Goal: Transaction & Acquisition: Book appointment/travel/reservation

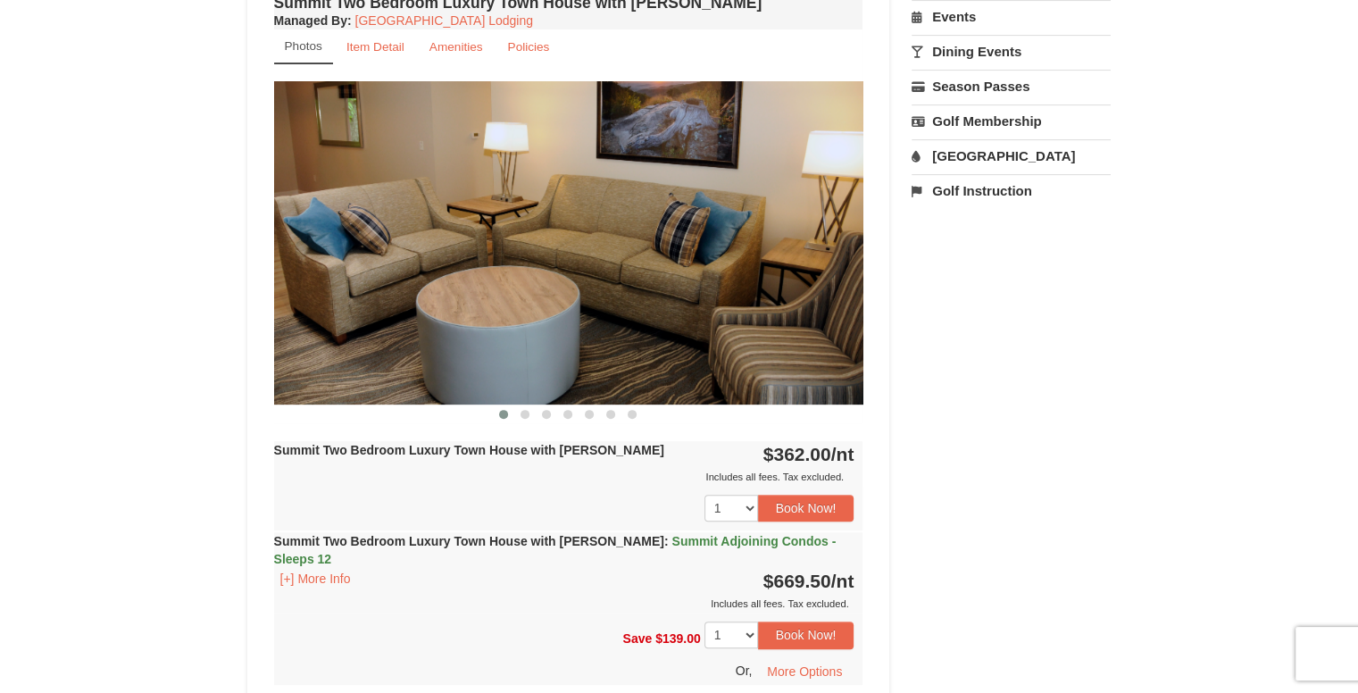
scroll to position [625, 0]
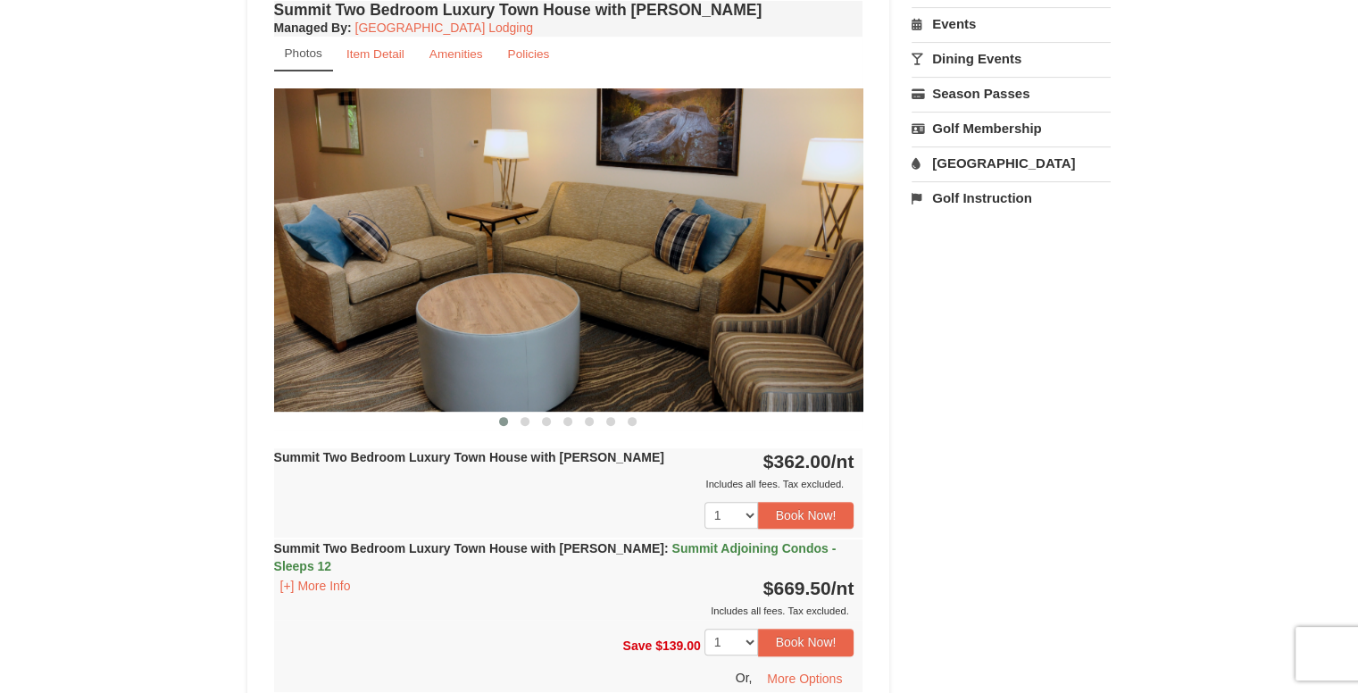
click at [555, 408] on img at bounding box center [568, 249] width 589 height 322
click at [650, 353] on img at bounding box center [568, 249] width 589 height 322
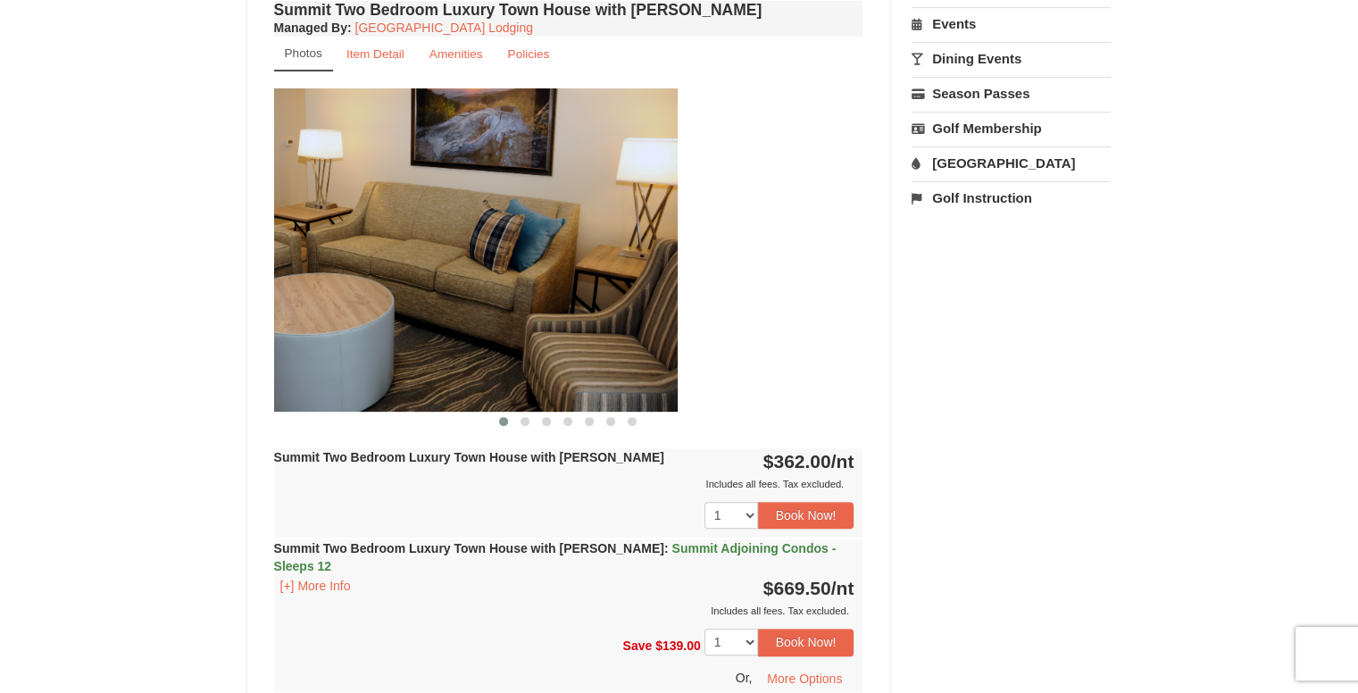
drag, startPoint x: 556, startPoint y: 397, endPoint x: 289, endPoint y: 388, distance: 267.2
click at [289, 388] on img at bounding box center [382, 249] width 589 height 322
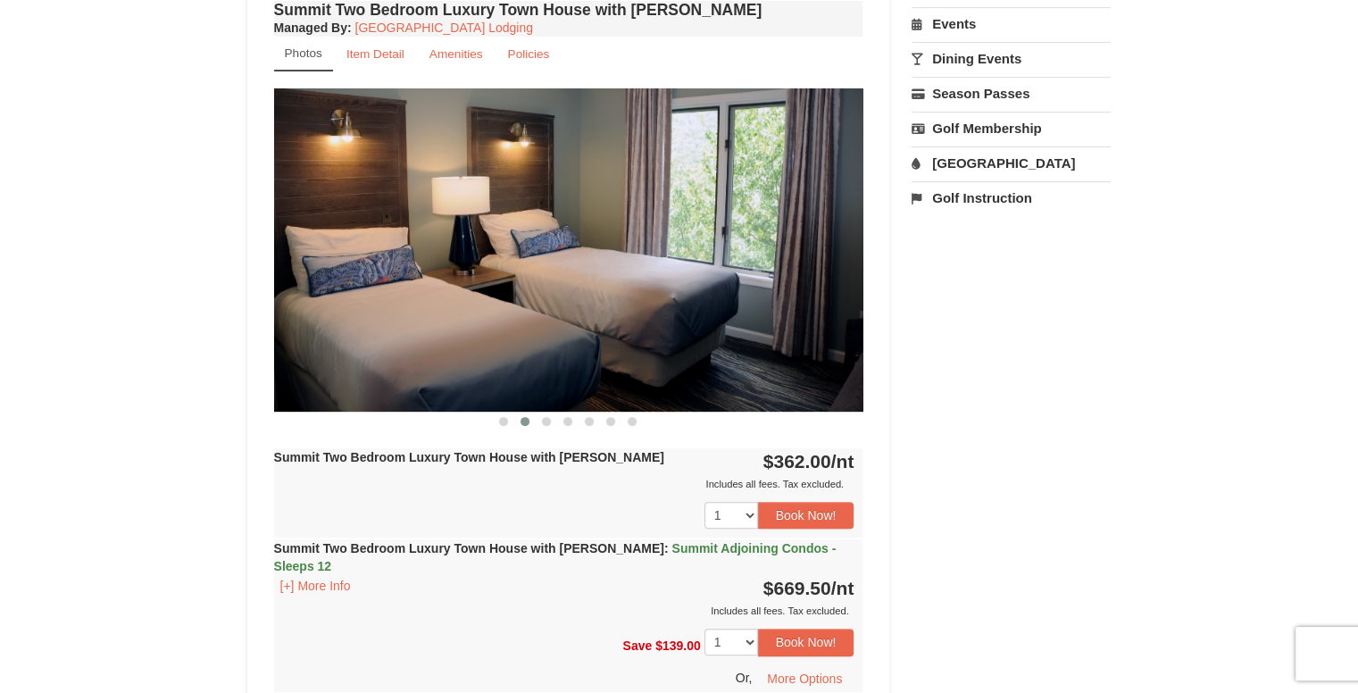
drag, startPoint x: 762, startPoint y: 298, endPoint x: 609, endPoint y: 285, distance: 153.3
click at [609, 285] on img at bounding box center [568, 249] width 589 height 322
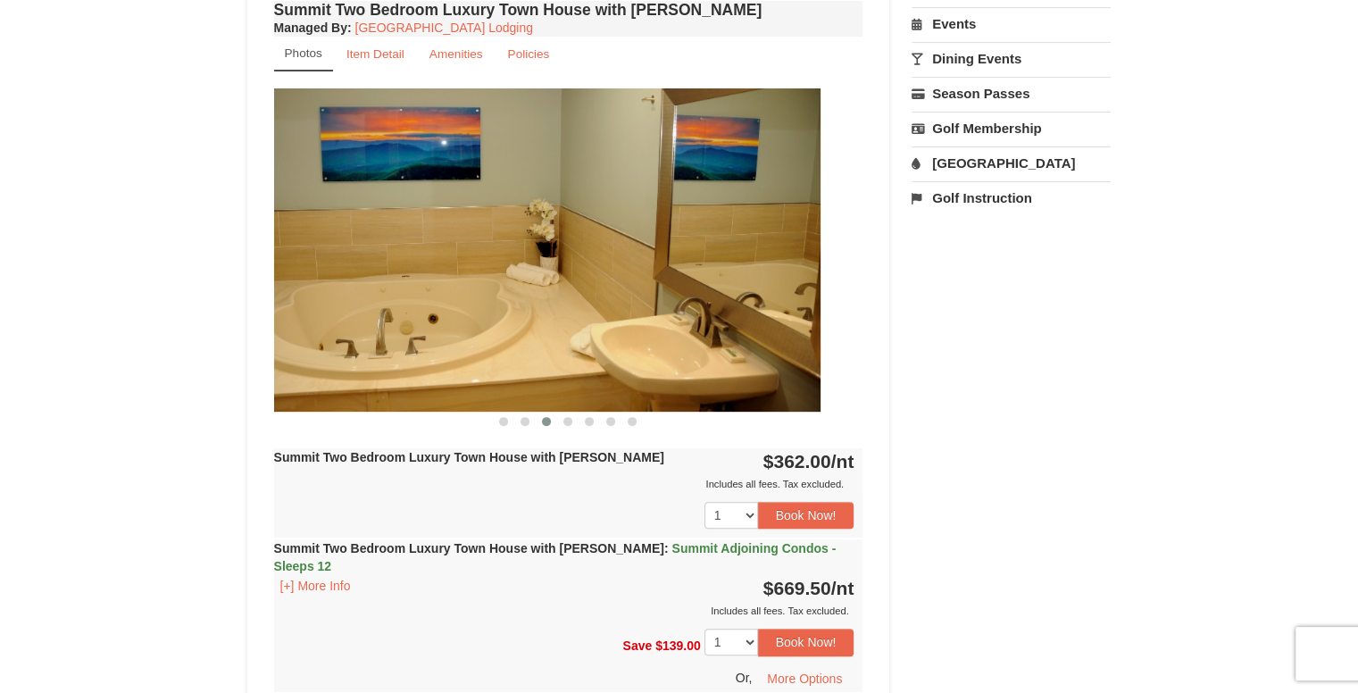
drag, startPoint x: 480, startPoint y: 301, endPoint x: 452, endPoint y: 304, distance: 28.8
click at [452, 304] on img at bounding box center [525, 249] width 589 height 322
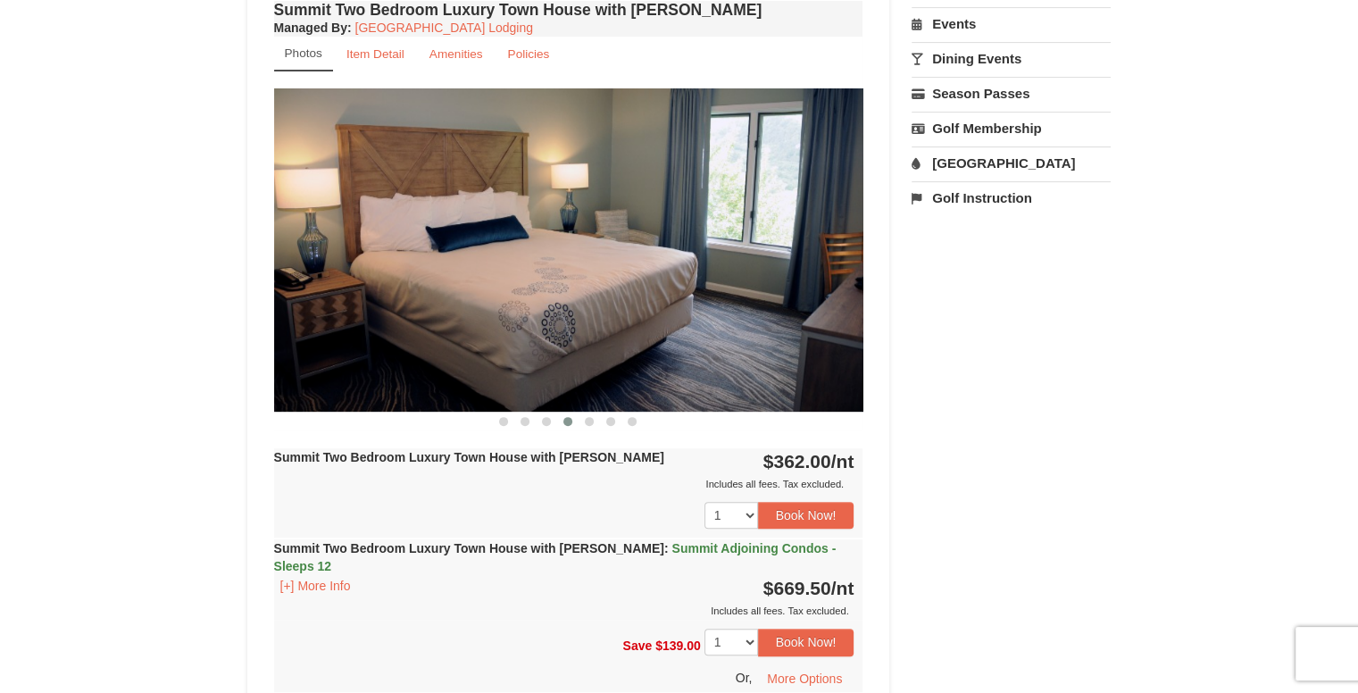
drag, startPoint x: 698, startPoint y: 291, endPoint x: 465, endPoint y: 290, distance: 233.1
click at [465, 290] on img at bounding box center [568, 249] width 589 height 322
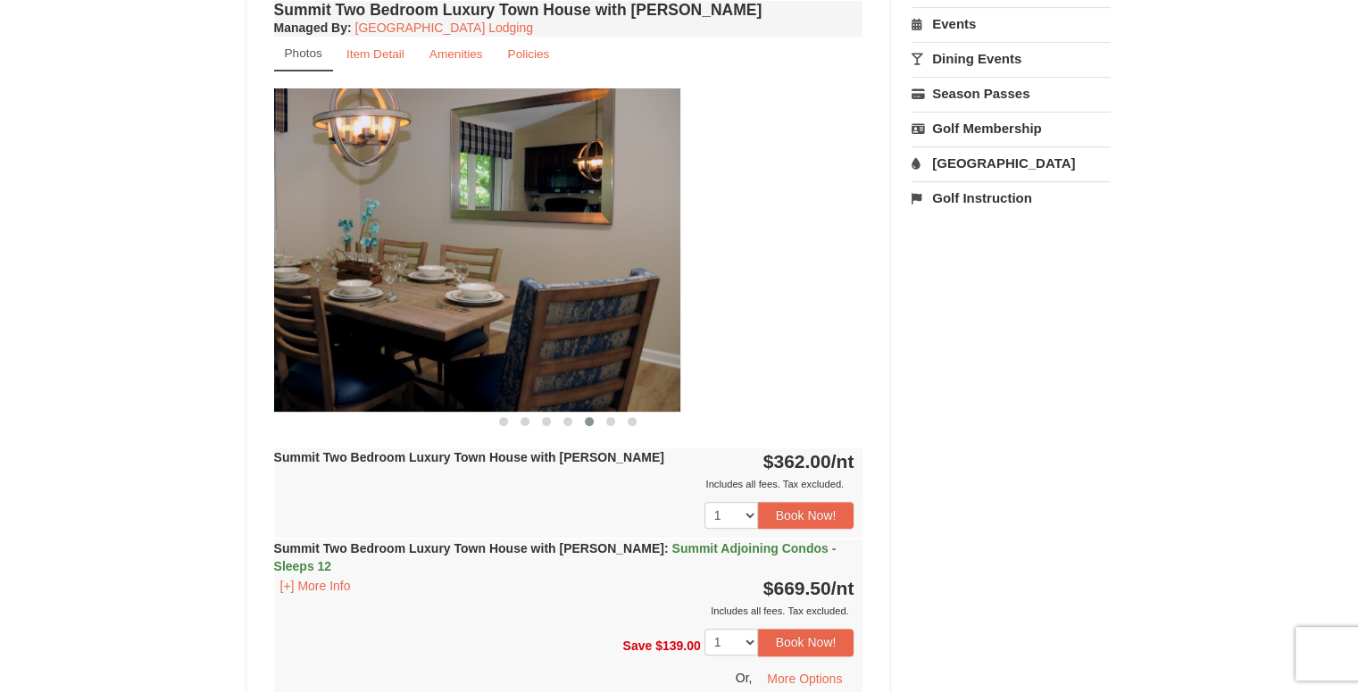
drag, startPoint x: 723, startPoint y: 261, endPoint x: 557, endPoint y: 267, distance: 166.2
click at [557, 267] on img at bounding box center [385, 249] width 589 height 322
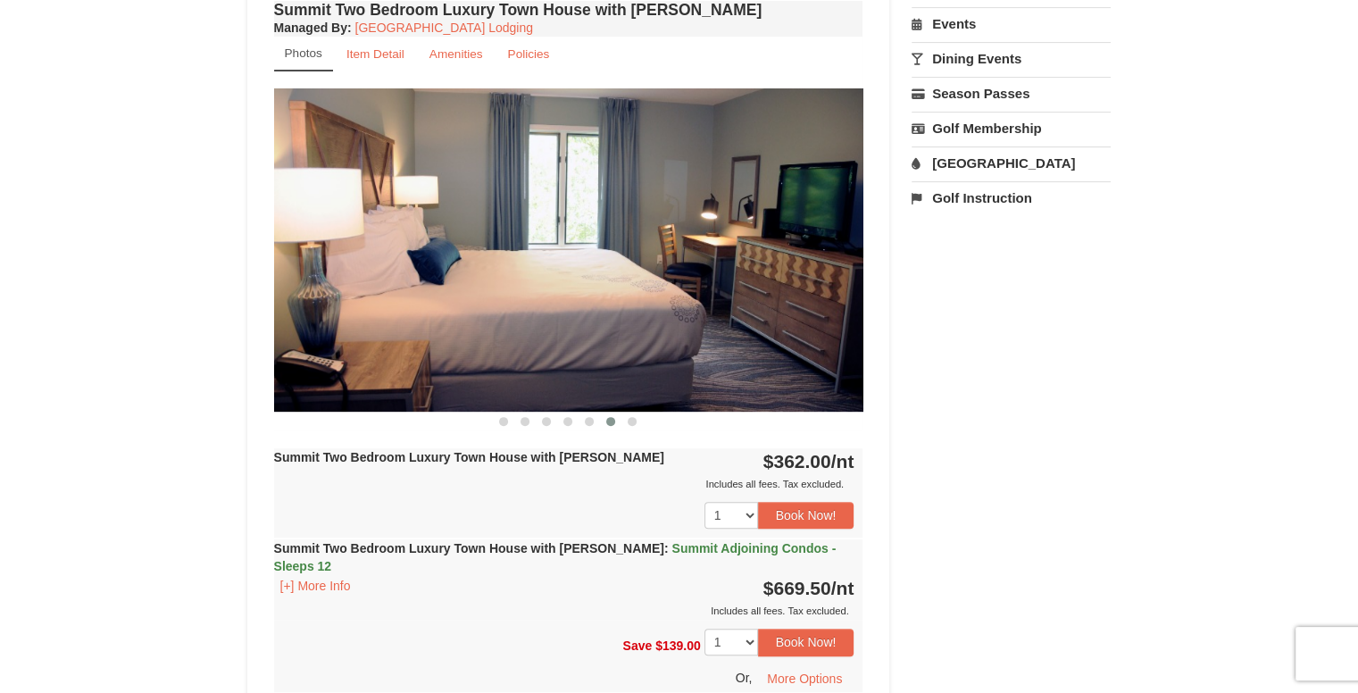
drag, startPoint x: 693, startPoint y: 242, endPoint x: 632, endPoint y: 254, distance: 61.8
click at [632, 254] on img at bounding box center [568, 249] width 589 height 322
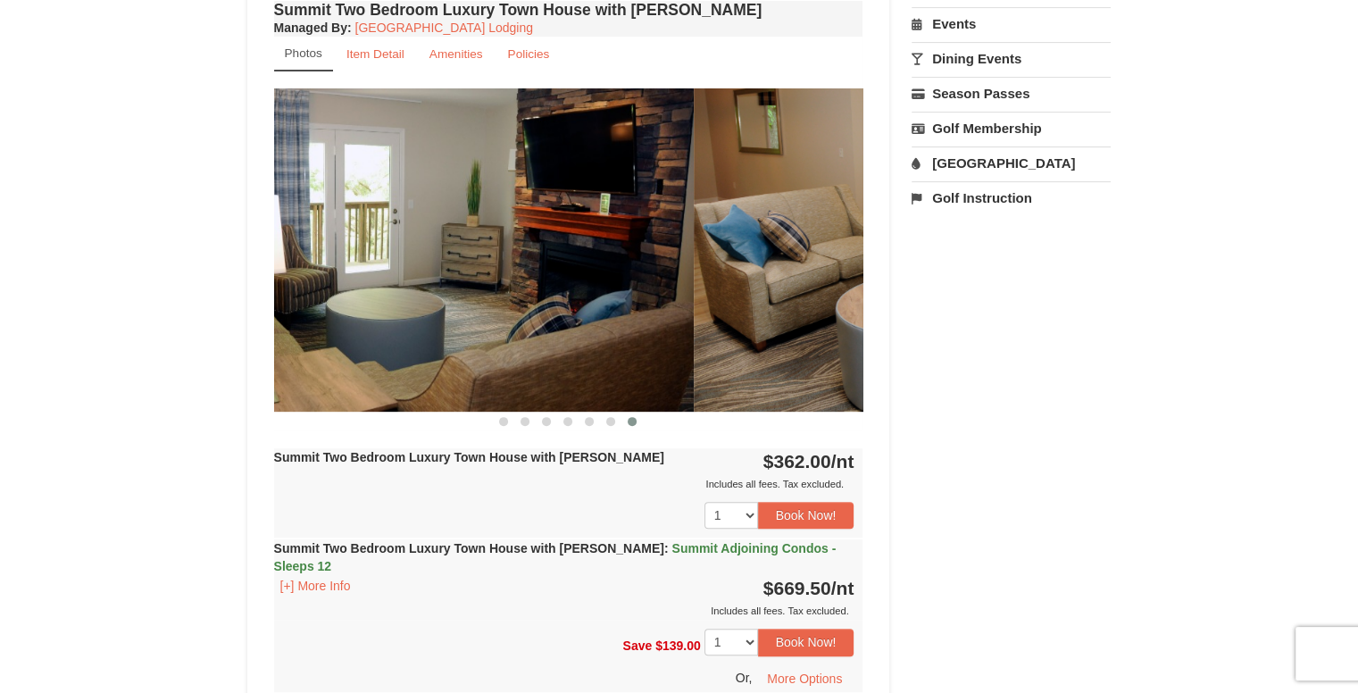
drag, startPoint x: 418, startPoint y: 328, endPoint x: 204, endPoint y: 354, distance: 216.0
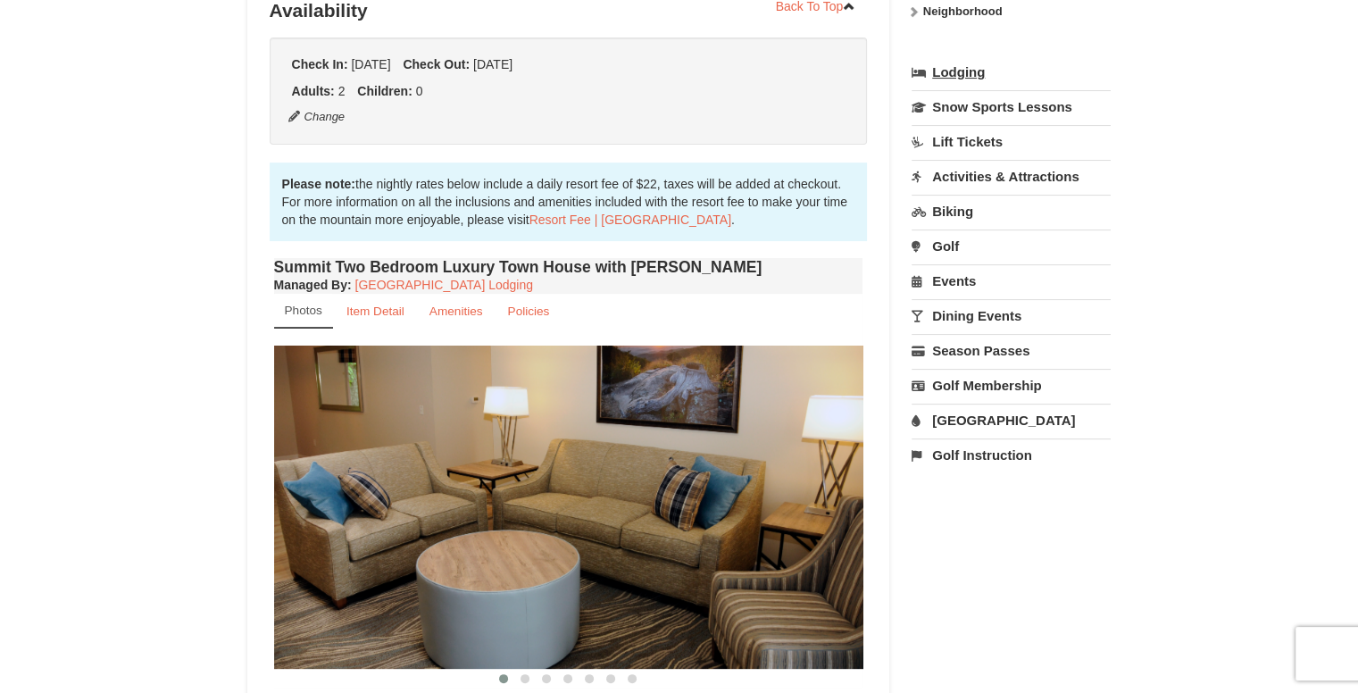
scroll to position [368, 0]
click at [589, 215] on link "Resort Fee | [GEOGRAPHIC_DATA]" at bounding box center [631, 220] width 202 height 14
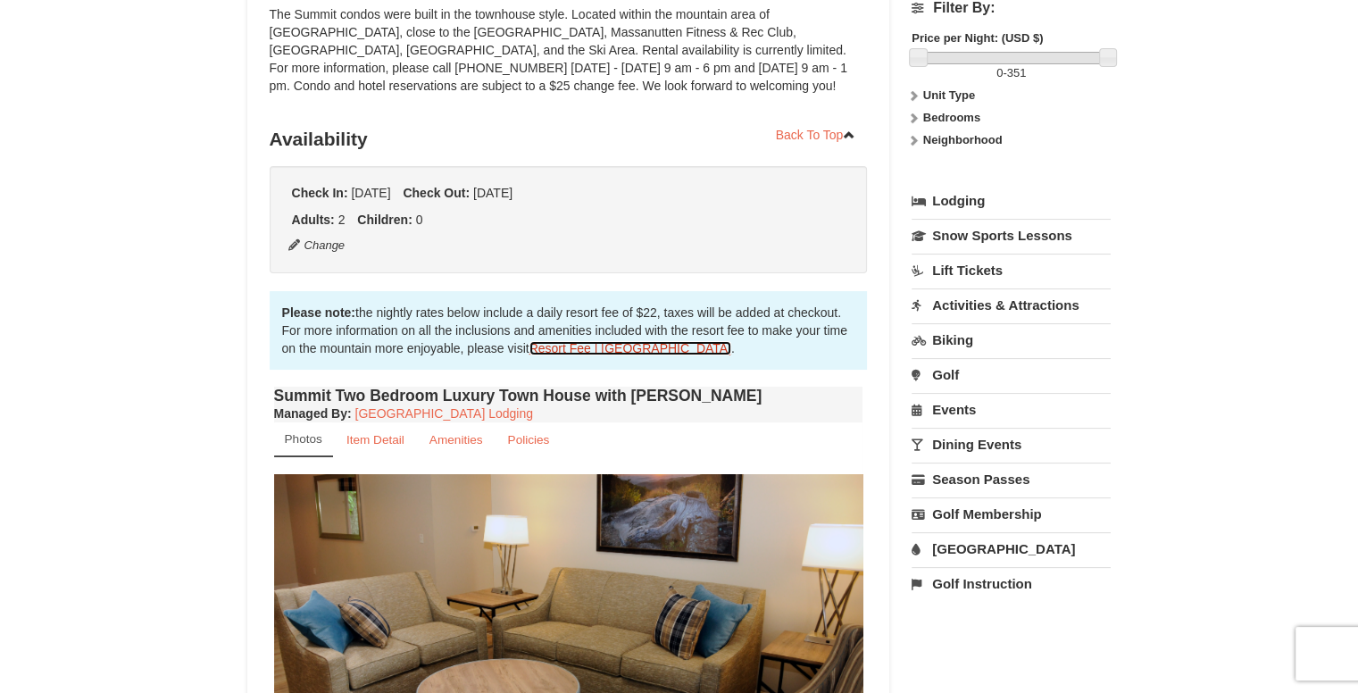
scroll to position [0, 0]
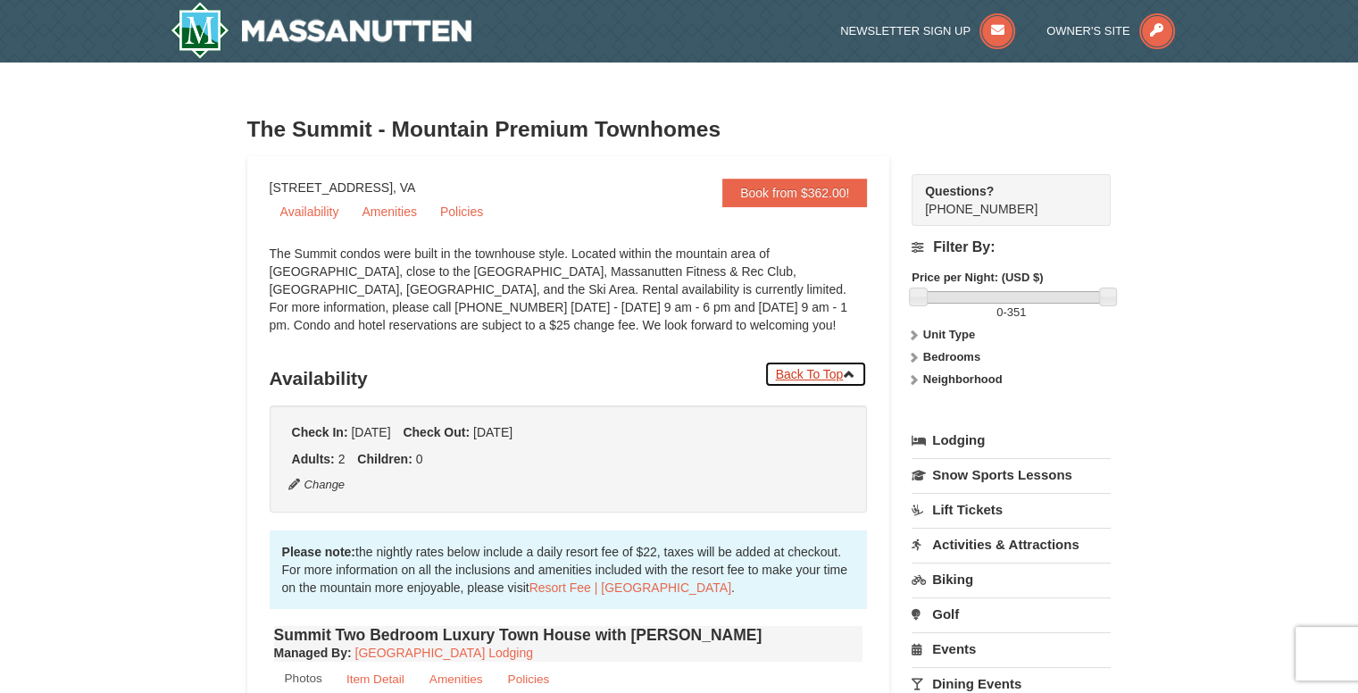
click at [817, 371] on link "Back To Top" at bounding box center [816, 374] width 104 height 27
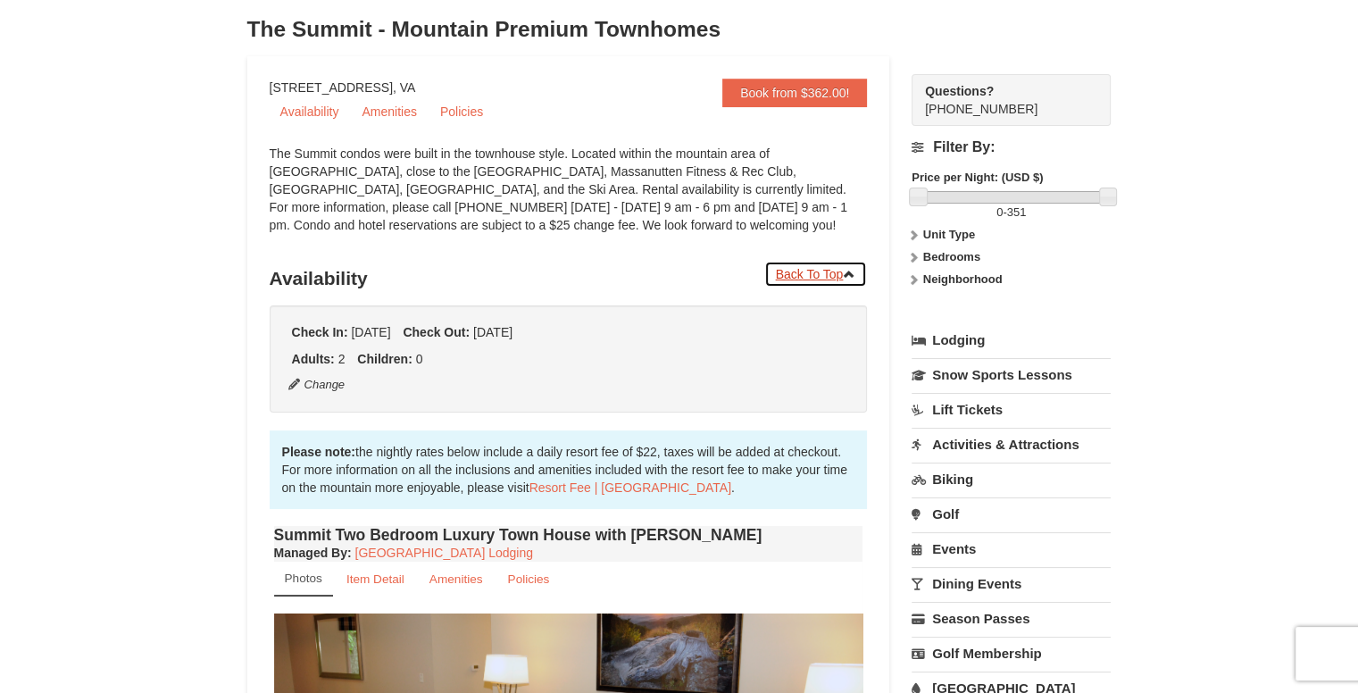
scroll to position [103, 0]
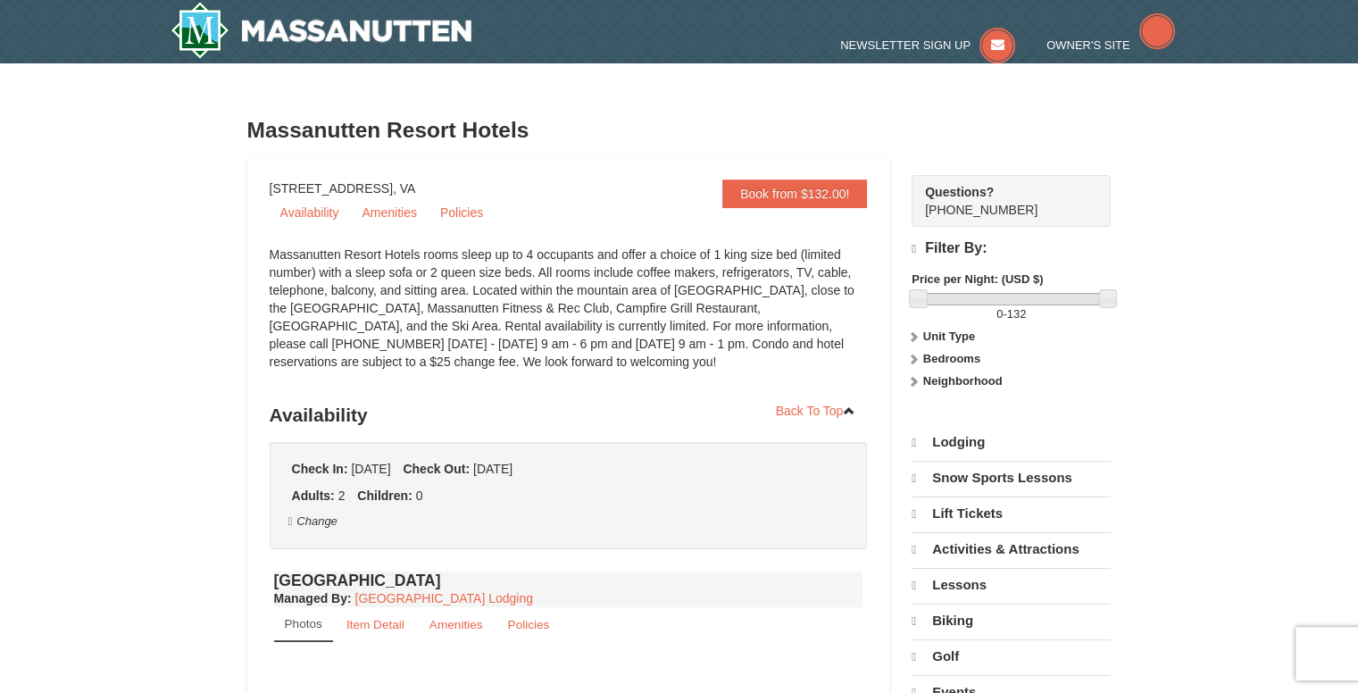
select select "10"
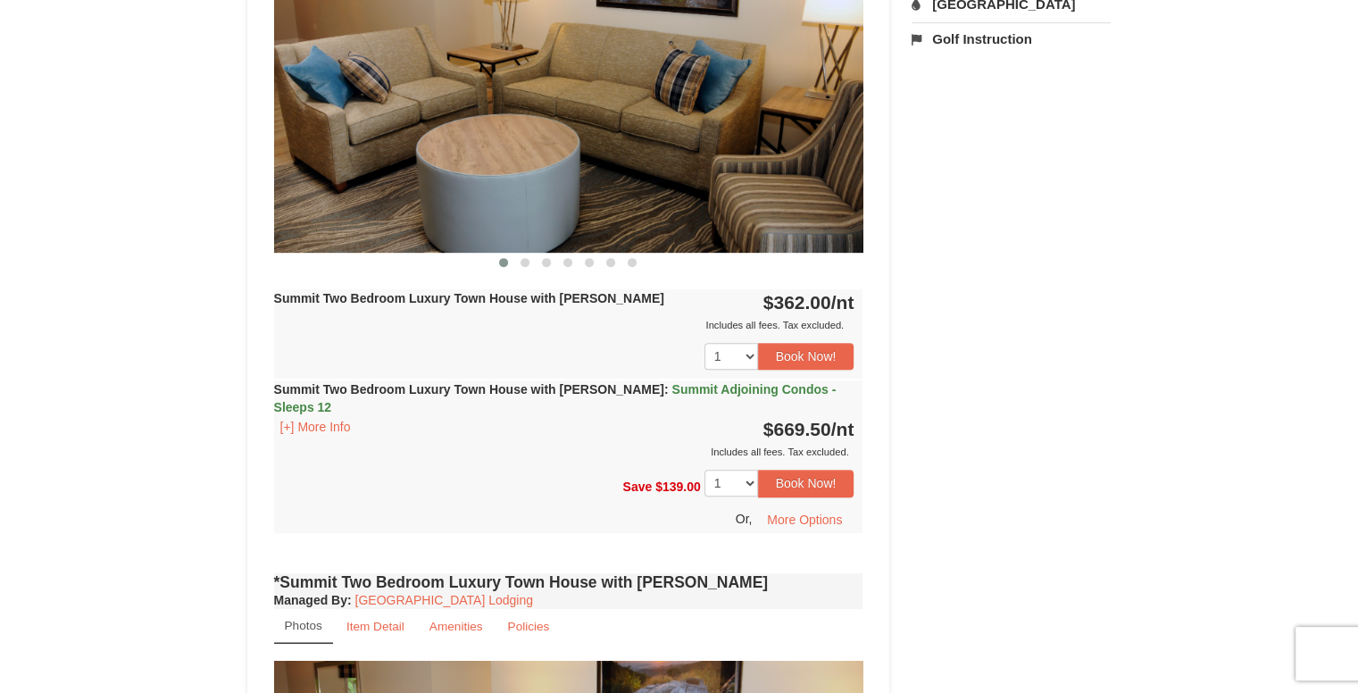
scroll to position [568, 0]
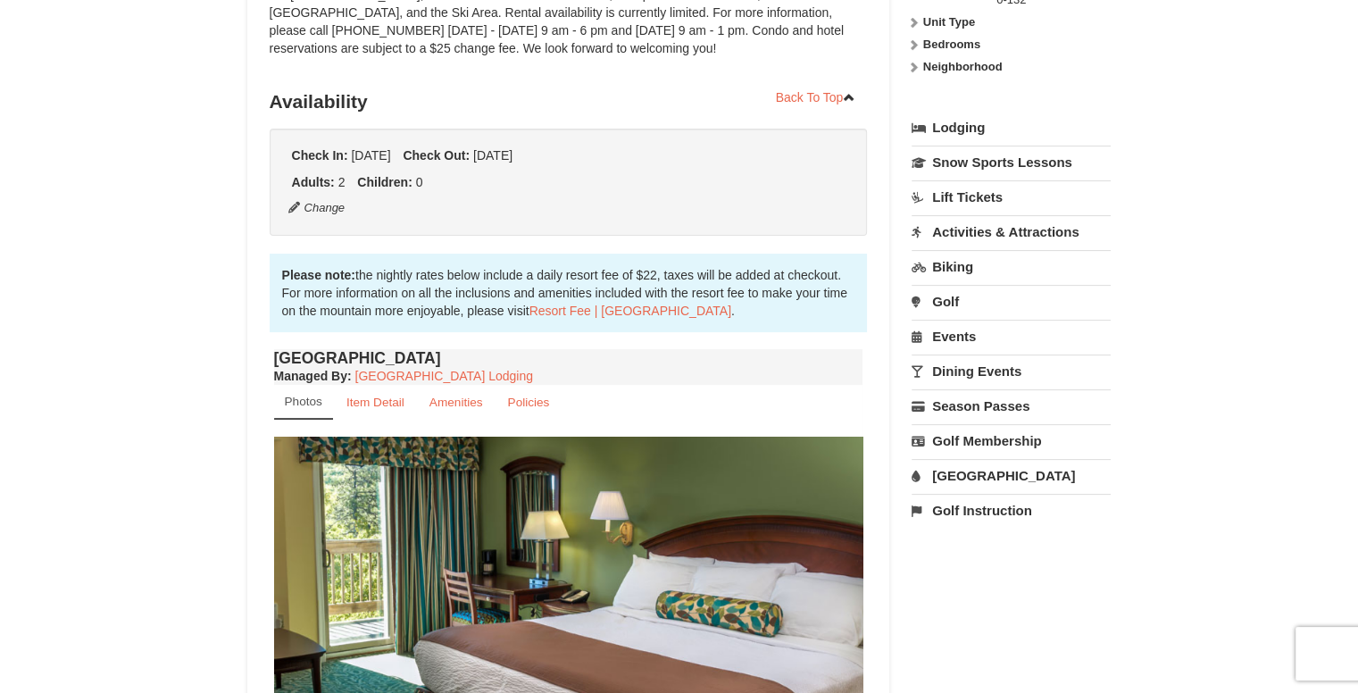
scroll to position [246, 0]
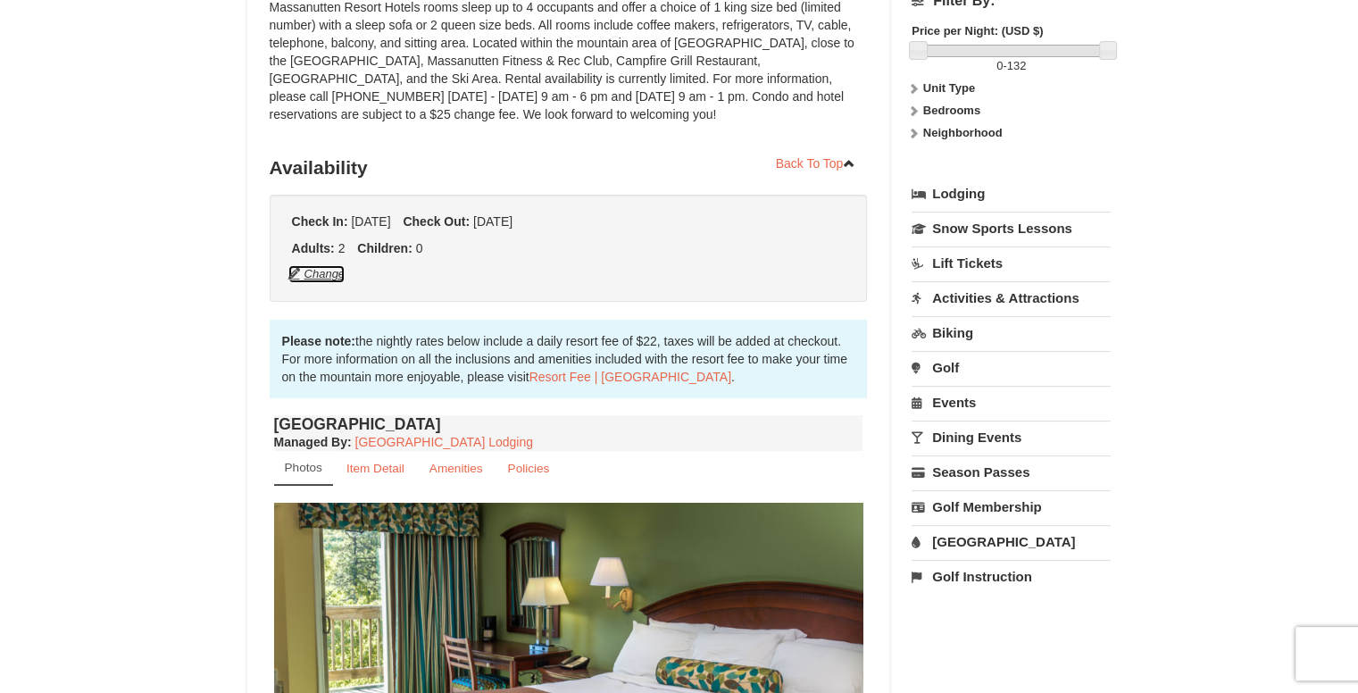
click at [322, 269] on button "Change" at bounding box center [317, 274] width 59 height 20
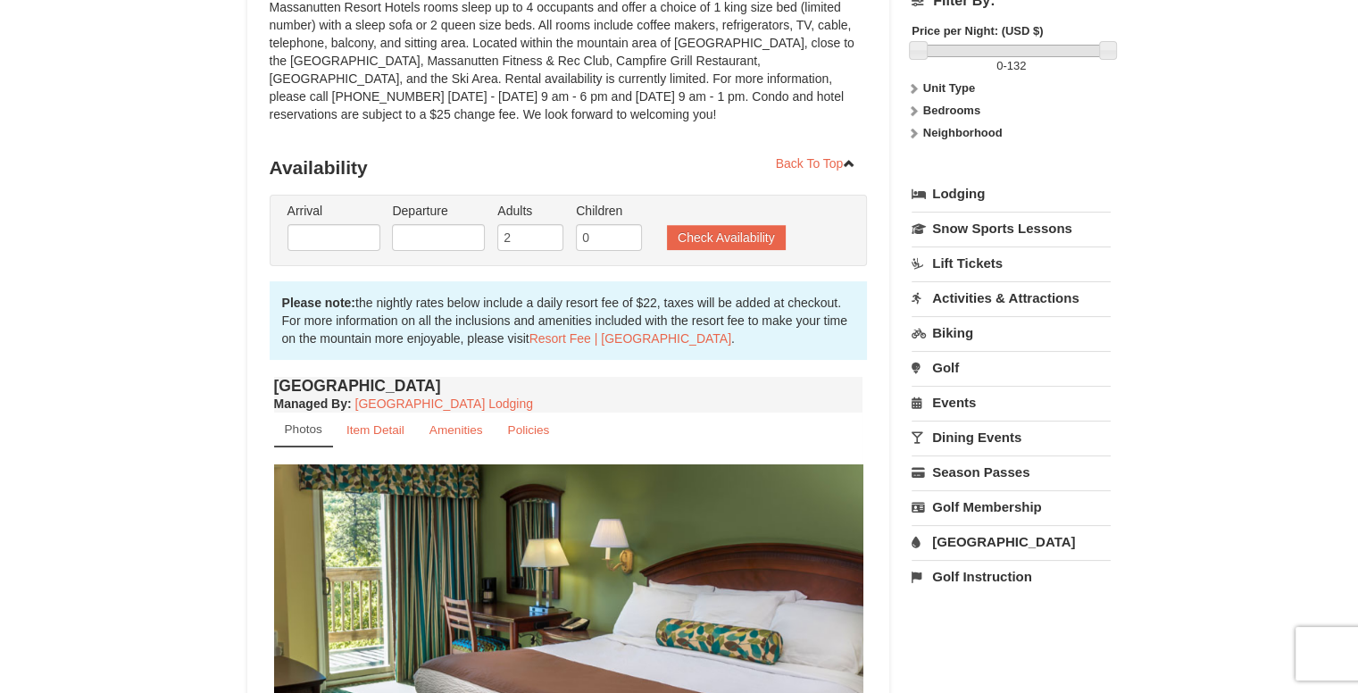
type input "10/08/2025"
type input "10/09/2025"
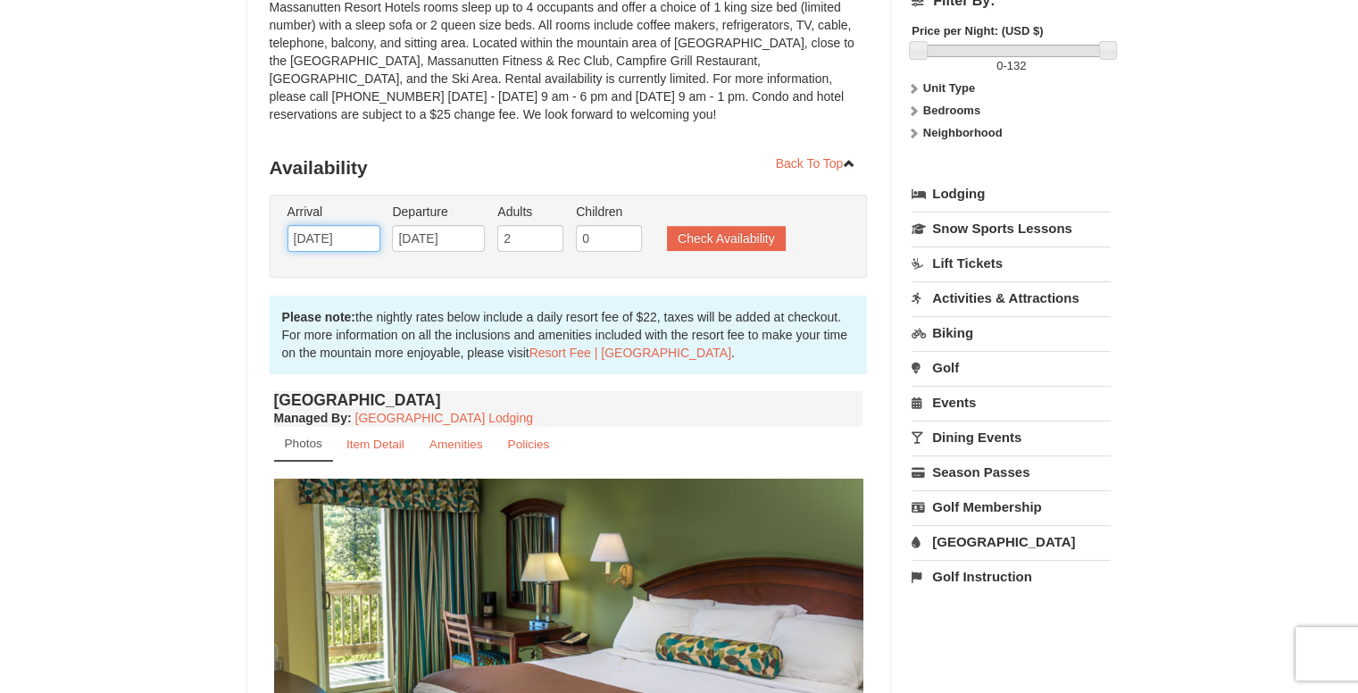
click at [361, 236] on input "10/08/2025" at bounding box center [334, 238] width 93 height 27
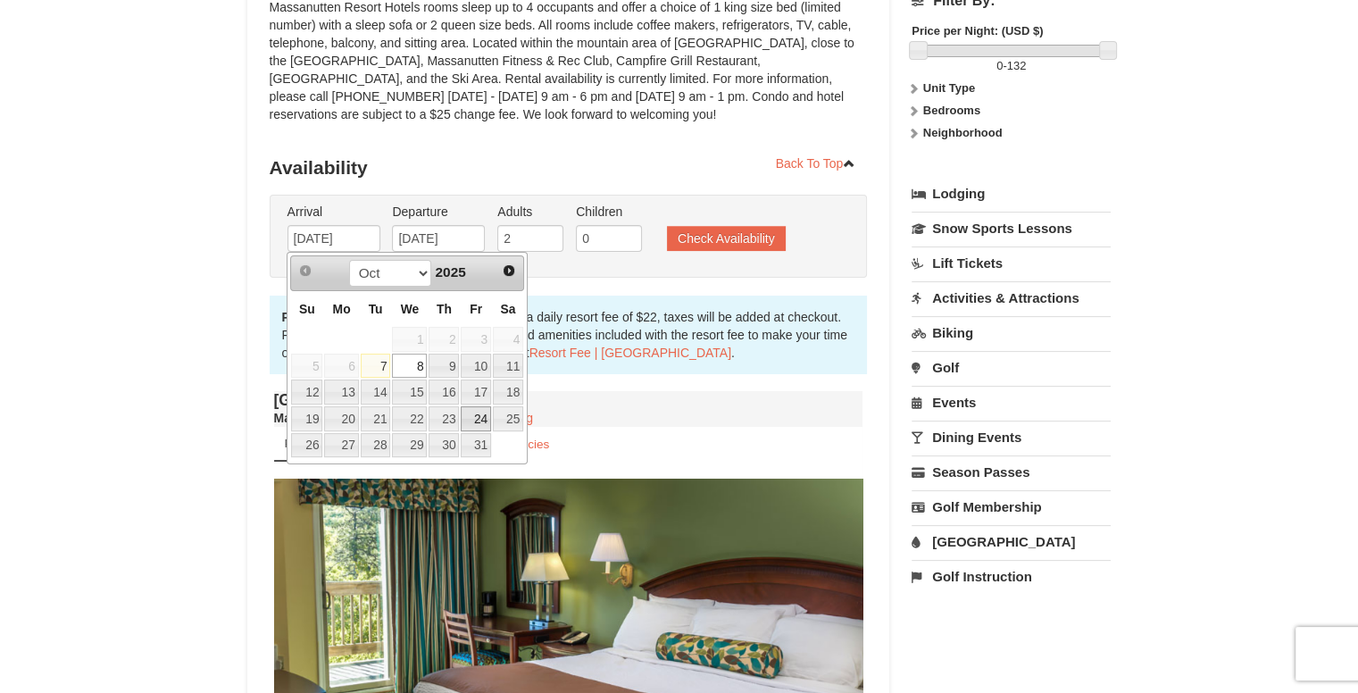
click at [476, 420] on link "24" at bounding box center [476, 418] width 30 height 25
type input "[DATE]"
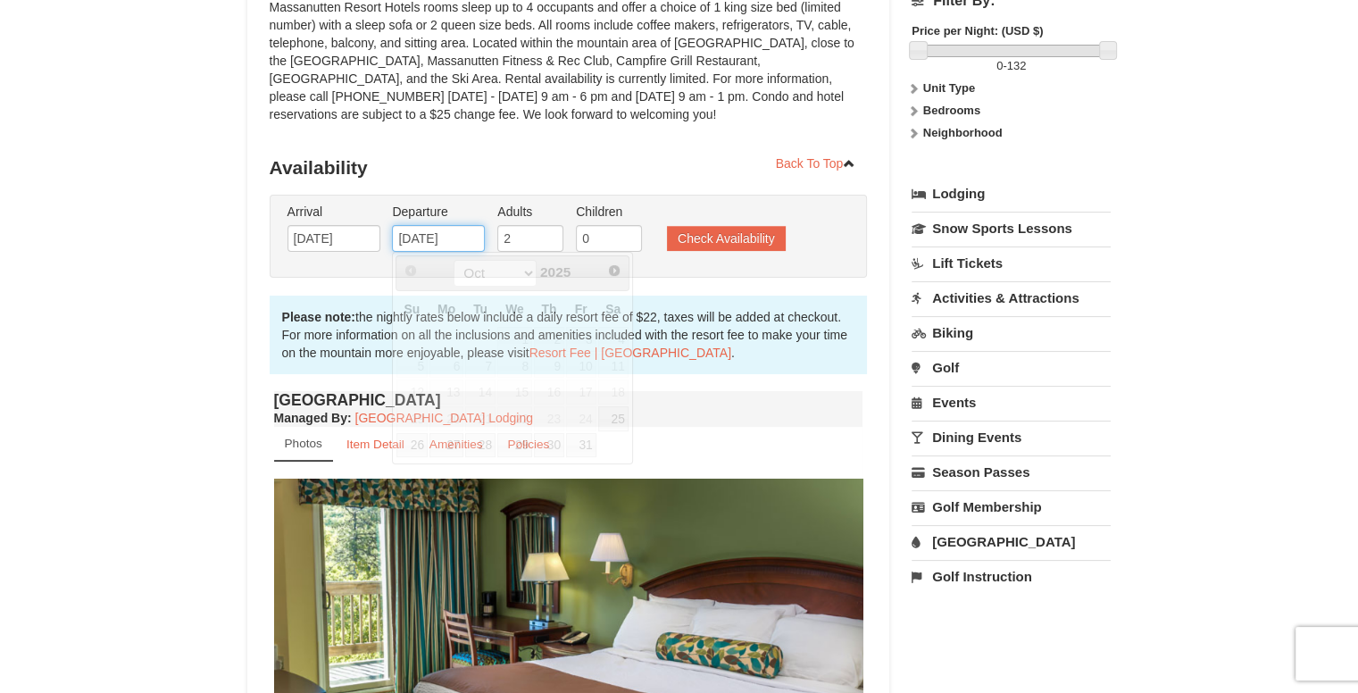
click at [457, 243] on input "10/09/2025" at bounding box center [438, 238] width 93 height 27
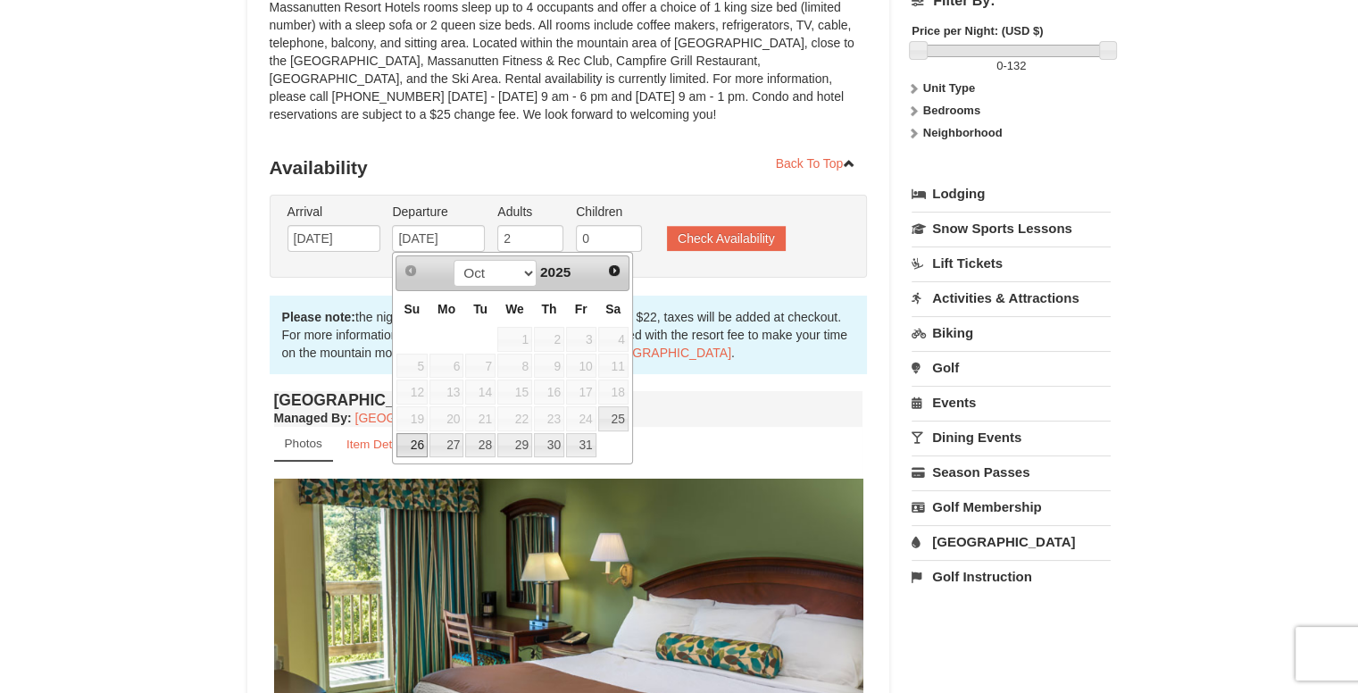
click at [407, 447] on link "26" at bounding box center [411, 445] width 31 height 25
type input "[DATE]"
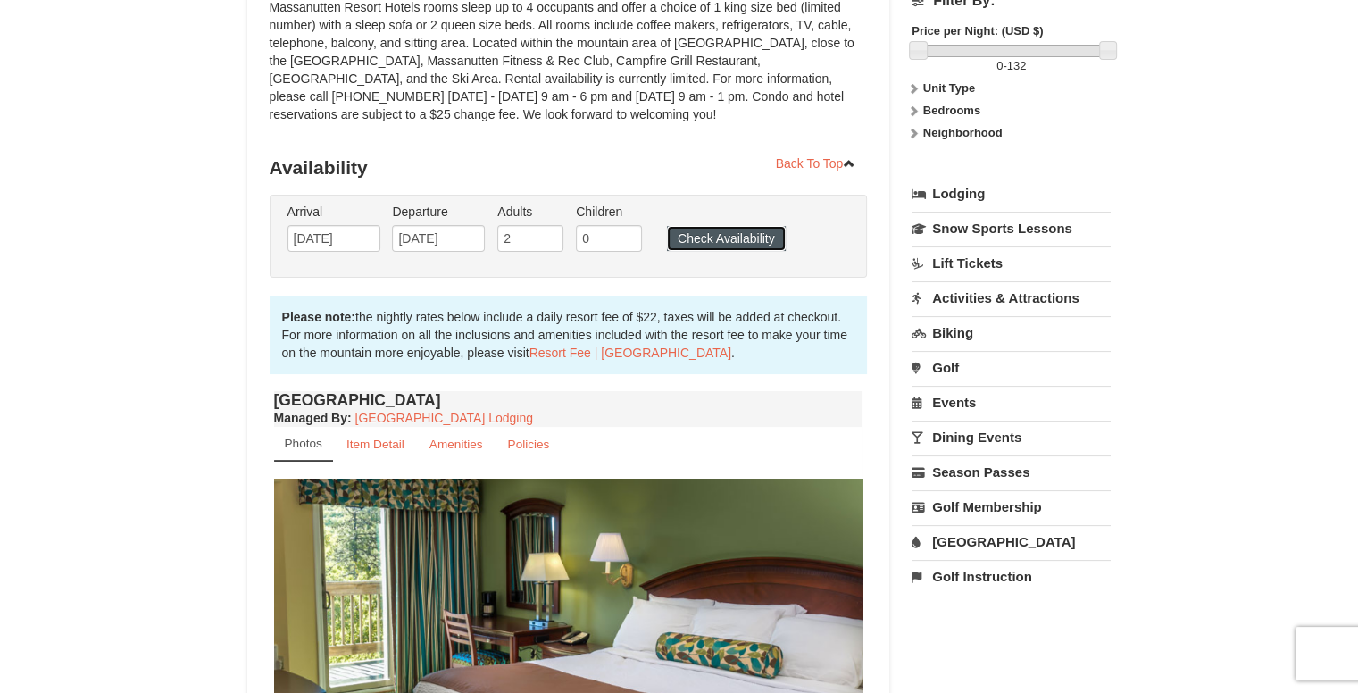
click at [714, 237] on button "Check Availability" at bounding box center [726, 238] width 119 height 25
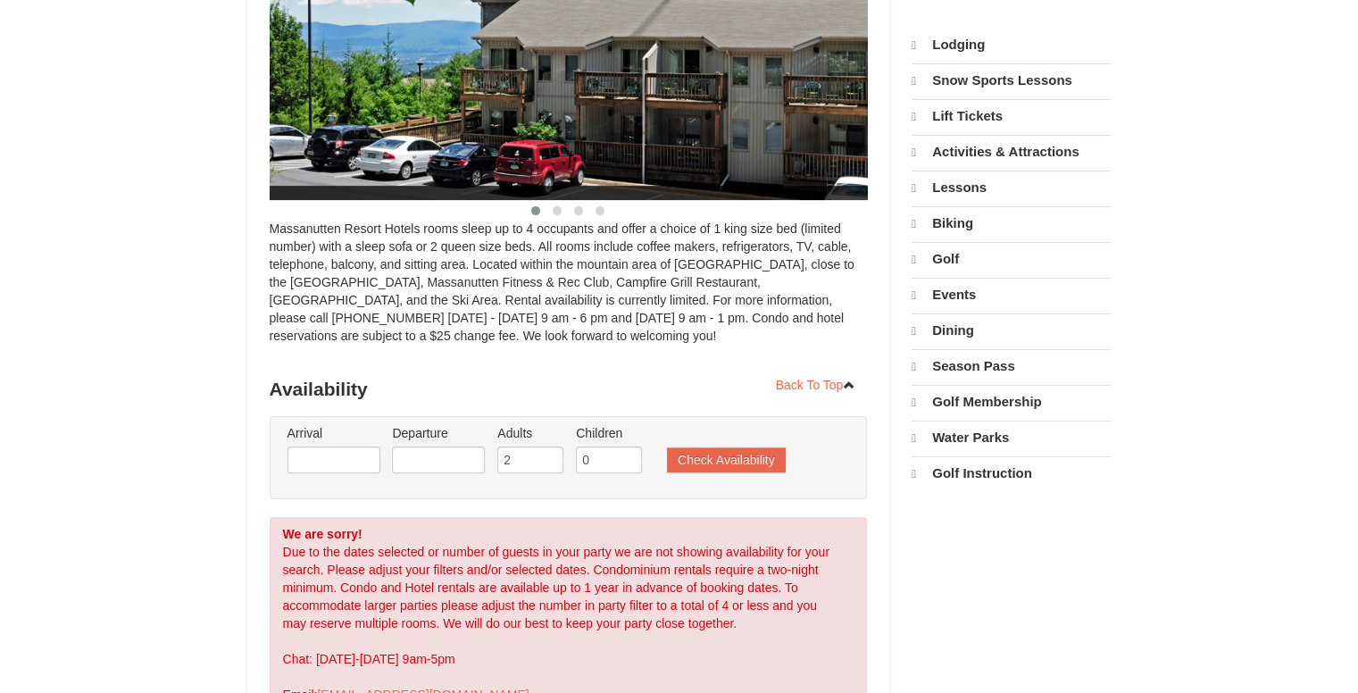
select select "10"
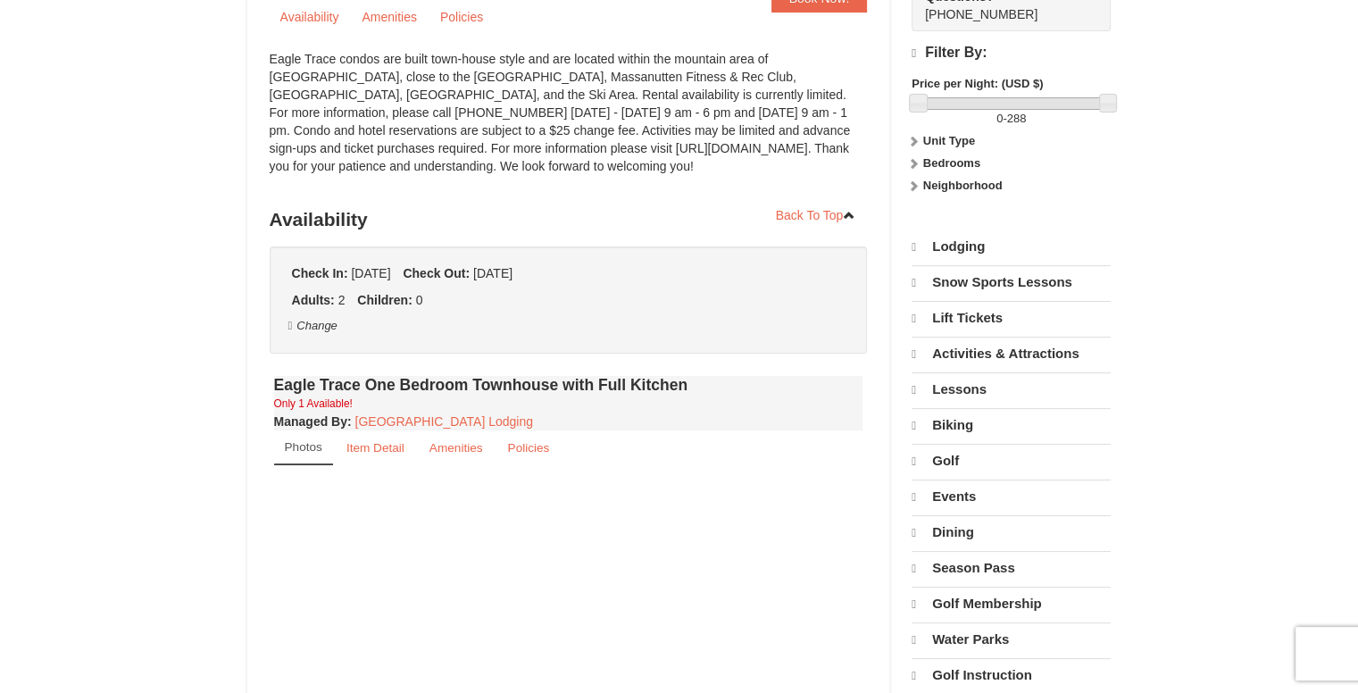
select select "10"
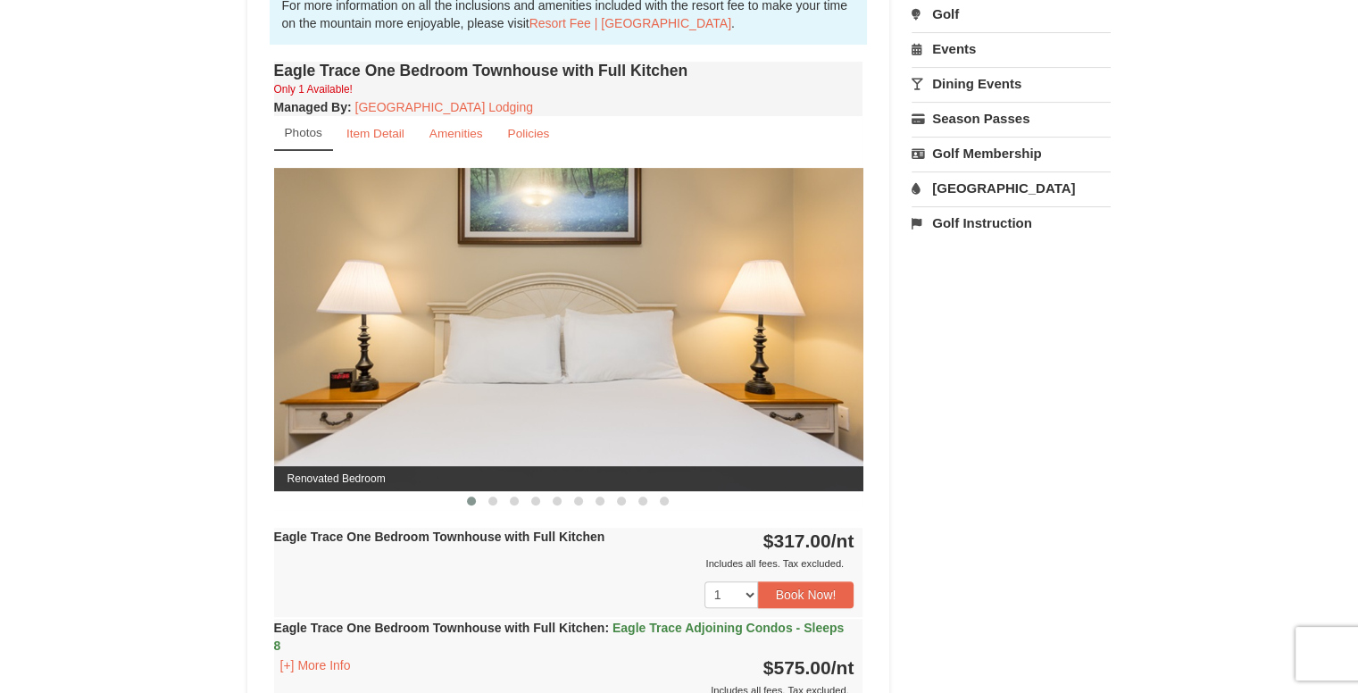
scroll to position [724, 0]
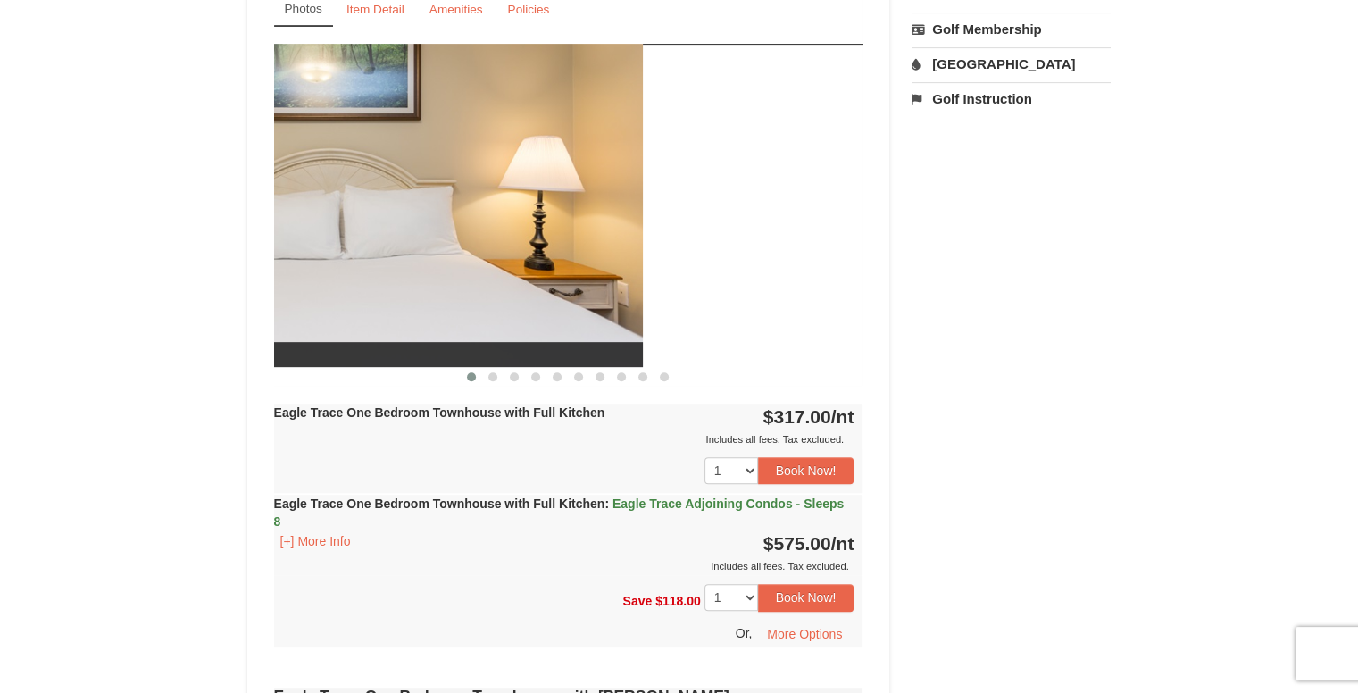
drag, startPoint x: 760, startPoint y: 304, endPoint x: 515, endPoint y: 305, distance: 244.7
click at [515, 305] on img at bounding box center [348, 205] width 589 height 322
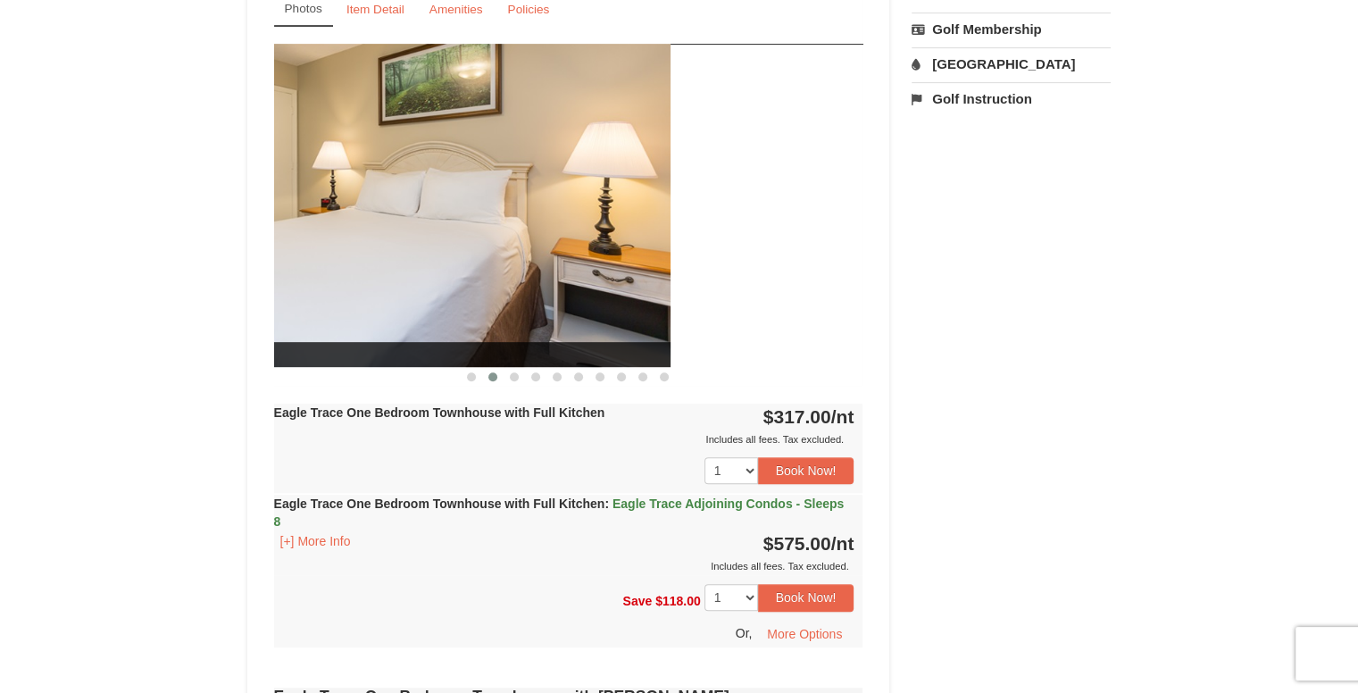
drag, startPoint x: 729, startPoint y: 300, endPoint x: 457, endPoint y: 313, distance: 271.8
click at [457, 313] on img at bounding box center [375, 205] width 589 height 322
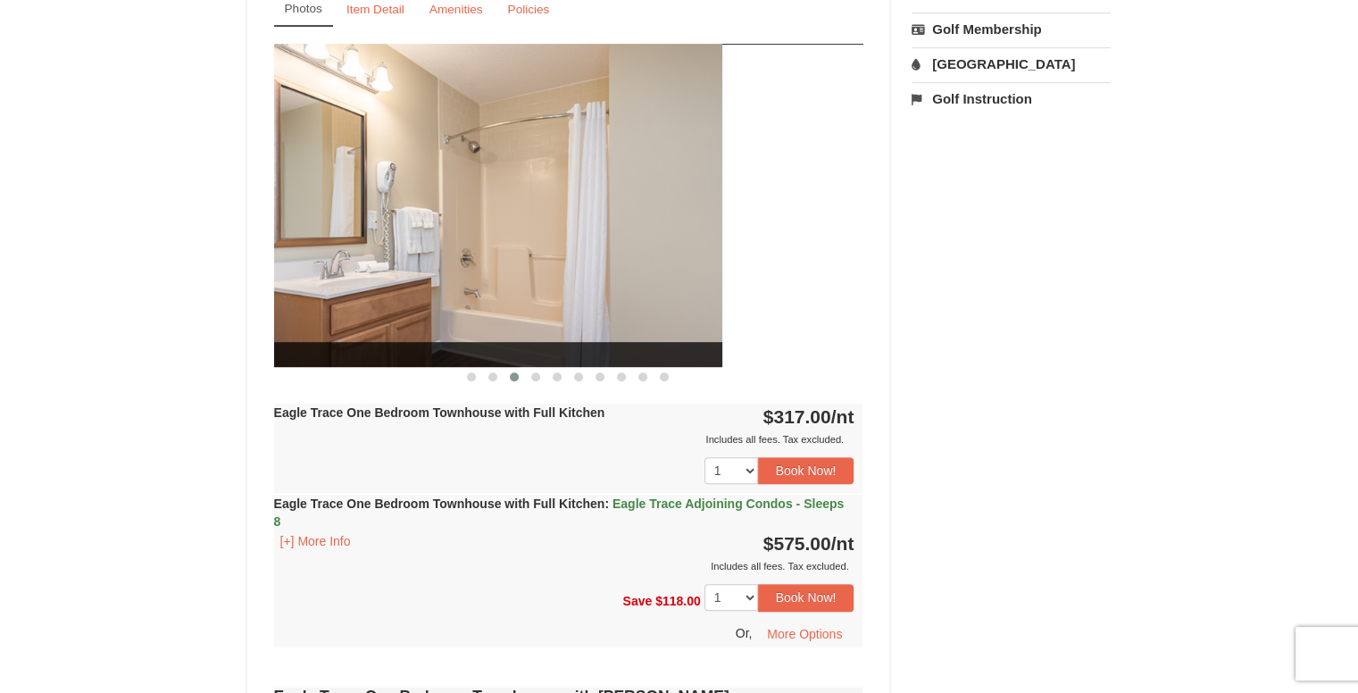
drag, startPoint x: 643, startPoint y: 308, endPoint x: 427, endPoint y: 322, distance: 216.6
click at [427, 322] on img at bounding box center [427, 205] width 589 height 322
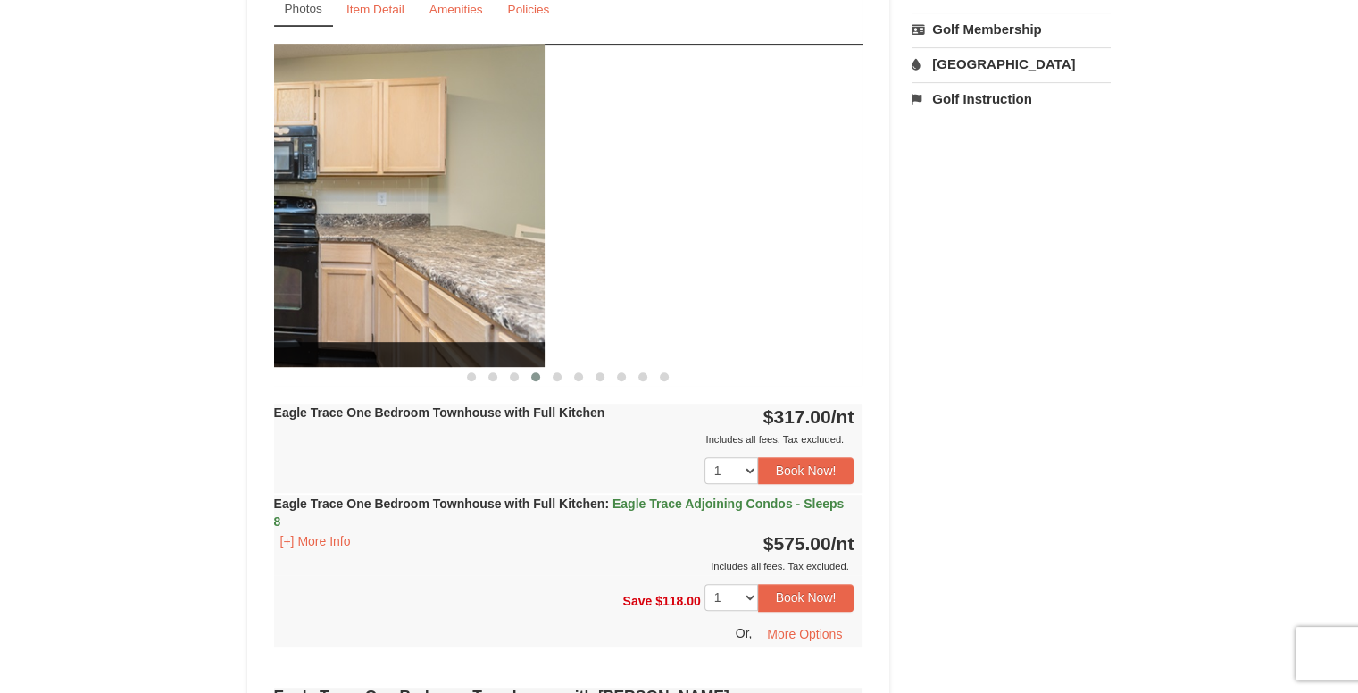
drag, startPoint x: 706, startPoint y: 288, endPoint x: 386, endPoint y: 321, distance: 322.3
click at [386, 321] on img at bounding box center [249, 205] width 589 height 322
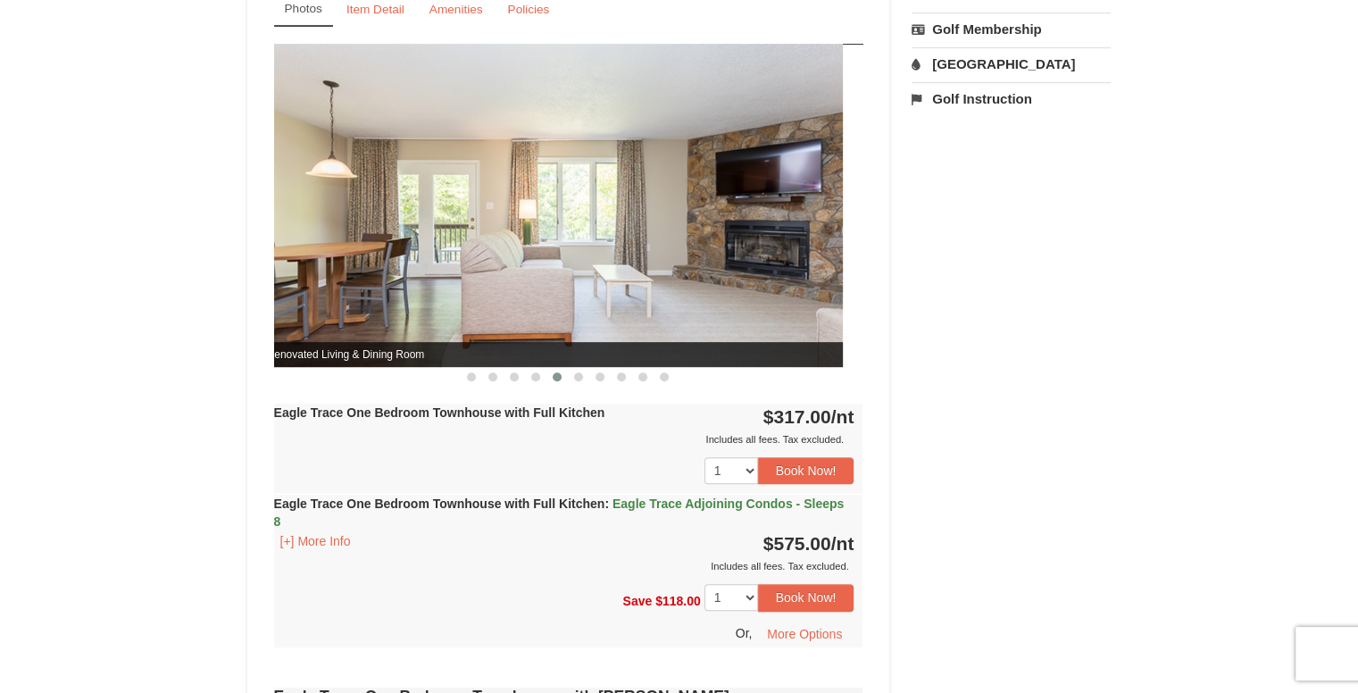
drag, startPoint x: 718, startPoint y: 281, endPoint x: 453, endPoint y: 304, distance: 266.1
click at [453, 304] on img at bounding box center [548, 205] width 589 height 322
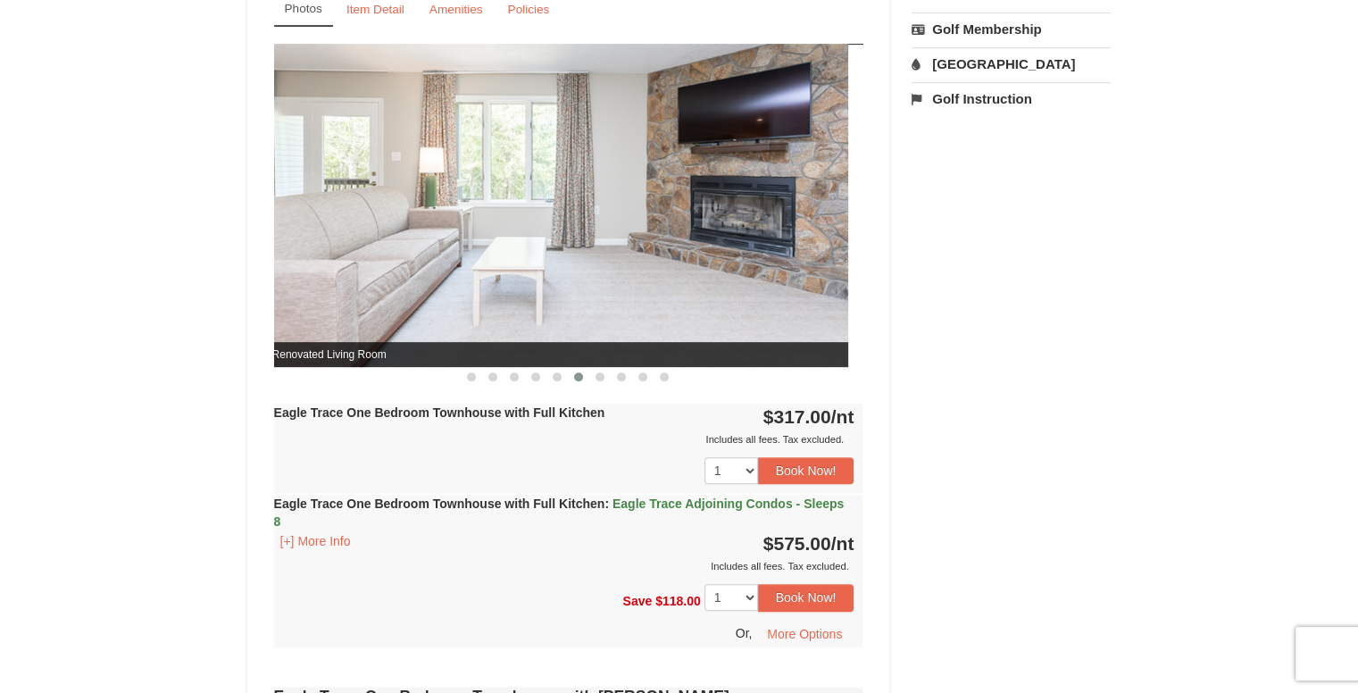
drag, startPoint x: 776, startPoint y: 279, endPoint x: 460, endPoint y: 327, distance: 319.6
click at [460, 327] on img at bounding box center [553, 205] width 589 height 322
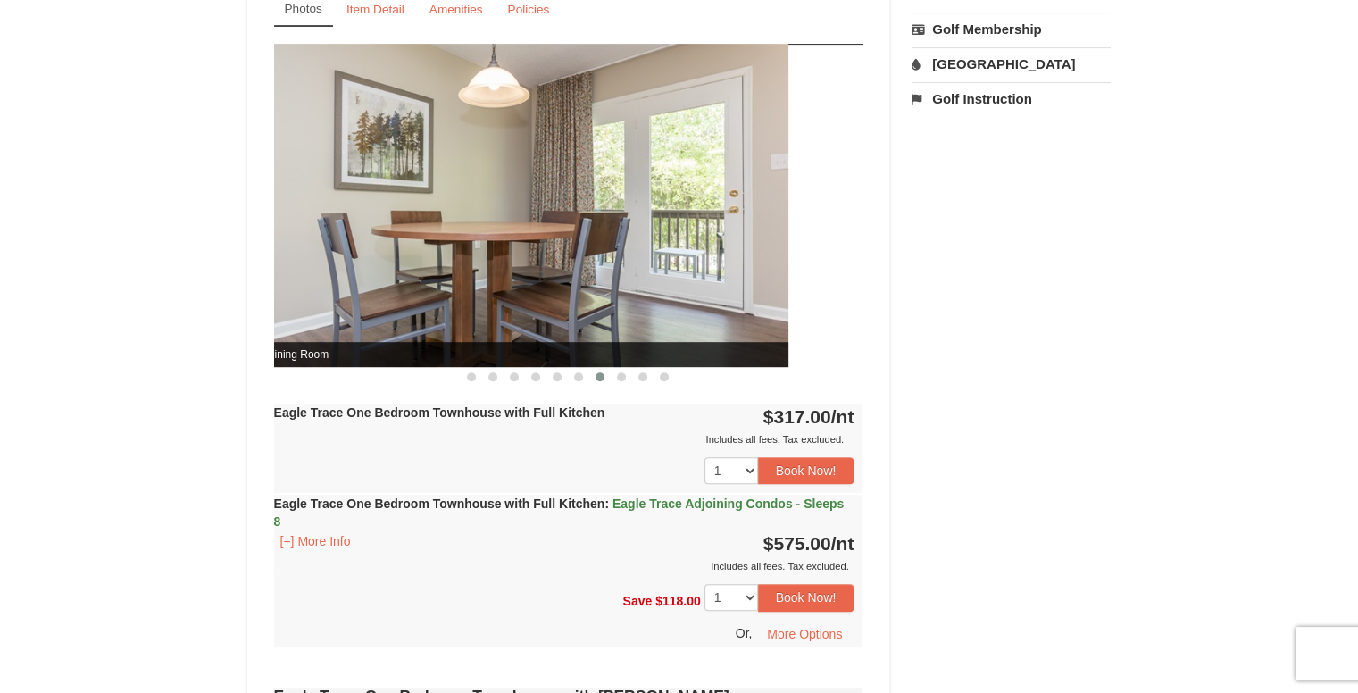
drag, startPoint x: 762, startPoint y: 275, endPoint x: 491, endPoint y: 309, distance: 272.7
click at [491, 309] on img at bounding box center [493, 205] width 589 height 322
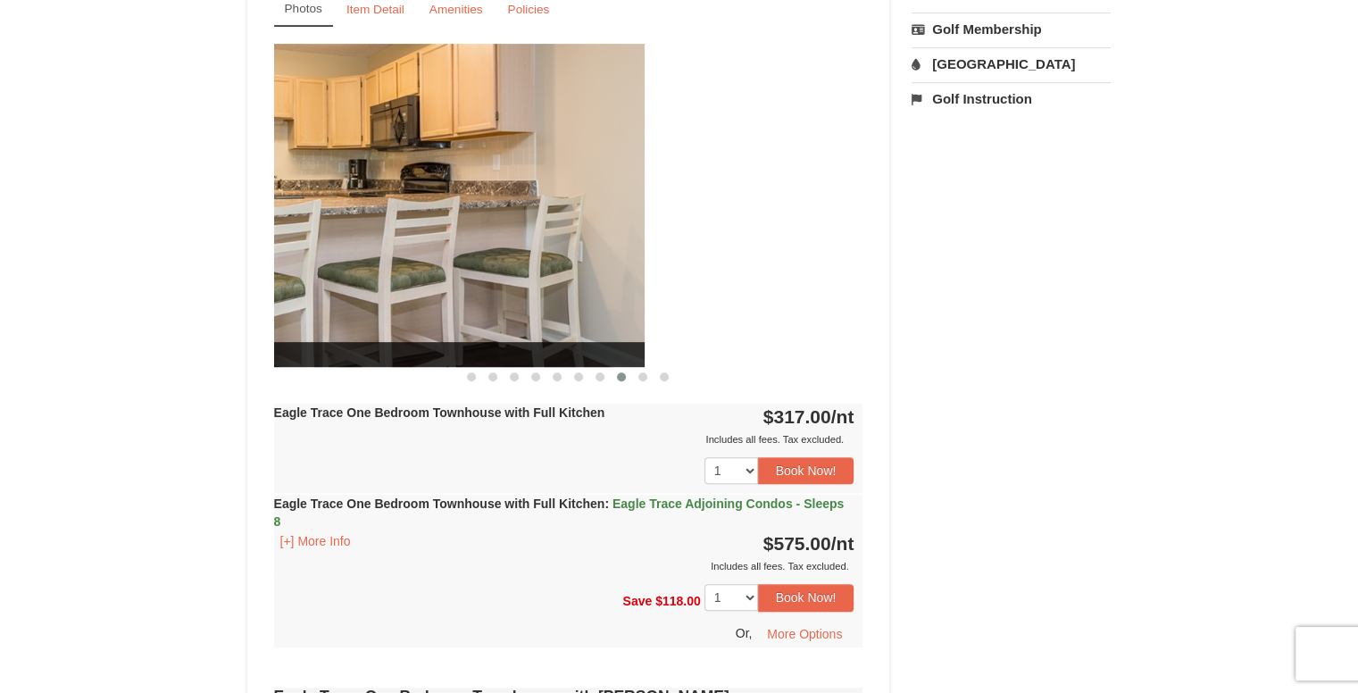
drag, startPoint x: 795, startPoint y: 262, endPoint x: 571, endPoint y: 306, distance: 227.7
click at [571, 306] on img at bounding box center [349, 205] width 589 height 322
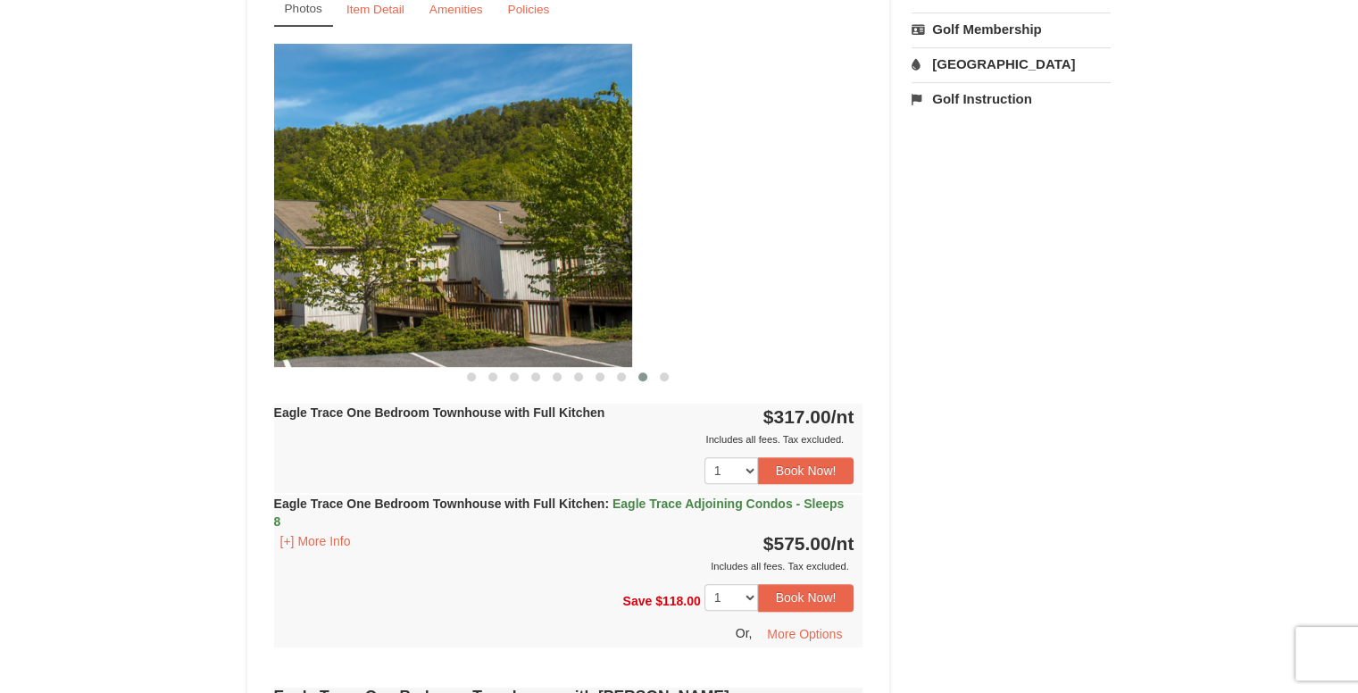
drag, startPoint x: 704, startPoint y: 315, endPoint x: 414, endPoint y: 353, distance: 291.7
click at [414, 353] on img at bounding box center [337, 205] width 589 height 322
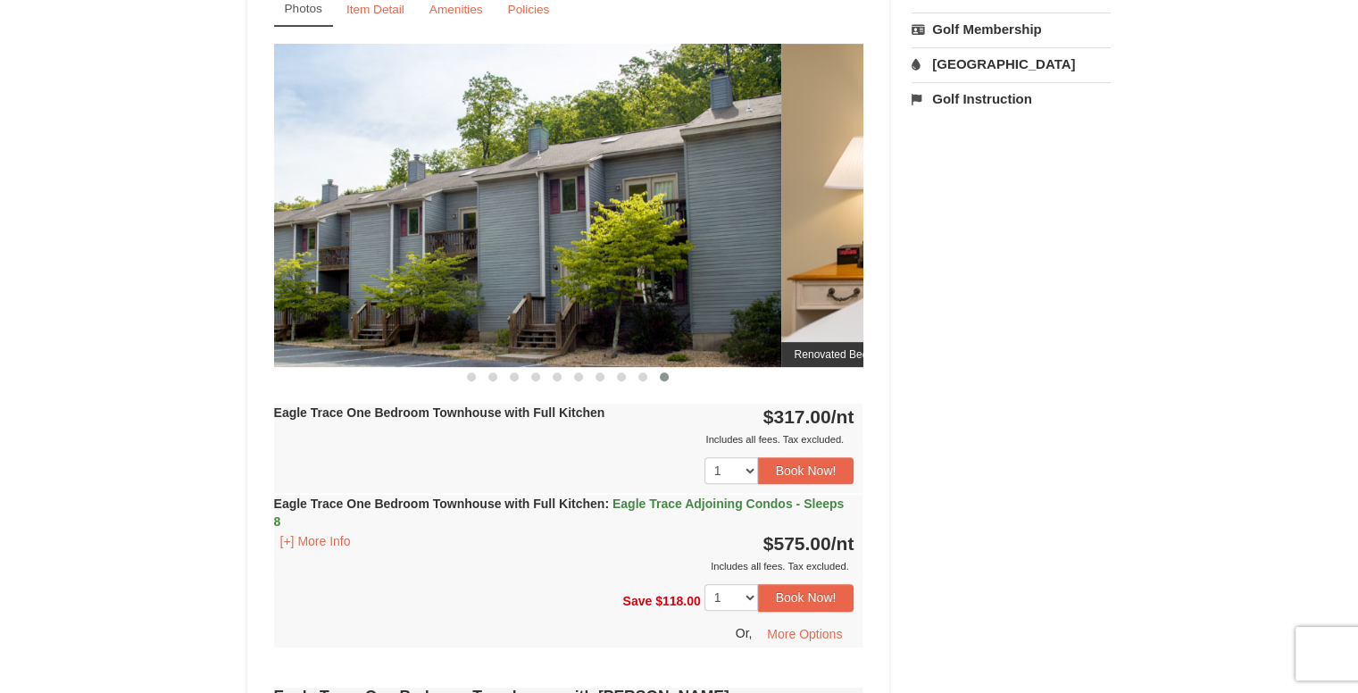
drag, startPoint x: 743, startPoint y: 305, endPoint x: 501, endPoint y: 321, distance: 242.5
click at [501, 321] on img at bounding box center [486, 205] width 589 height 322
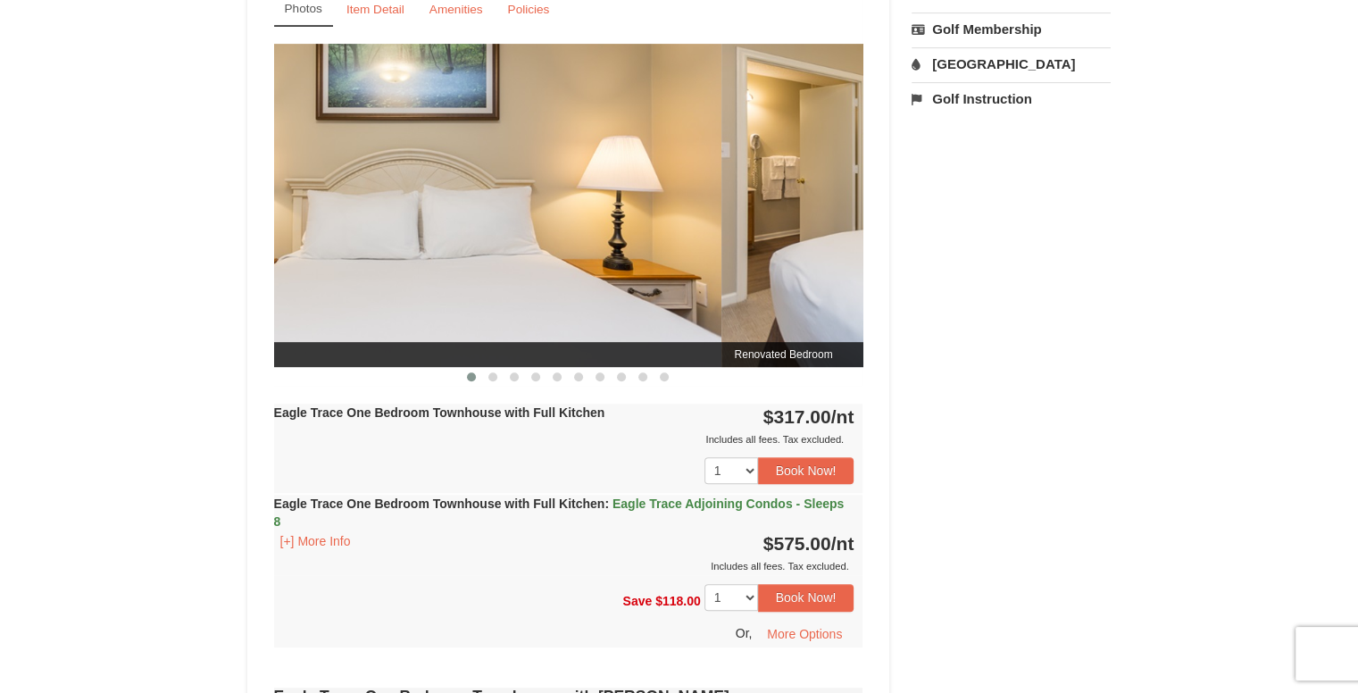
drag, startPoint x: 779, startPoint y: 269, endPoint x: 592, endPoint y: 301, distance: 189.4
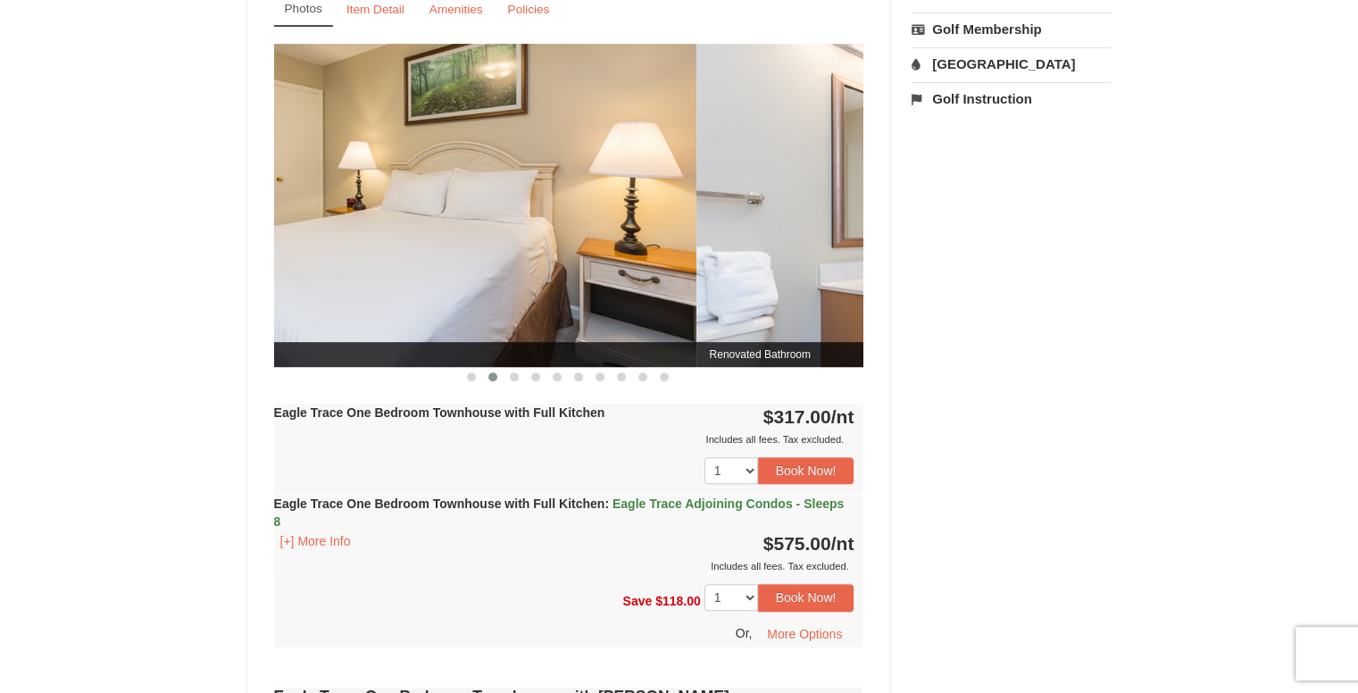
drag, startPoint x: 799, startPoint y: 279, endPoint x: 593, endPoint y: 308, distance: 208.2
click at [593, 308] on img at bounding box center [401, 205] width 589 height 322
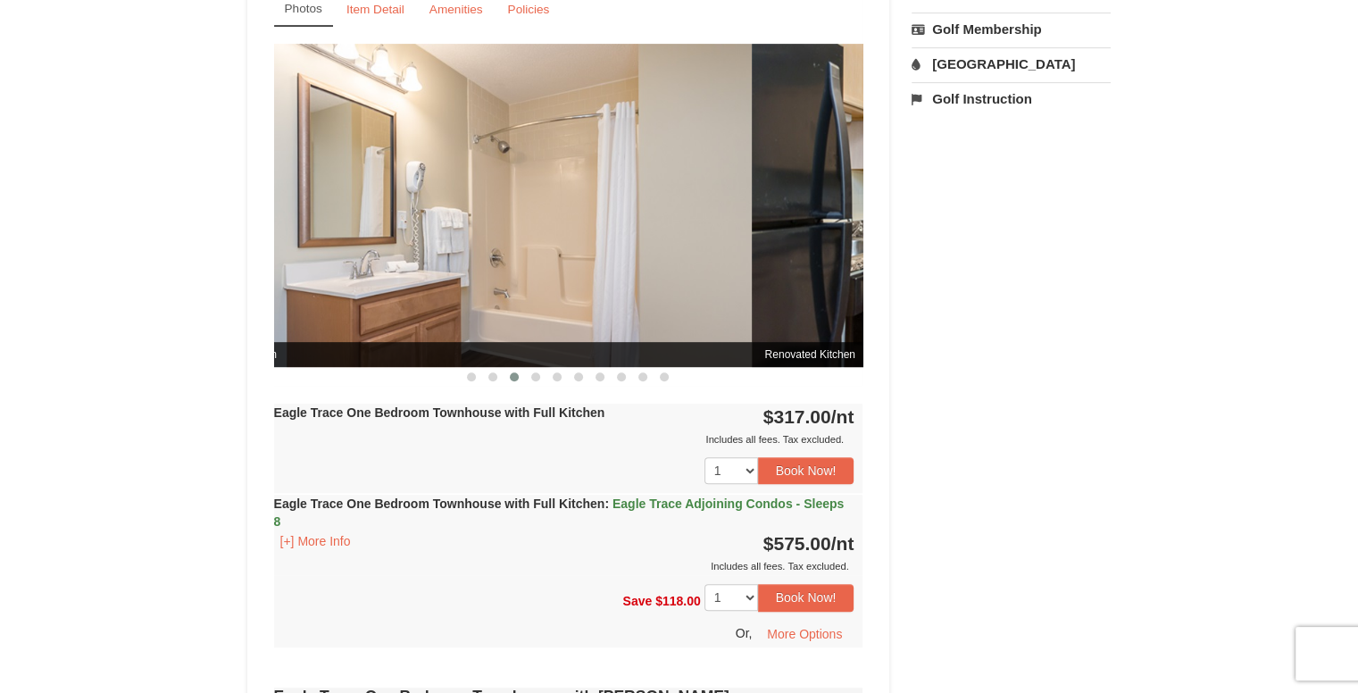
drag, startPoint x: 744, startPoint y: 298, endPoint x: 557, endPoint y: 345, distance: 192.3
click at [557, 345] on div "Renovated Bathroom" at bounding box center [457, 205] width 589 height 322
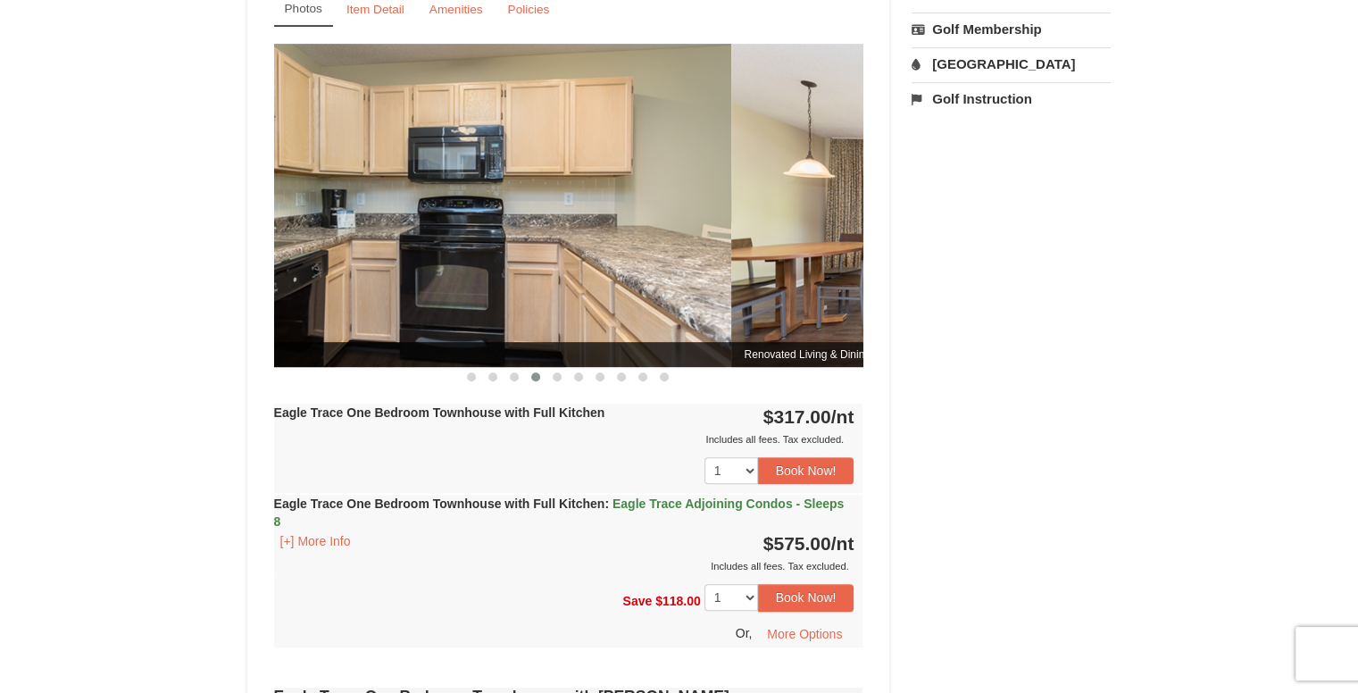
drag, startPoint x: 741, startPoint y: 301, endPoint x: 597, endPoint y: 334, distance: 147.5
click at [597, 334] on img at bounding box center [436, 205] width 589 height 322
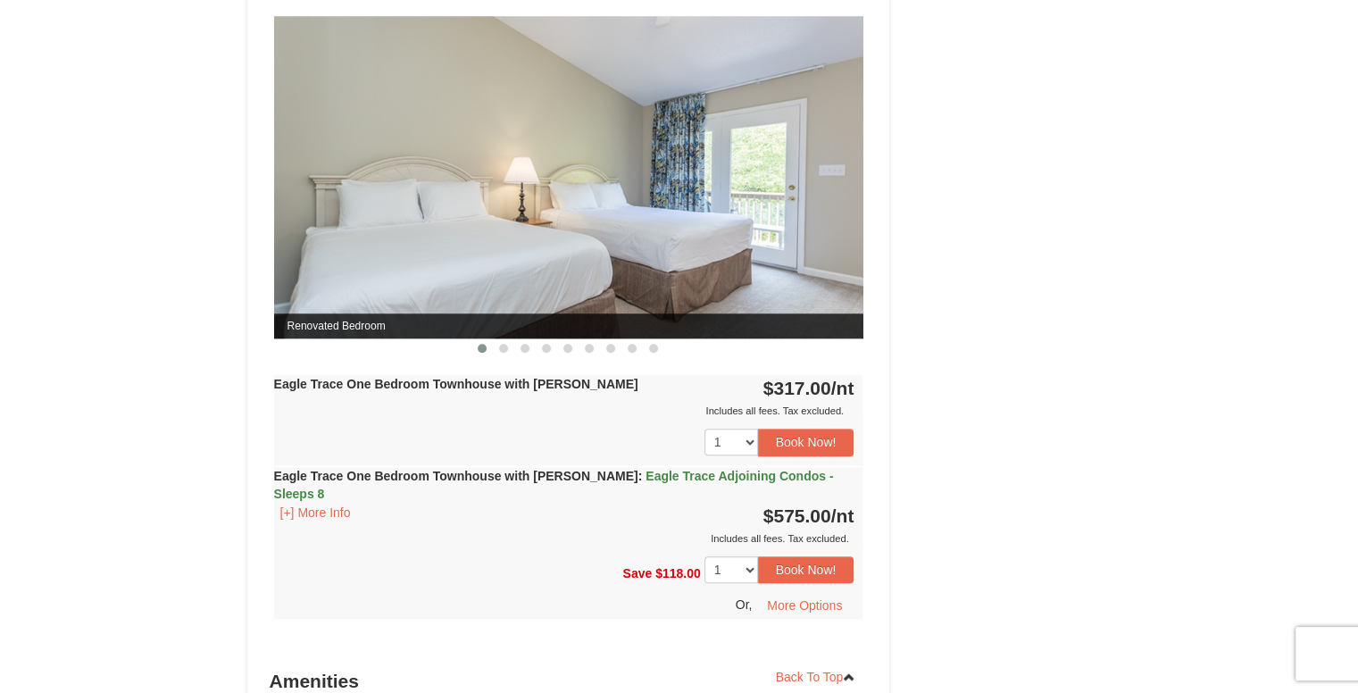
scroll to position [1501, 0]
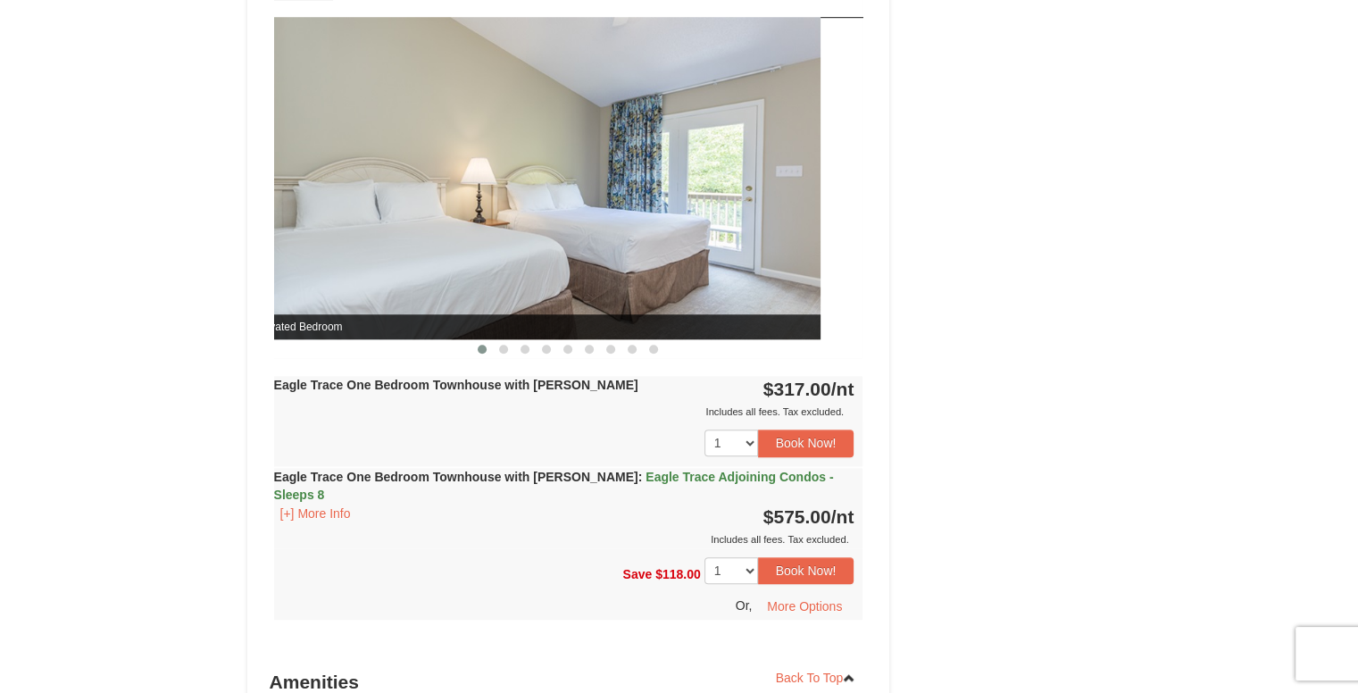
drag, startPoint x: 761, startPoint y: 262, endPoint x: 490, endPoint y: 293, distance: 272.4
click at [490, 293] on img at bounding box center [525, 178] width 589 height 322
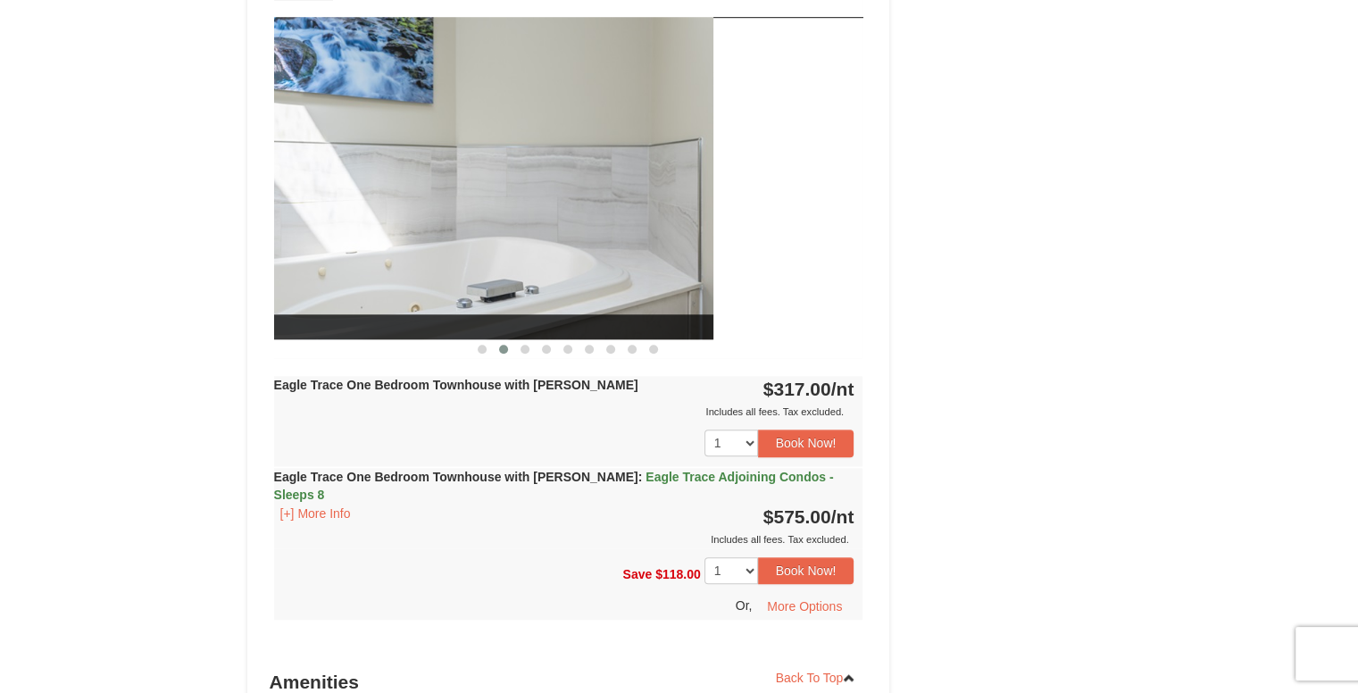
drag, startPoint x: 757, startPoint y: 279, endPoint x: 529, endPoint y: 297, distance: 229.3
click at [536, 296] on img at bounding box center [418, 178] width 589 height 322
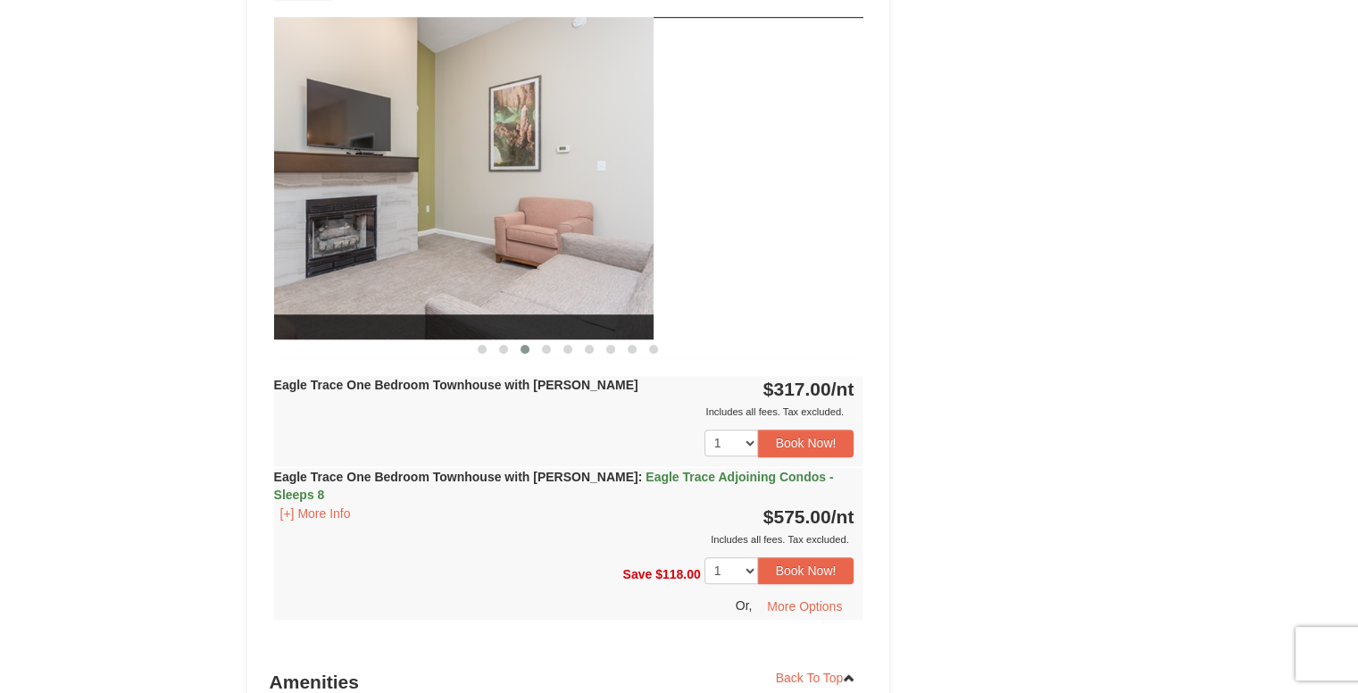
drag, startPoint x: 796, startPoint y: 242, endPoint x: 575, endPoint y: 306, distance: 230.6
click at [575, 306] on img at bounding box center [358, 178] width 589 height 322
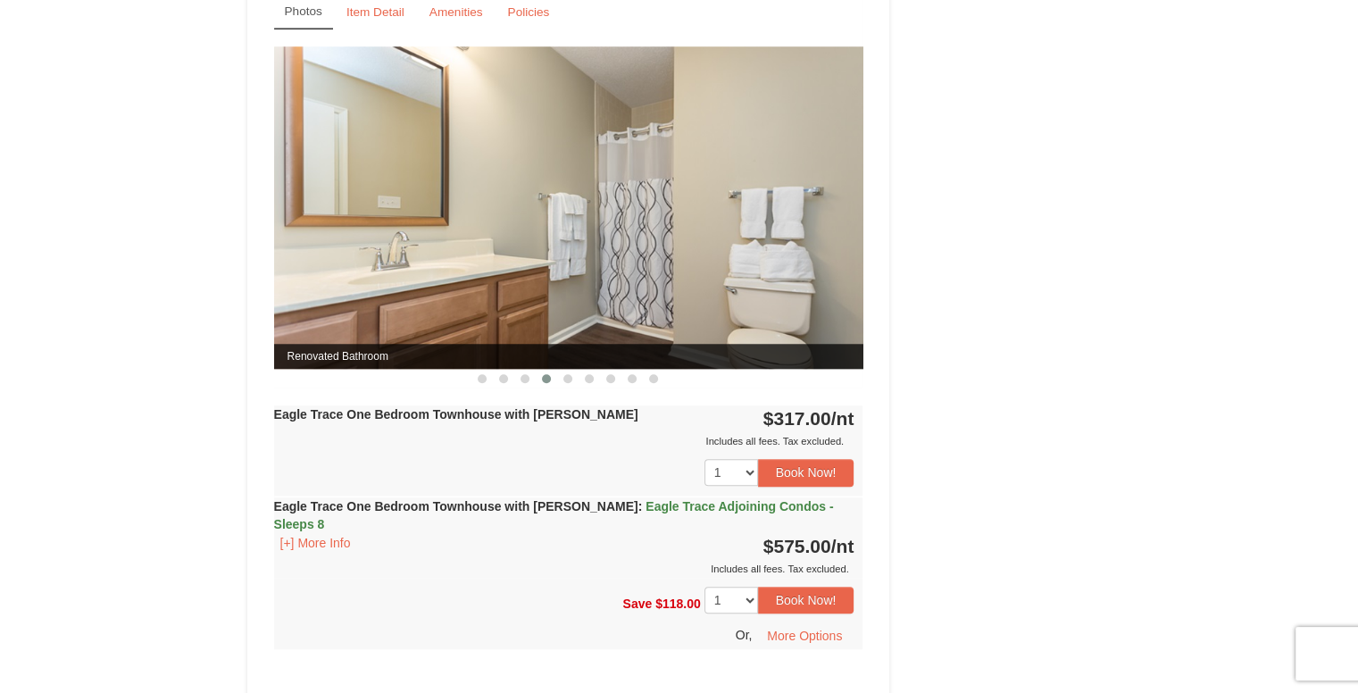
scroll to position [1471, 0]
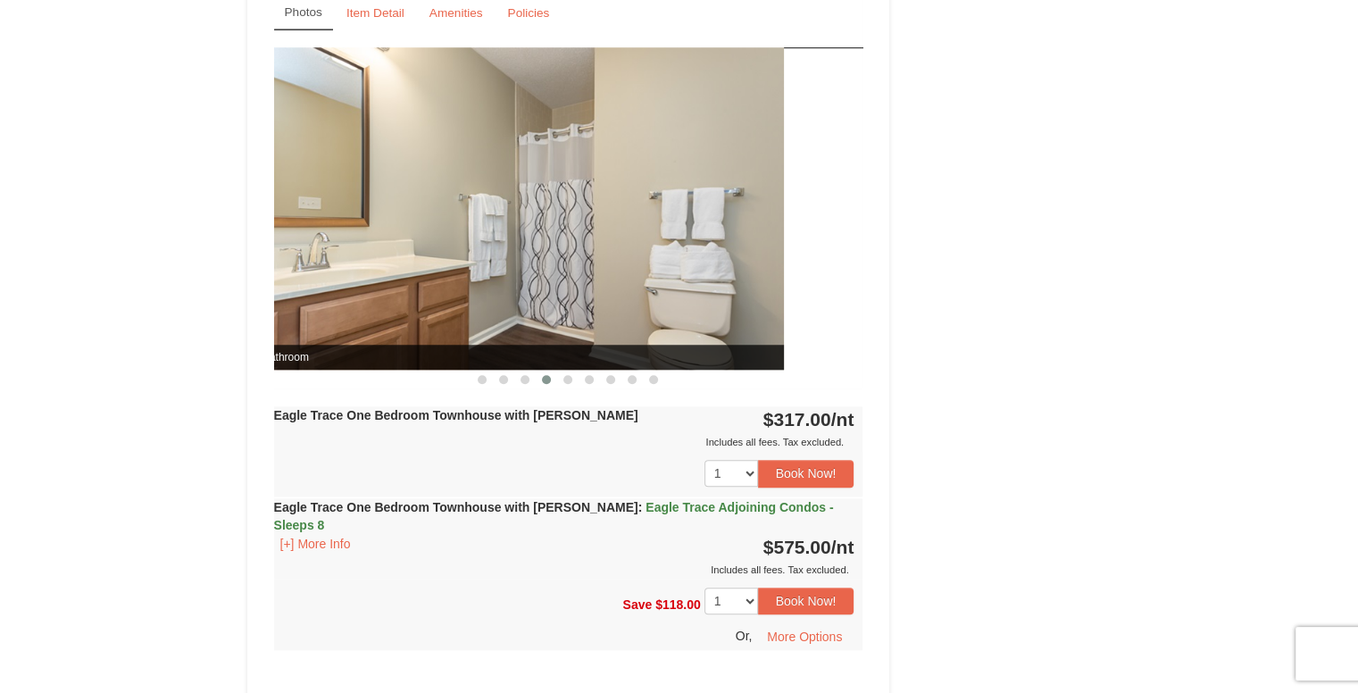
drag, startPoint x: 710, startPoint y: 225, endPoint x: 525, endPoint y: 243, distance: 185.7
click at [525, 243] on img at bounding box center [489, 208] width 589 height 322
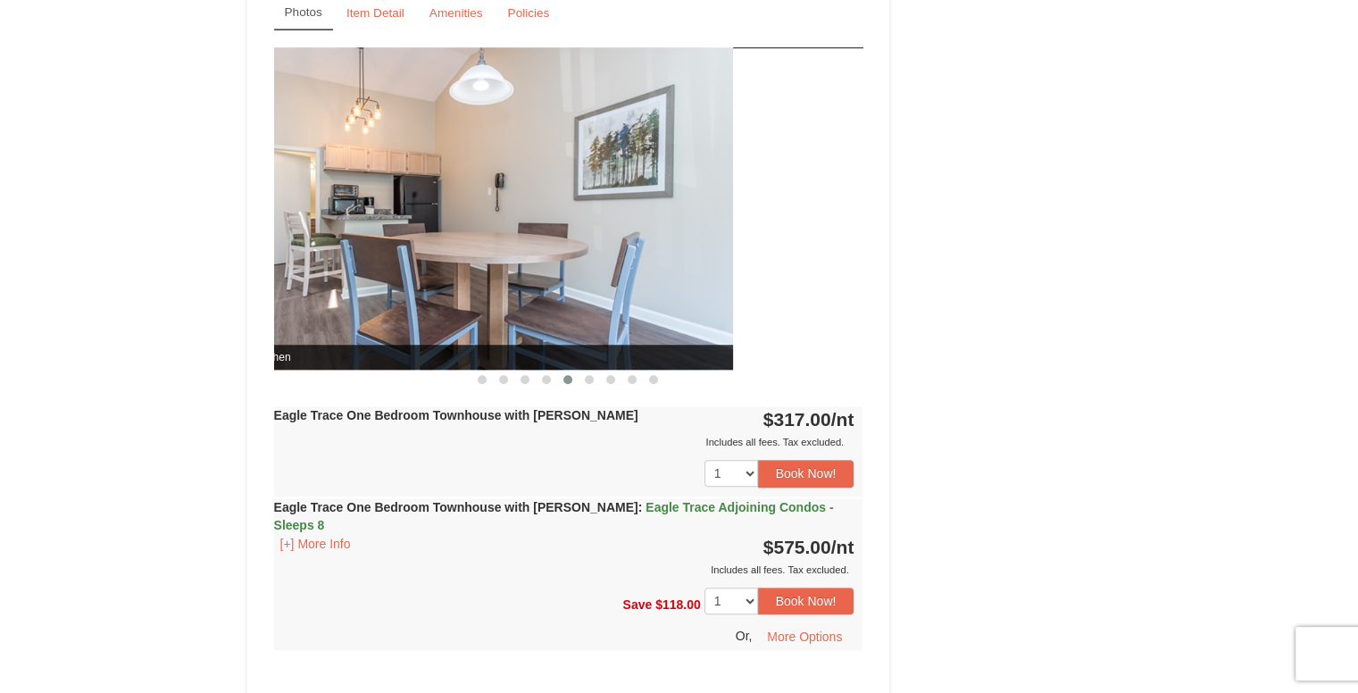
drag, startPoint x: 789, startPoint y: 230, endPoint x: 516, endPoint y: 279, distance: 277.6
click at [516, 279] on img at bounding box center [438, 208] width 589 height 322
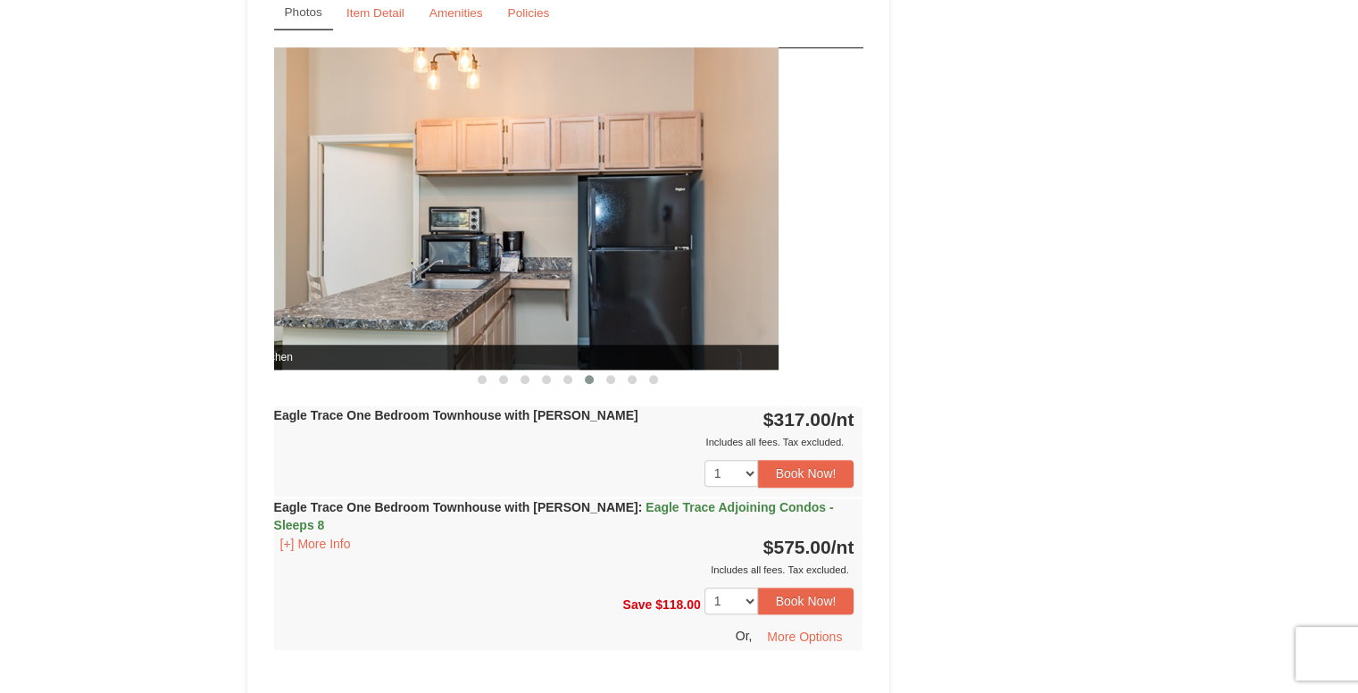
drag, startPoint x: 738, startPoint y: 272, endPoint x: 509, endPoint y: 293, distance: 230.4
click at [509, 293] on img at bounding box center [483, 208] width 589 height 322
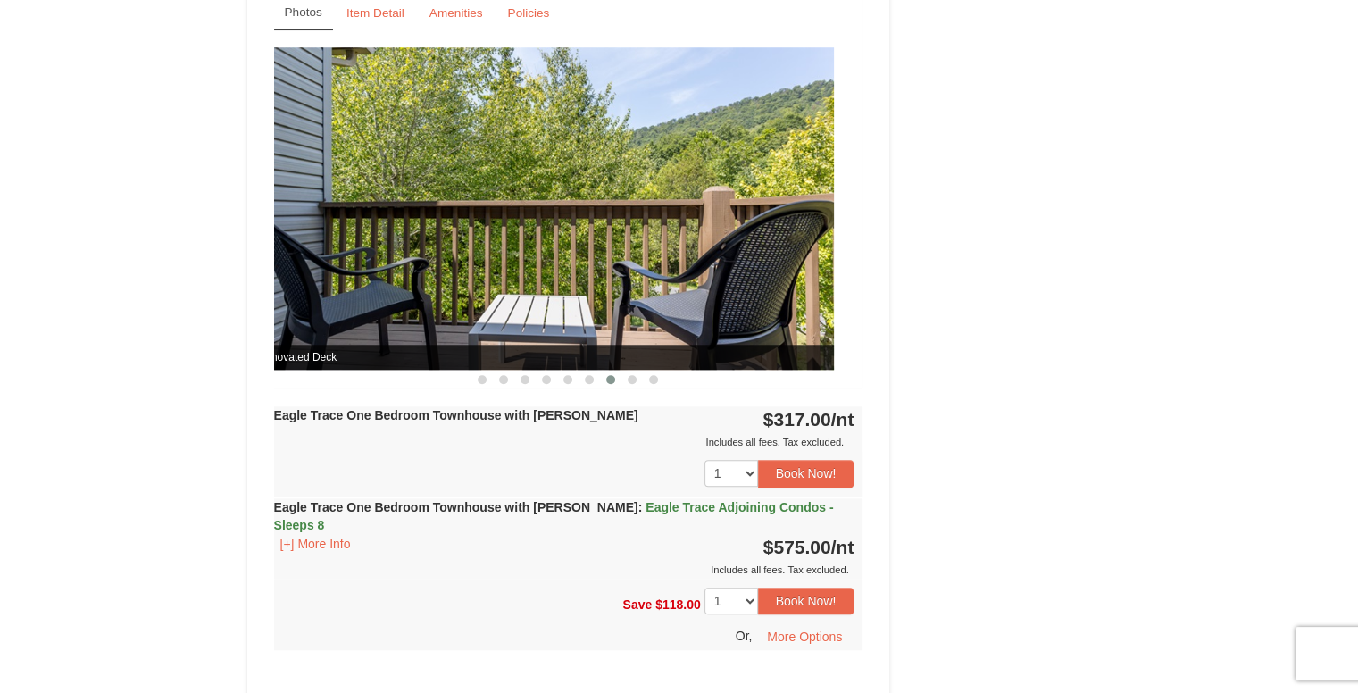
drag, startPoint x: 734, startPoint y: 283, endPoint x: 492, endPoint y: 335, distance: 247.5
click at [492, 335] on img at bounding box center [539, 208] width 589 height 322
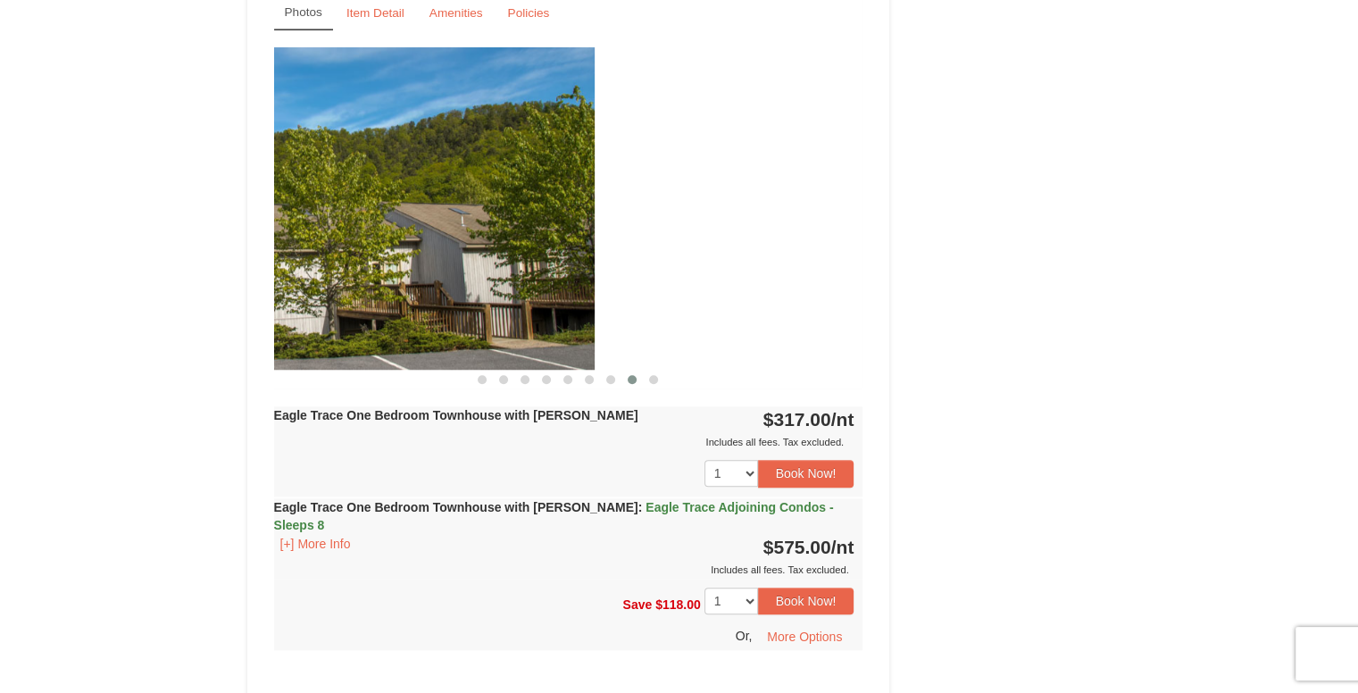
drag, startPoint x: 708, startPoint y: 279, endPoint x: 438, endPoint y: 315, distance: 272.0
click at [438, 315] on img at bounding box center [299, 208] width 589 height 322
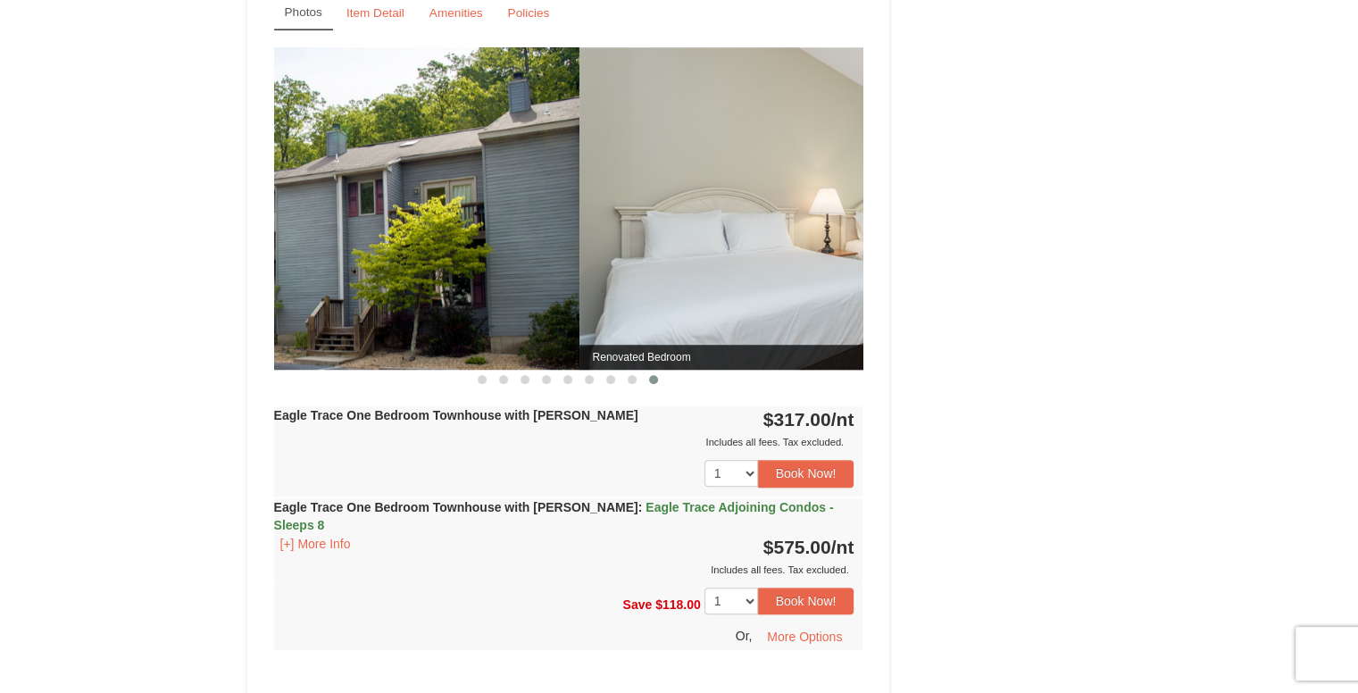
drag, startPoint x: 785, startPoint y: 246, endPoint x: 488, endPoint y: 283, distance: 298.7
click at [488, 283] on img at bounding box center [284, 208] width 589 height 322
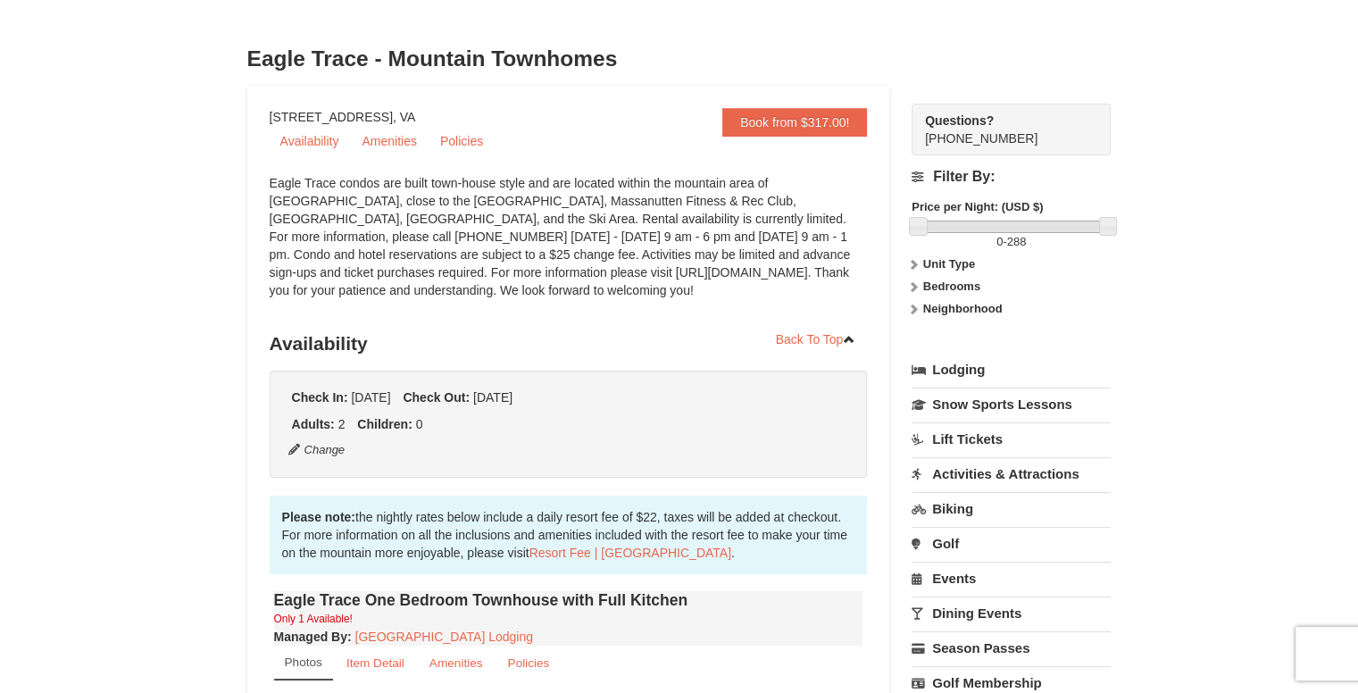
scroll to position [0, 0]
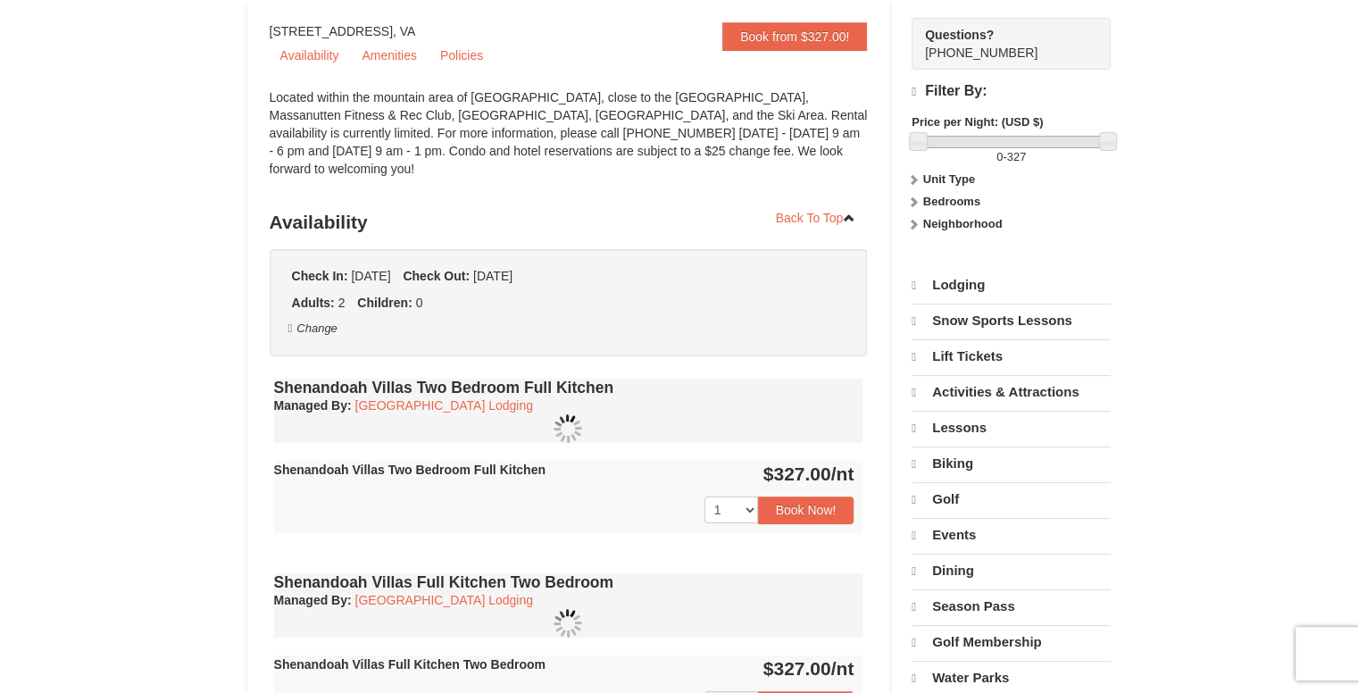
select select "10"
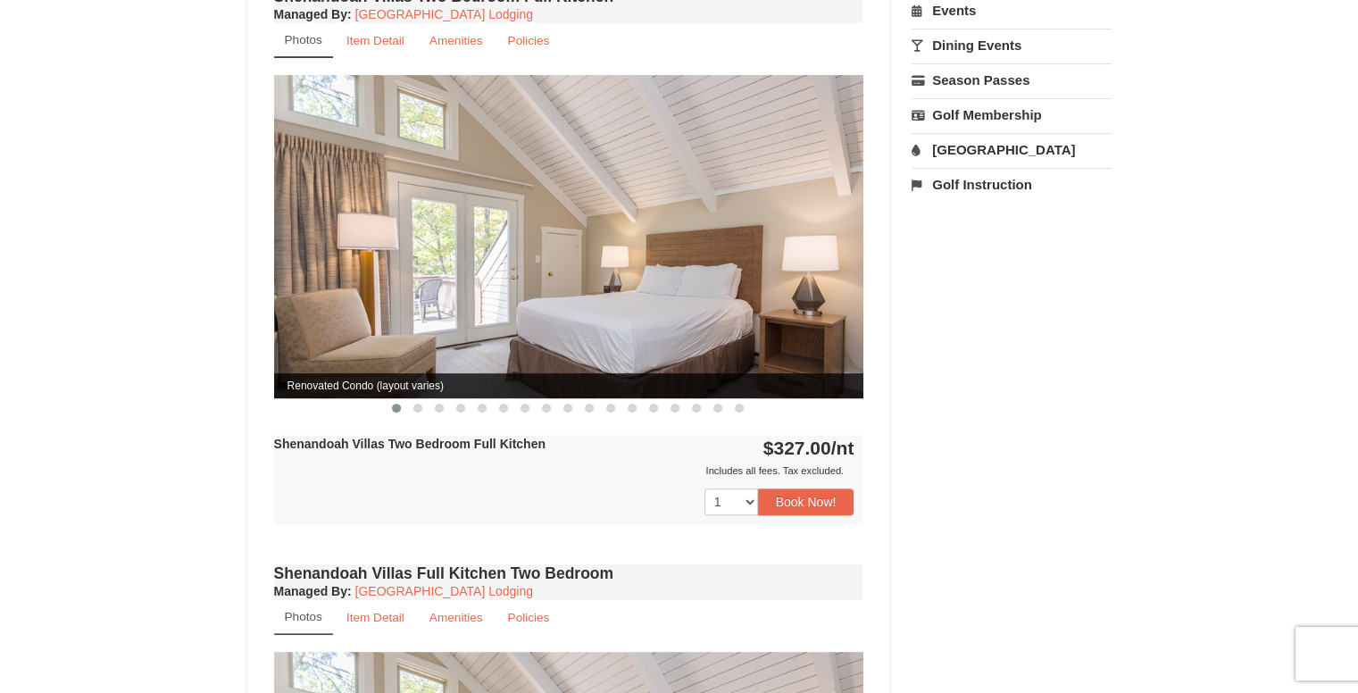
scroll to position [610, 0]
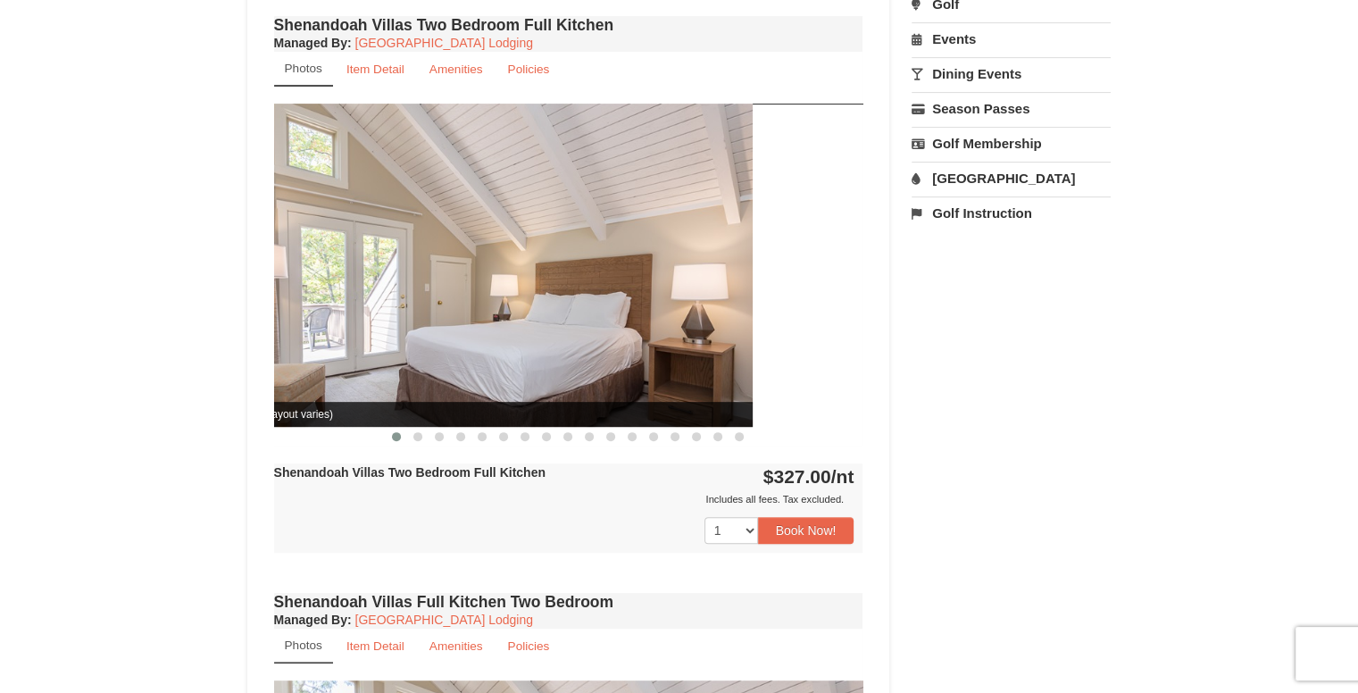
drag, startPoint x: 807, startPoint y: 265, endPoint x: 672, endPoint y: 276, distance: 135.3
click at [680, 274] on img at bounding box center [457, 265] width 589 height 322
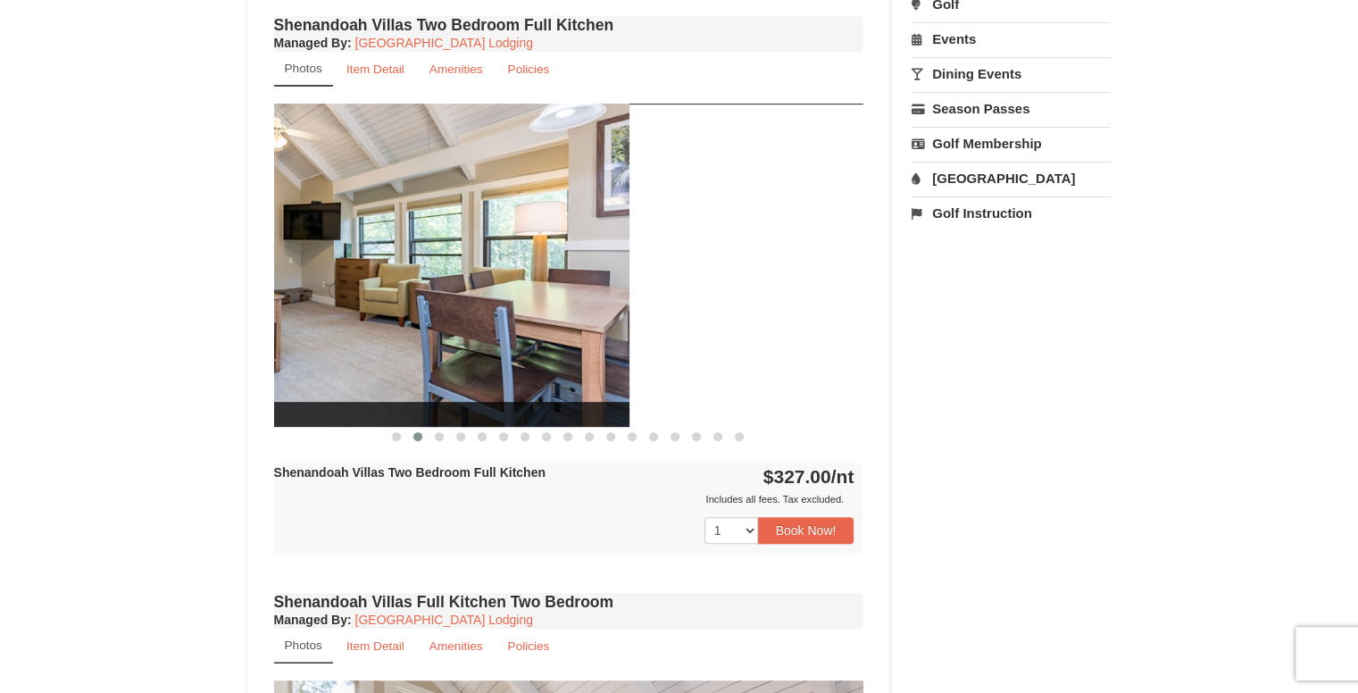
drag, startPoint x: 741, startPoint y: 320, endPoint x: 504, endPoint y: 339, distance: 238.3
click at [504, 339] on img at bounding box center [334, 265] width 589 height 322
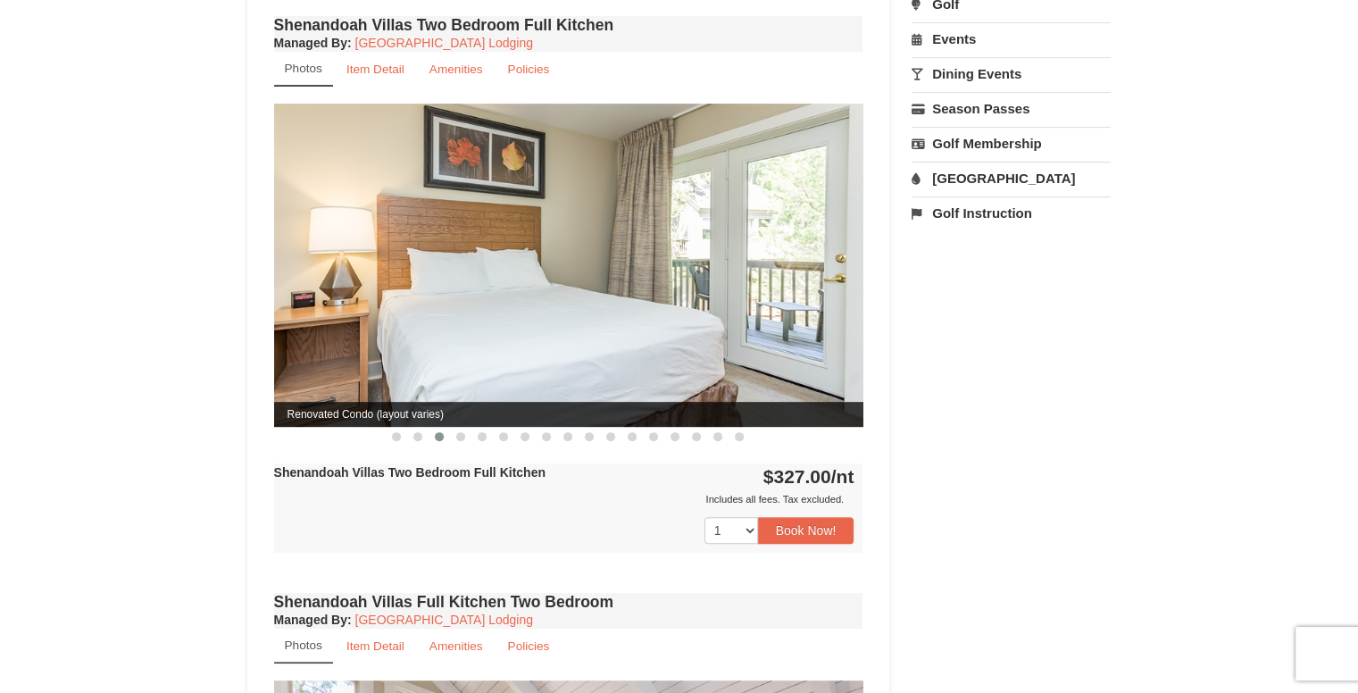
drag, startPoint x: 702, startPoint y: 330, endPoint x: 481, endPoint y: 341, distance: 220.8
click at [481, 341] on img at bounding box center [568, 265] width 589 height 322
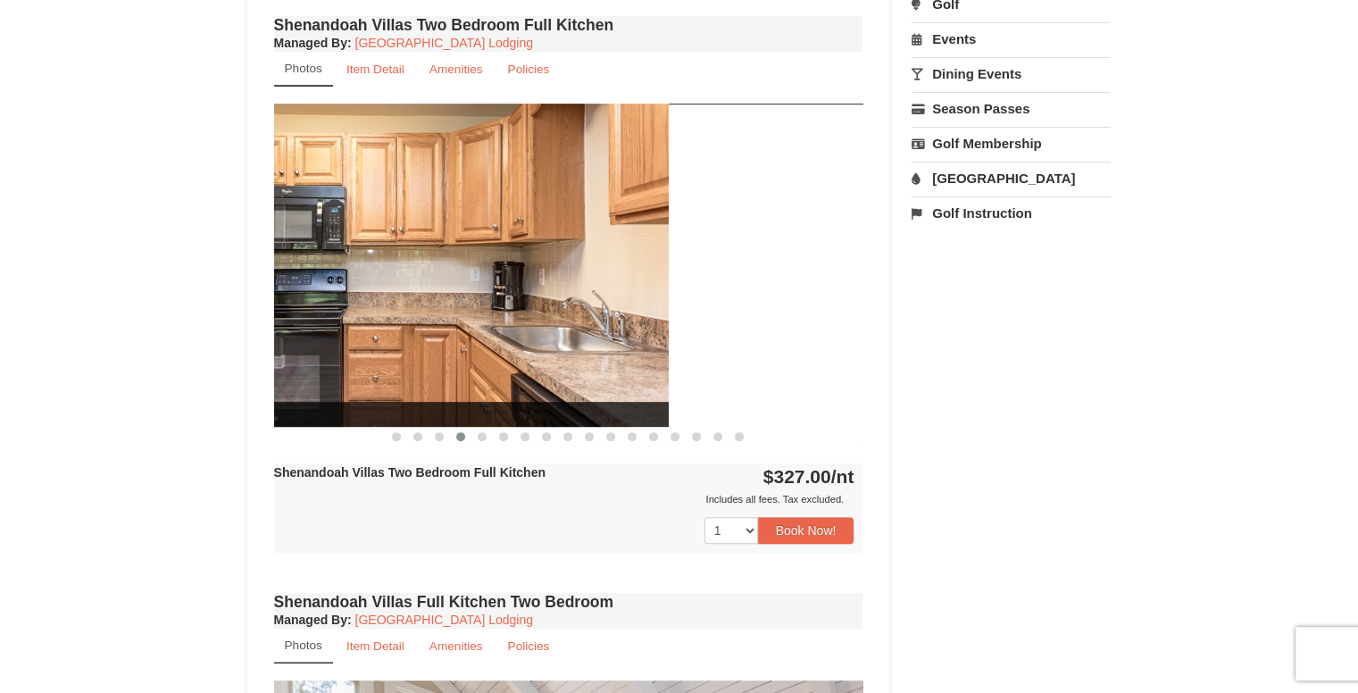
drag, startPoint x: 745, startPoint y: 330, endPoint x: 535, endPoint y: 332, distance: 209.8
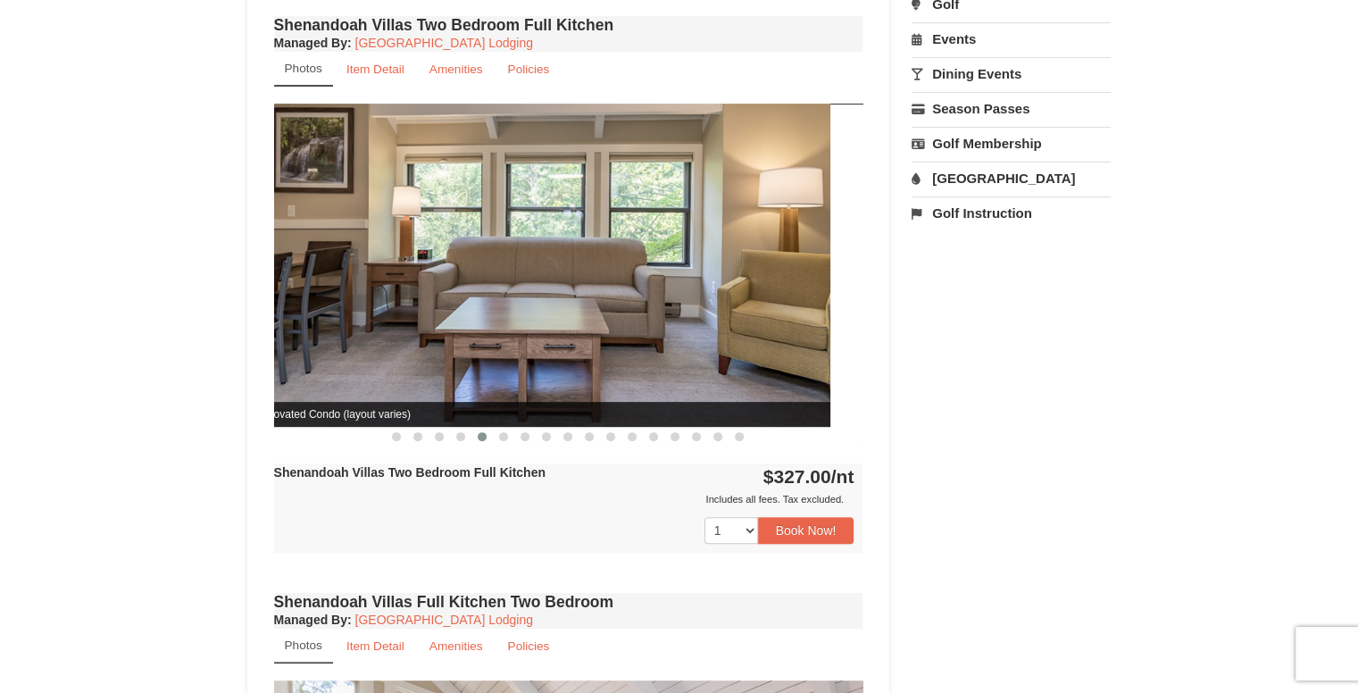
drag, startPoint x: 671, startPoint y: 337, endPoint x: 458, endPoint y: 334, distance: 212.5
click at [458, 334] on img at bounding box center [535, 265] width 589 height 322
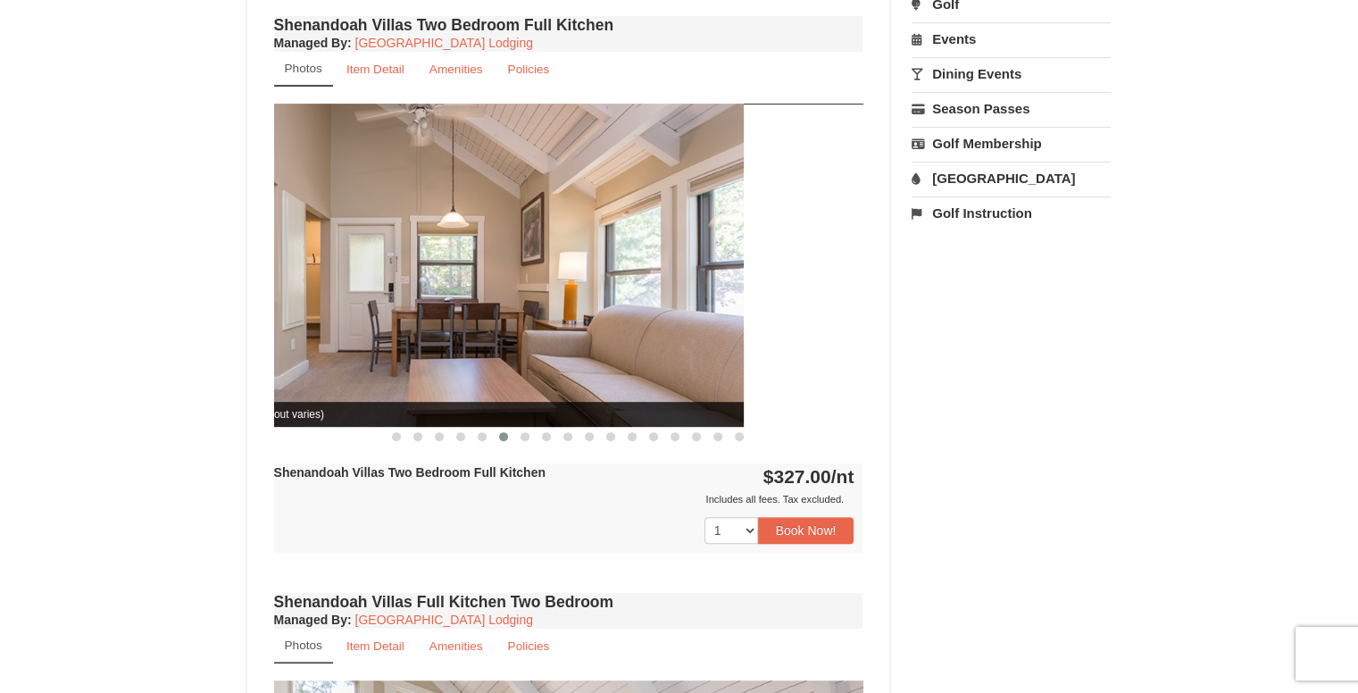
drag, startPoint x: 755, startPoint y: 333, endPoint x: 503, endPoint y: 340, distance: 252.8
click at [503, 340] on img at bounding box center [448, 265] width 589 height 322
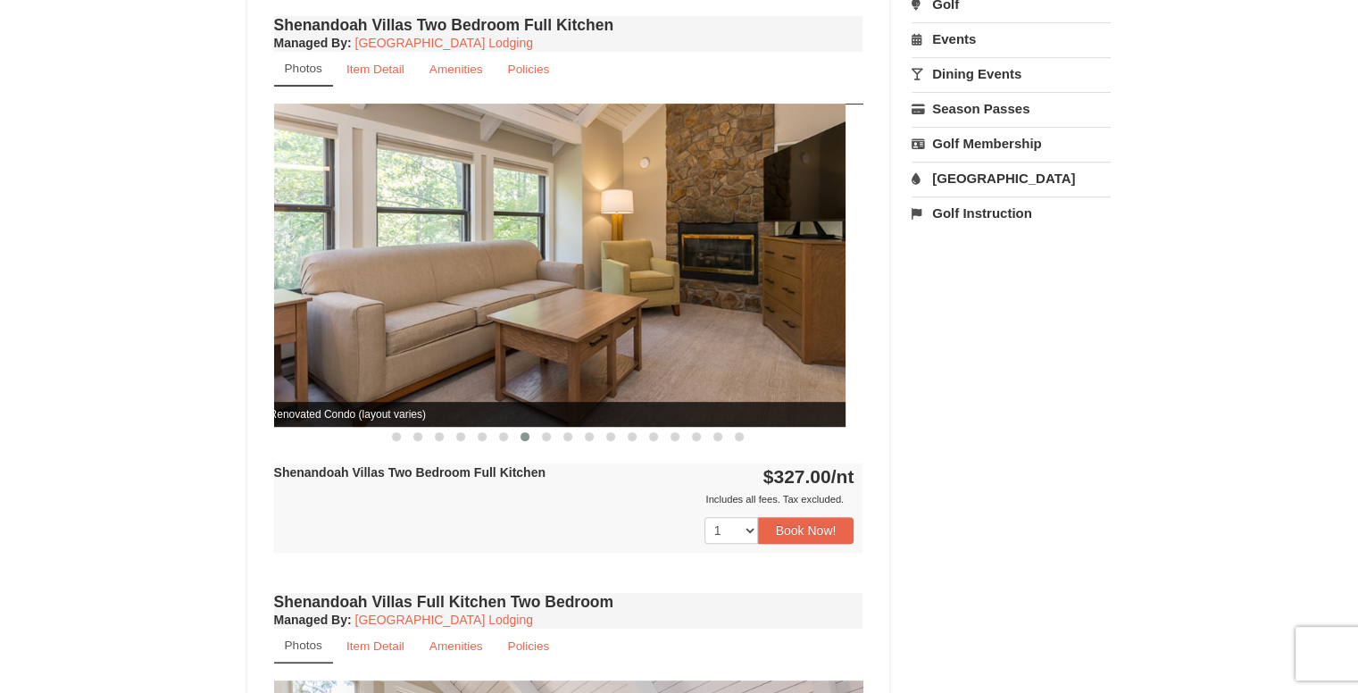
drag, startPoint x: 761, startPoint y: 333, endPoint x: 537, endPoint y: 347, distance: 224.6
click at [537, 347] on img at bounding box center [550, 265] width 589 height 322
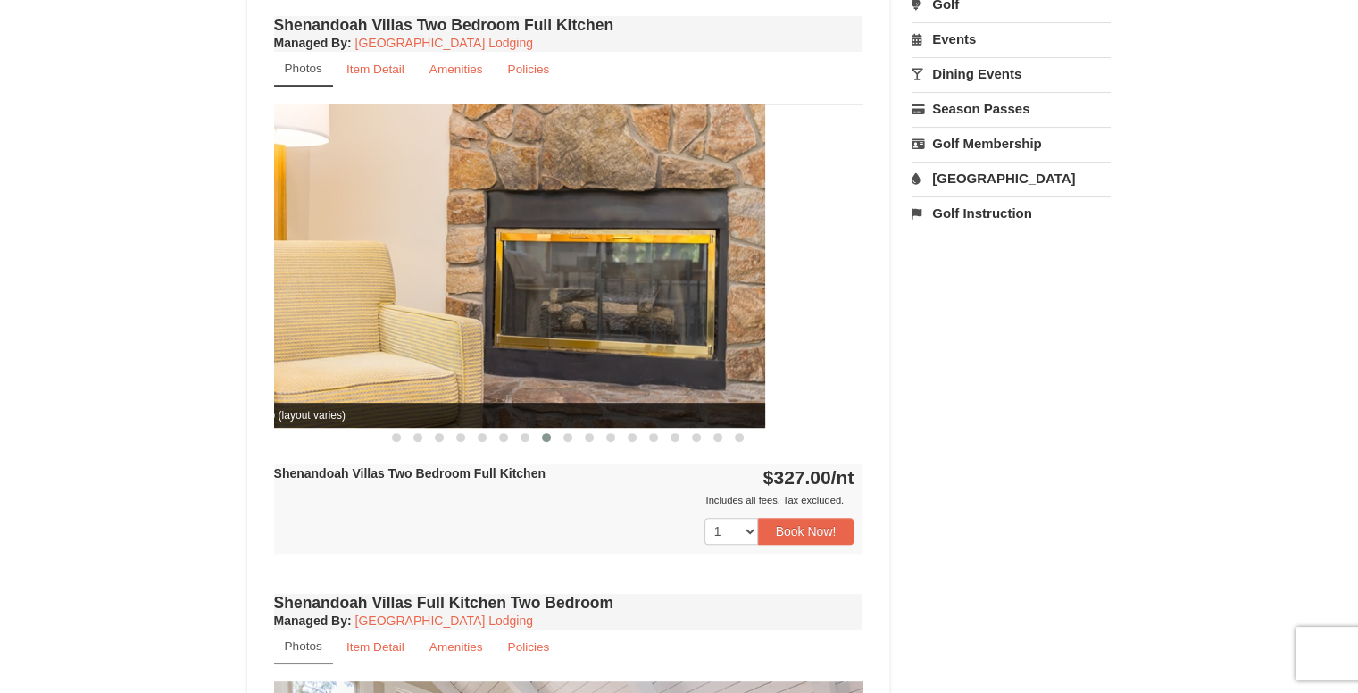
drag, startPoint x: 730, startPoint y: 346, endPoint x: 535, endPoint y: 363, distance: 196.3
click at [535, 363] on img at bounding box center [470, 265] width 589 height 323
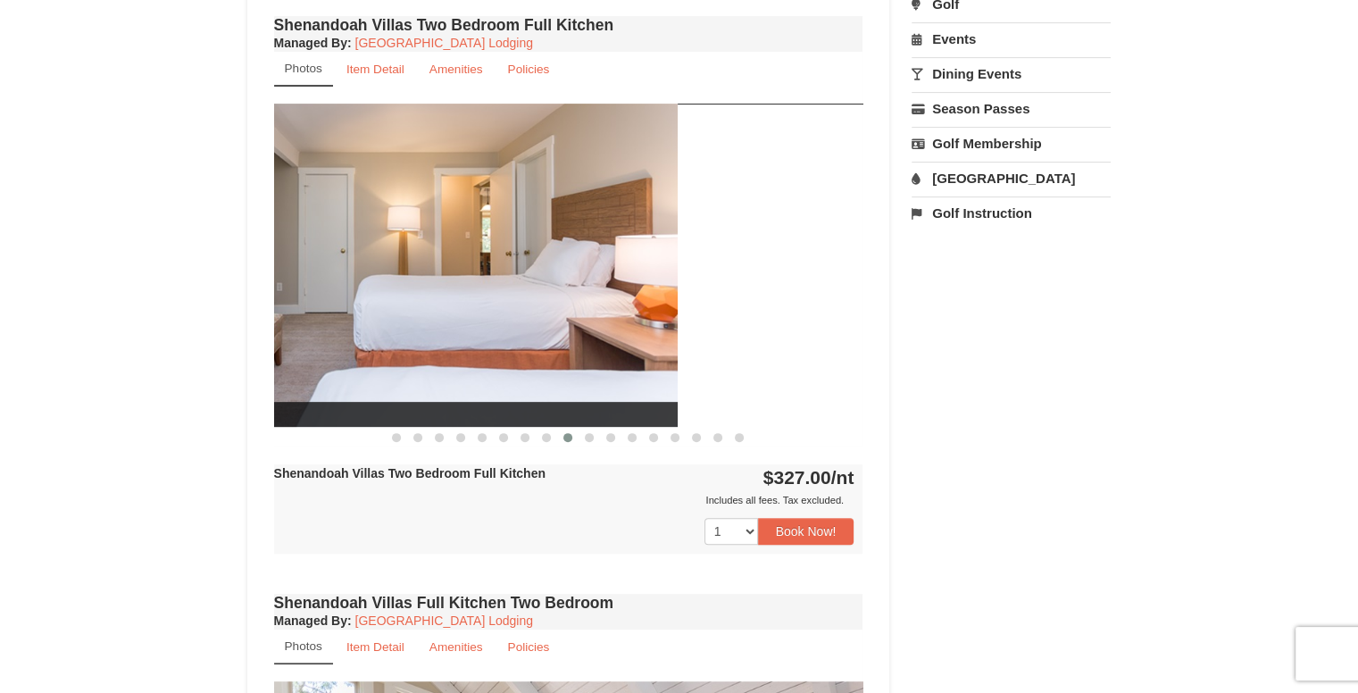
drag, startPoint x: 732, startPoint y: 347, endPoint x: 496, endPoint y: 341, distance: 235.8
click at [512, 340] on img at bounding box center [382, 265] width 589 height 322
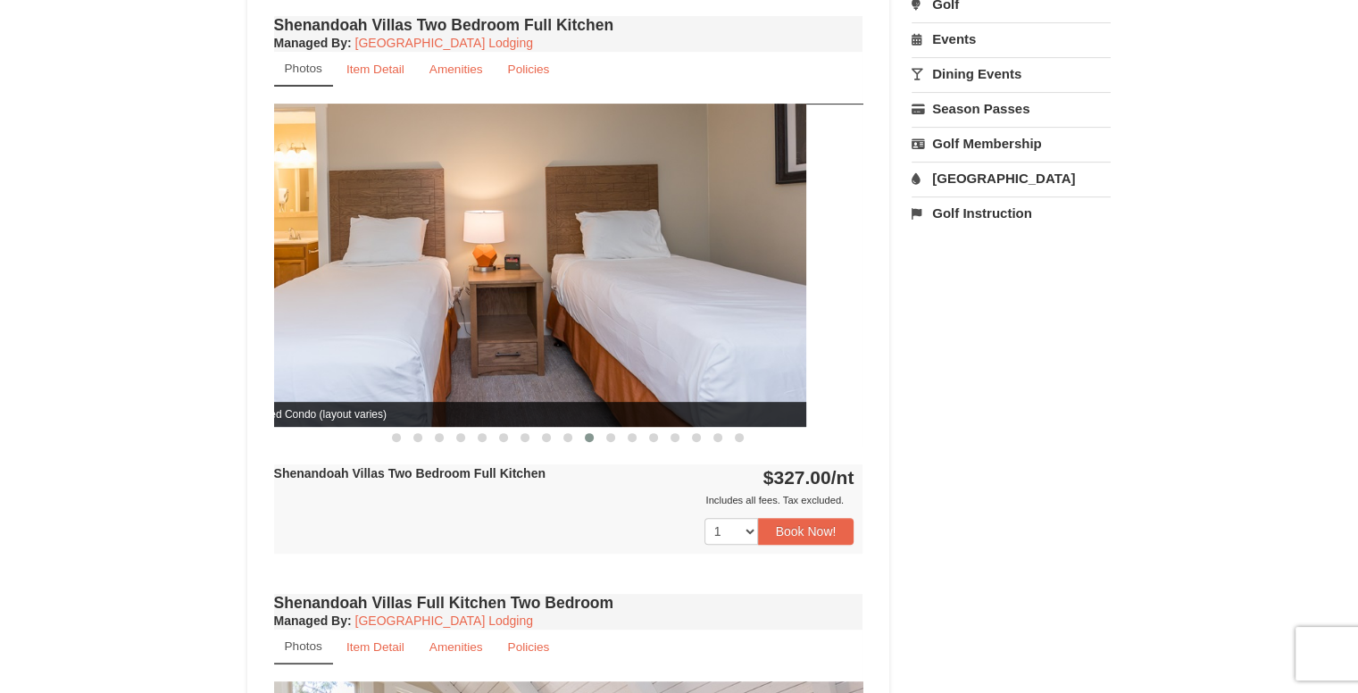
drag, startPoint x: 774, startPoint y: 304, endPoint x: 578, endPoint y: 335, distance: 198.9
click at [579, 335] on img at bounding box center [511, 265] width 589 height 322
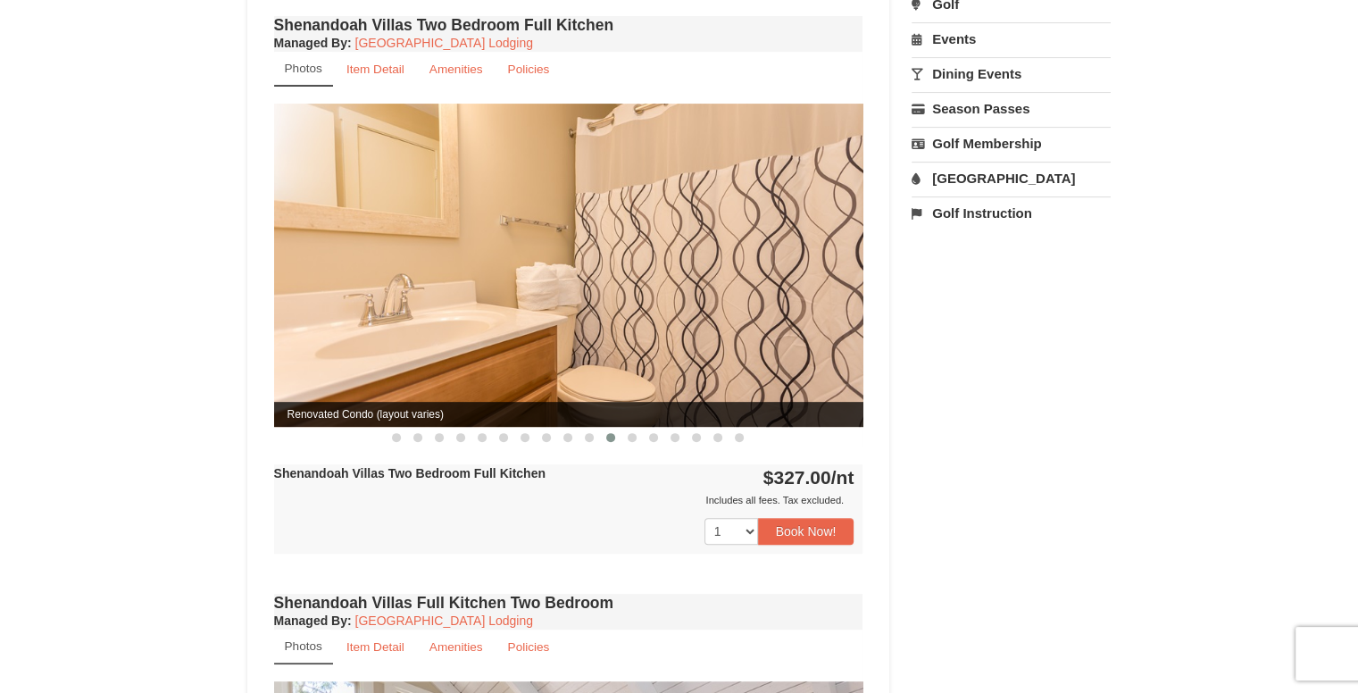
drag, startPoint x: 775, startPoint y: 300, endPoint x: 590, endPoint y: 338, distance: 188.6
click at [590, 338] on img at bounding box center [568, 265] width 589 height 322
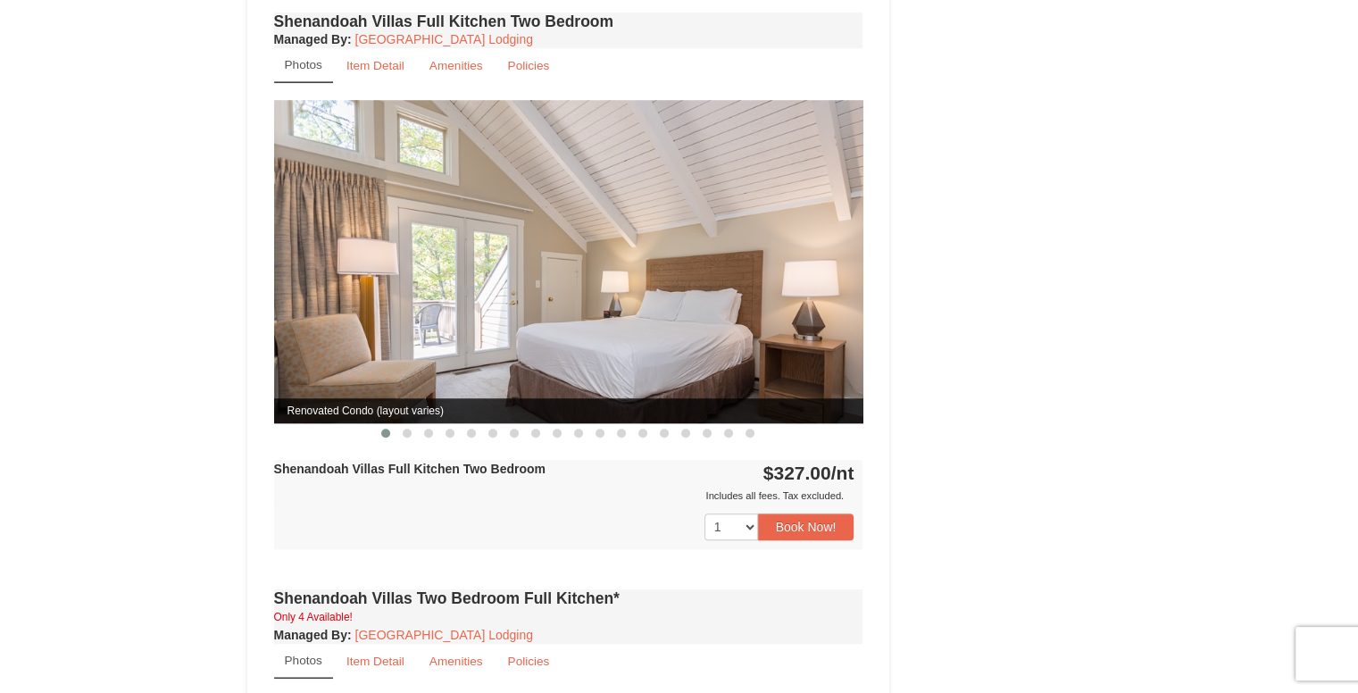
scroll to position [1293, 0]
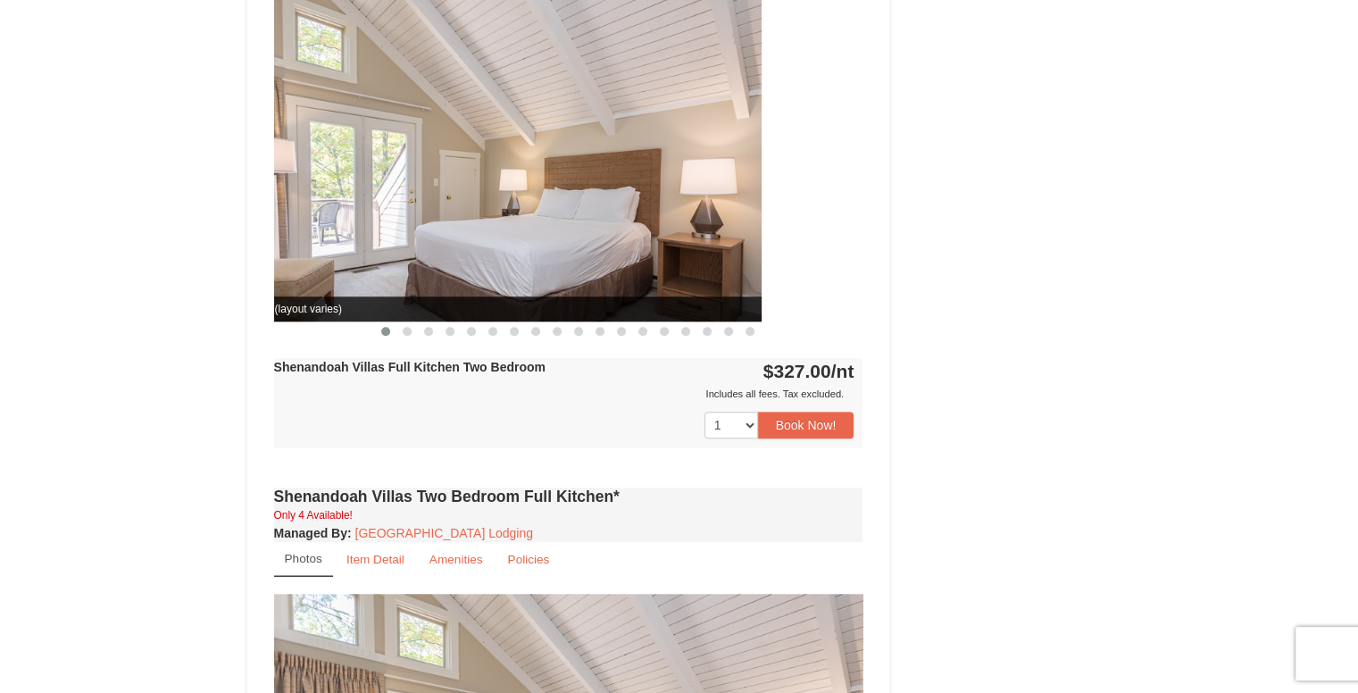
drag, startPoint x: 686, startPoint y: 258, endPoint x: 518, endPoint y: 287, distance: 170.3
click at [518, 287] on div "Renovated Condo (layout varies)" at bounding box center [466, 159] width 589 height 322
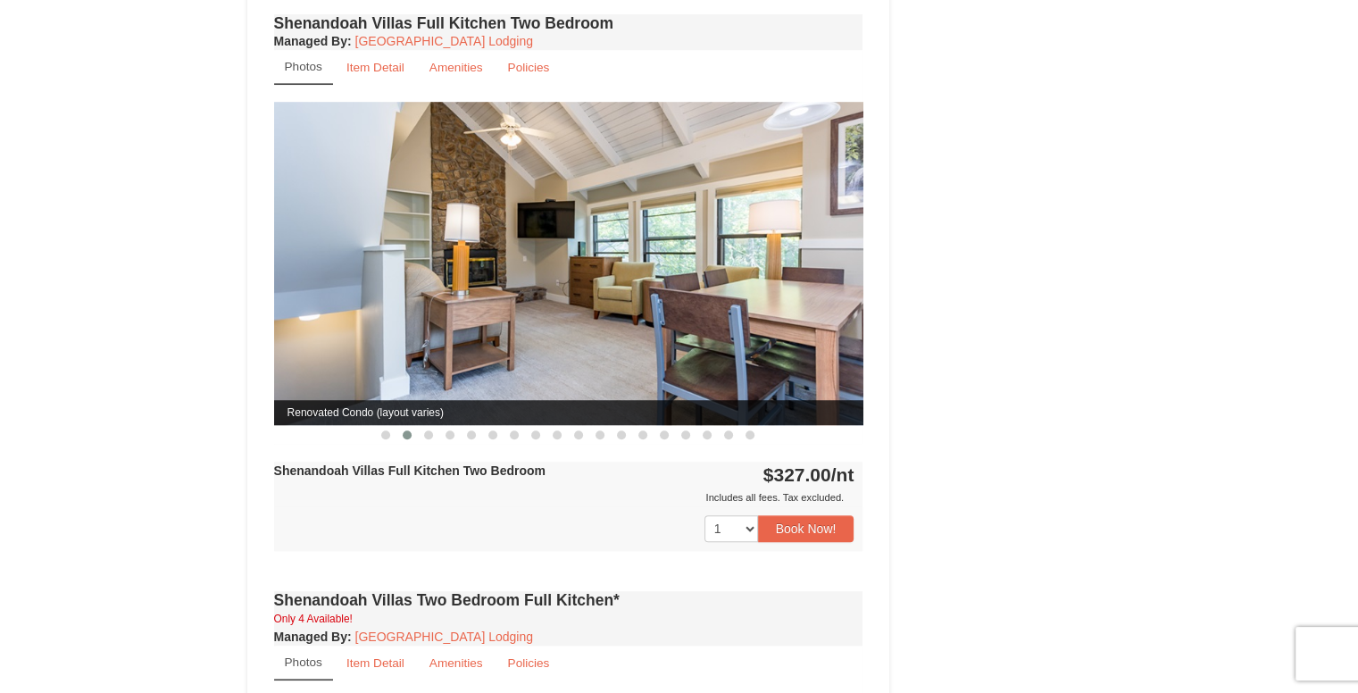
scroll to position [1180, 0]
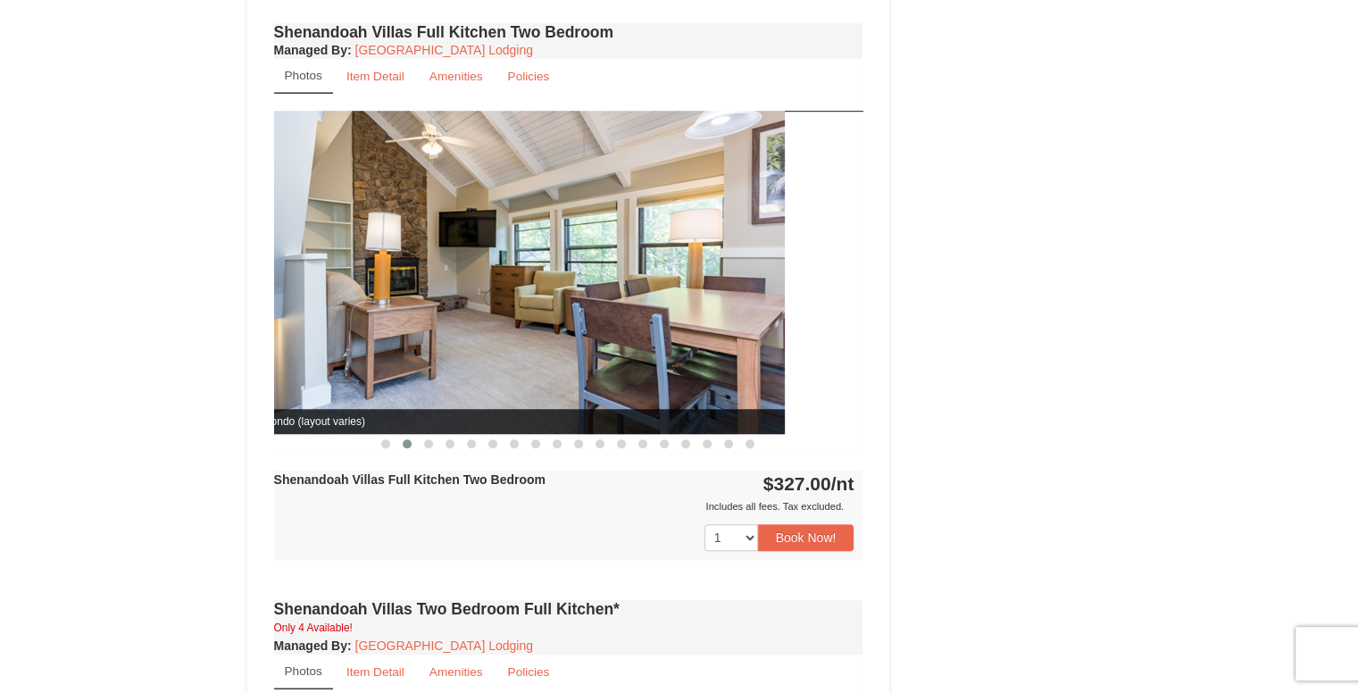
drag, startPoint x: 743, startPoint y: 267, endPoint x: 520, endPoint y: 276, distance: 223.4
click at [520, 276] on img at bounding box center [490, 272] width 589 height 322
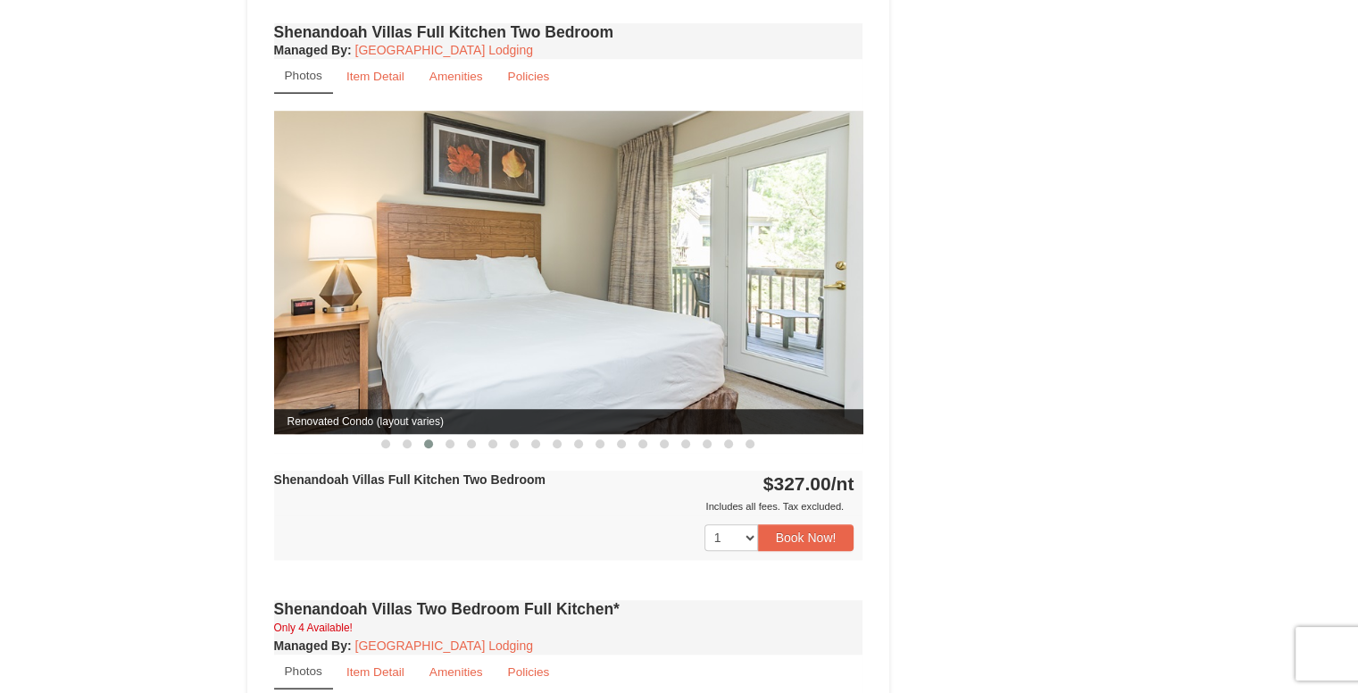
drag, startPoint x: 489, startPoint y: 280, endPoint x: 306, endPoint y: 322, distance: 187.8
click at [306, 322] on img at bounding box center [568, 272] width 589 height 322
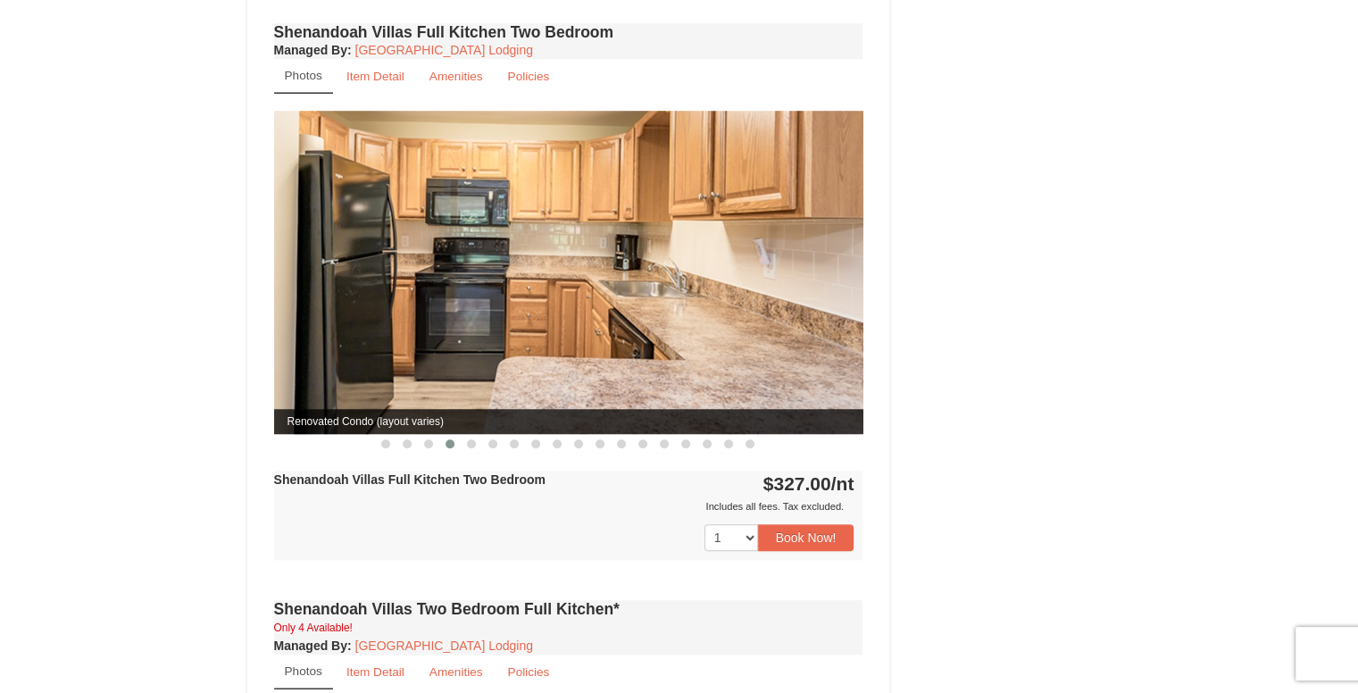
drag, startPoint x: 605, startPoint y: 281, endPoint x: 547, endPoint y: 274, distance: 57.6
click at [547, 274] on img at bounding box center [568, 272] width 589 height 322
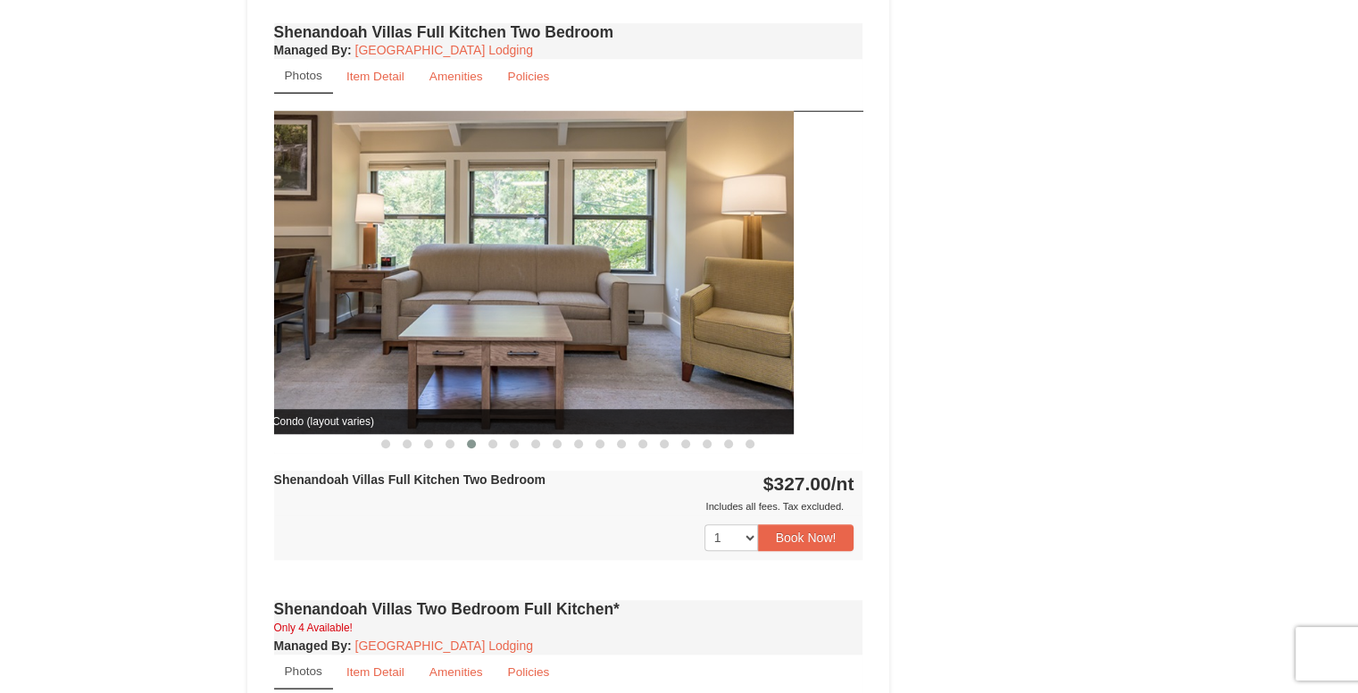
drag, startPoint x: 793, startPoint y: 263, endPoint x: 598, endPoint y: 282, distance: 195.6
click at [598, 282] on img at bounding box center [498, 272] width 589 height 322
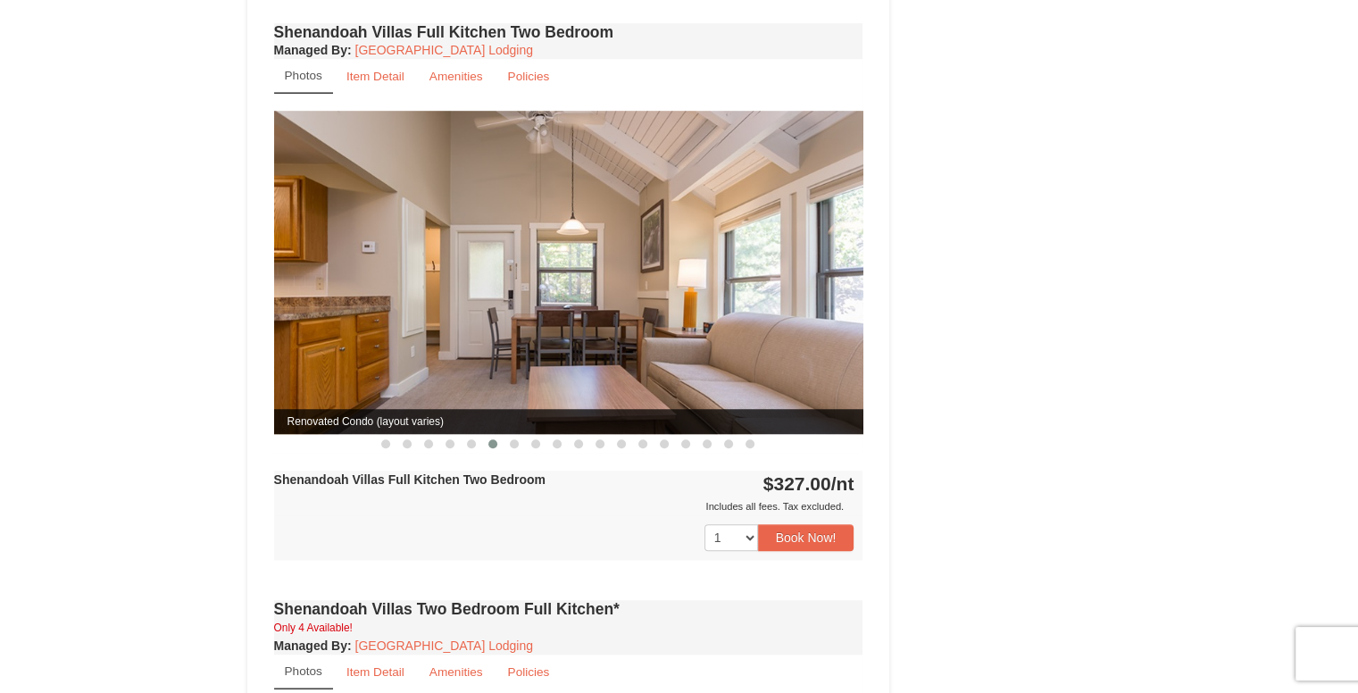
drag, startPoint x: 734, startPoint y: 294, endPoint x: 603, endPoint y: 313, distance: 132.6
click at [603, 313] on img at bounding box center [568, 272] width 589 height 322
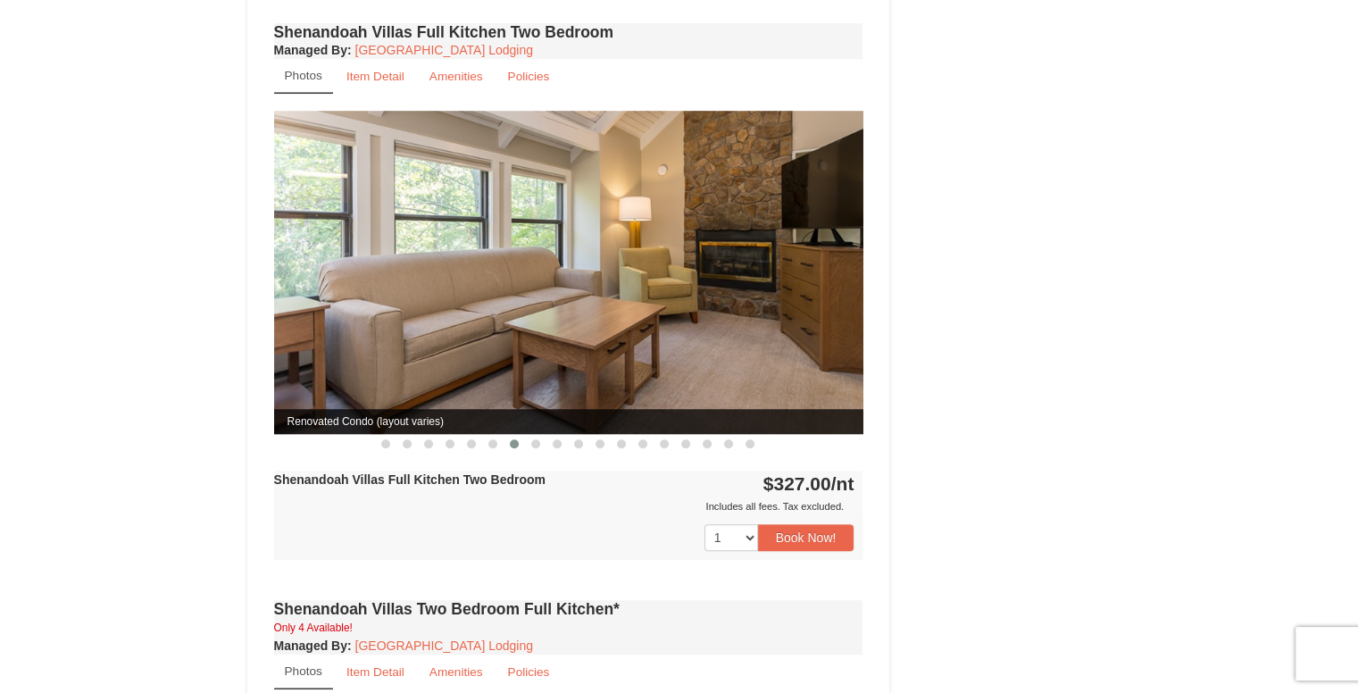
drag, startPoint x: 764, startPoint y: 312, endPoint x: 644, endPoint y: 329, distance: 121.7
click at [644, 329] on img at bounding box center [568, 272] width 589 height 322
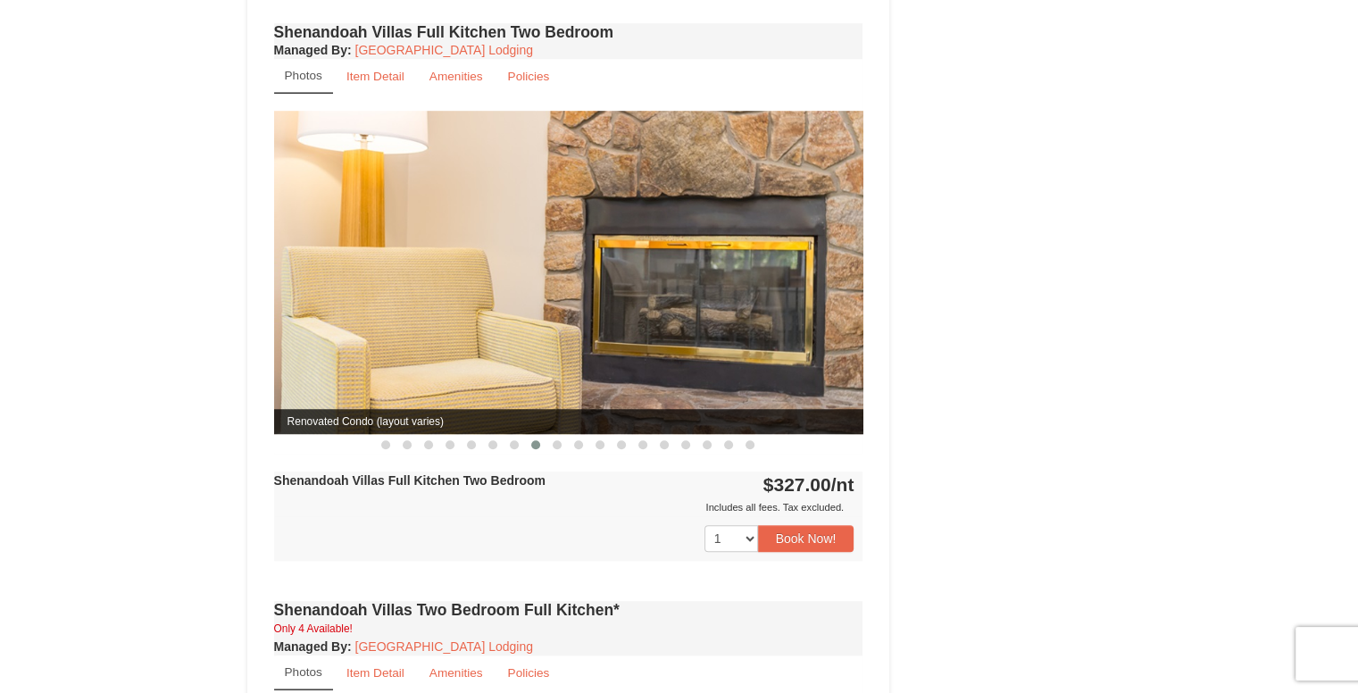
drag, startPoint x: 794, startPoint y: 318, endPoint x: 667, endPoint y: 328, distance: 127.2
click at [667, 328] on img at bounding box center [568, 272] width 589 height 323
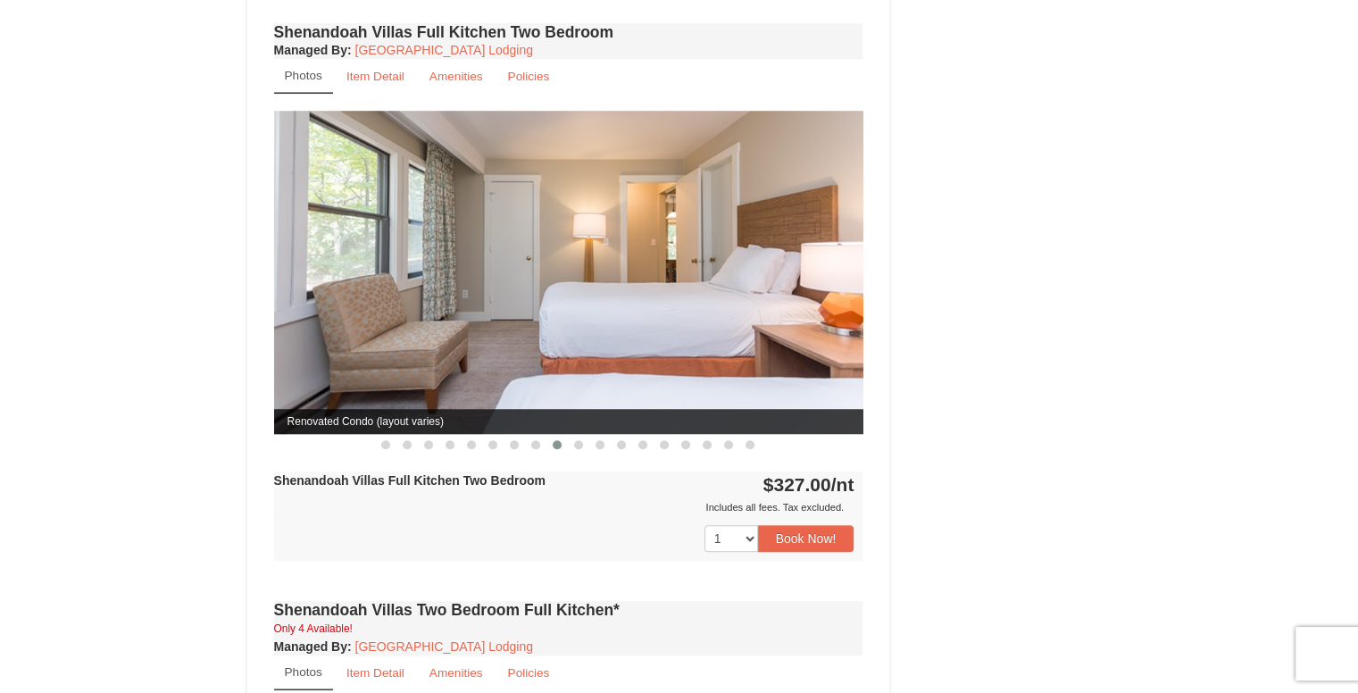
drag, startPoint x: 747, startPoint y: 313, endPoint x: 710, endPoint y: 320, distance: 38.2
click at [710, 320] on img at bounding box center [568, 272] width 589 height 322
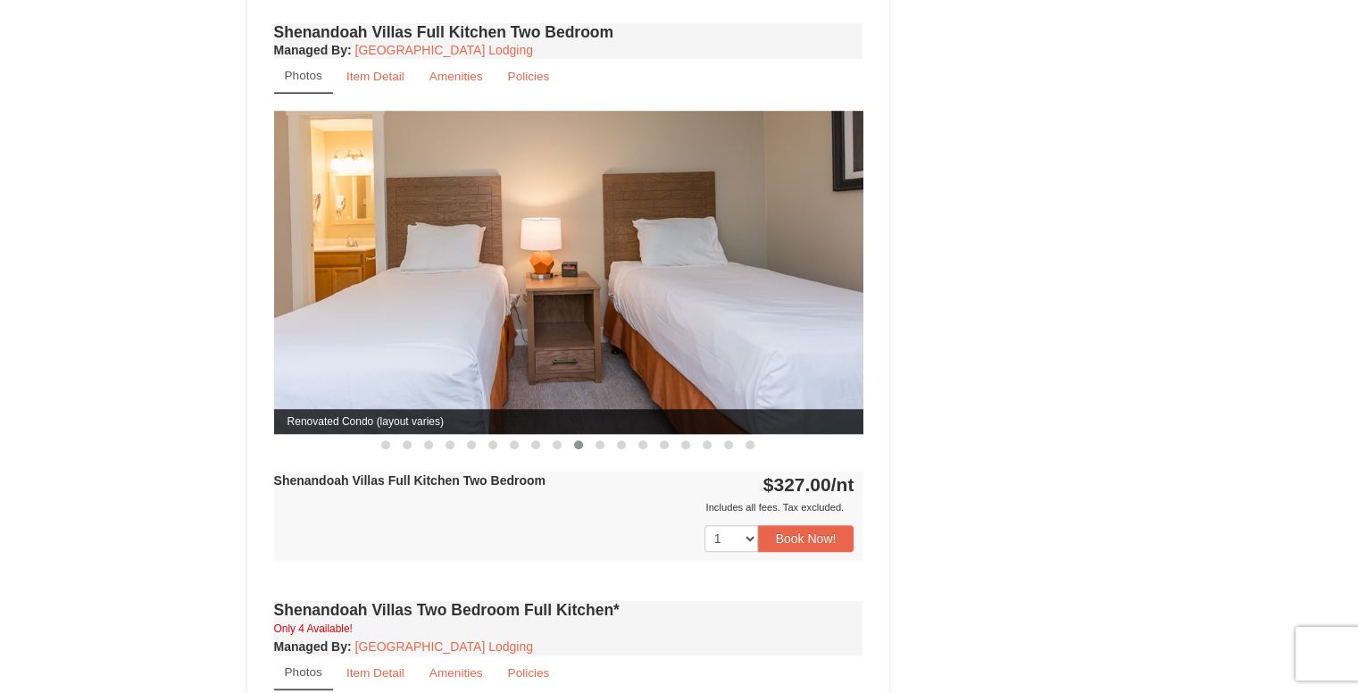
click at [745, 333] on img at bounding box center [568, 272] width 589 height 322
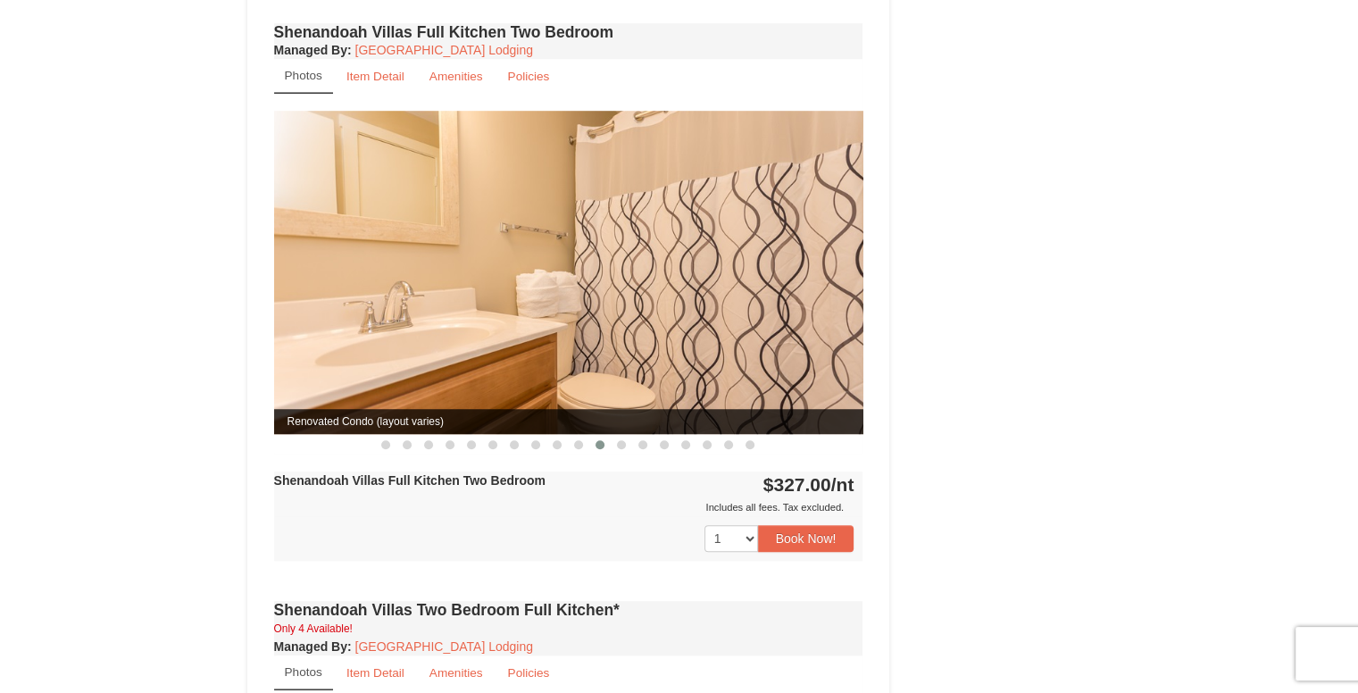
drag, startPoint x: 745, startPoint y: 333, endPoint x: 720, endPoint y: 344, distance: 27.2
click at [721, 341] on img at bounding box center [568, 272] width 589 height 322
drag, startPoint x: 621, startPoint y: 351, endPoint x: 559, endPoint y: 349, distance: 61.6
click at [559, 349] on img at bounding box center [568, 272] width 589 height 322
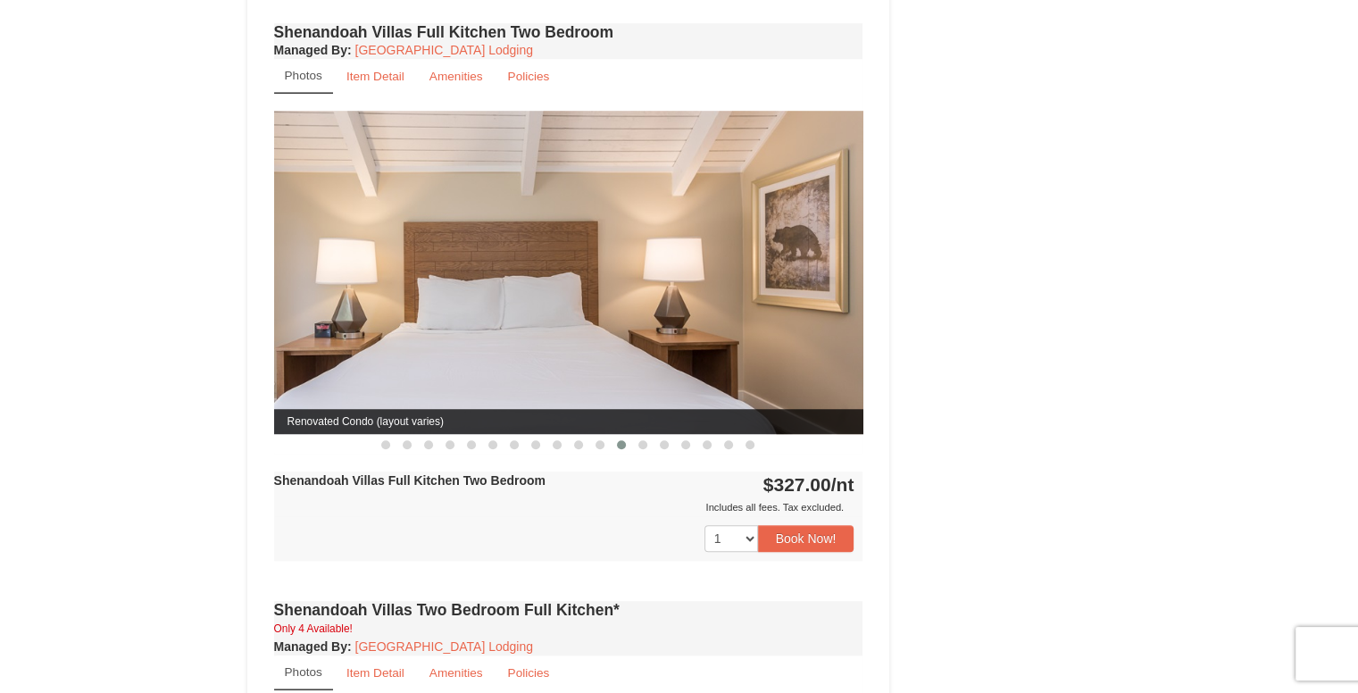
drag, startPoint x: 494, startPoint y: 358, endPoint x: 247, endPoint y: 371, distance: 246.8
click at [247, 371] on div "Book from $327.00! 1822 Resort Drive, Massanutten, VA Availability Amenities Po…" at bounding box center [568, 263] width 643 height 2574
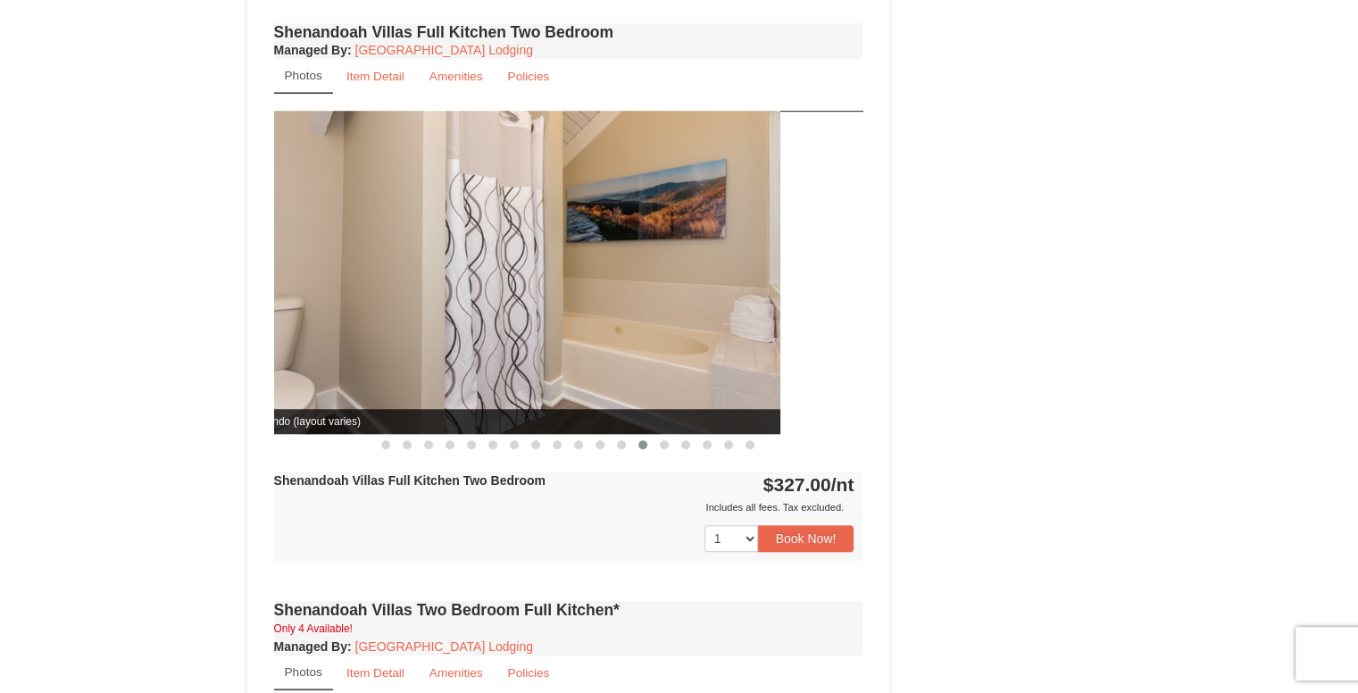
drag, startPoint x: 575, startPoint y: 306, endPoint x: 402, endPoint y: 329, distance: 174.7
click at [402, 329] on img at bounding box center [485, 272] width 589 height 322
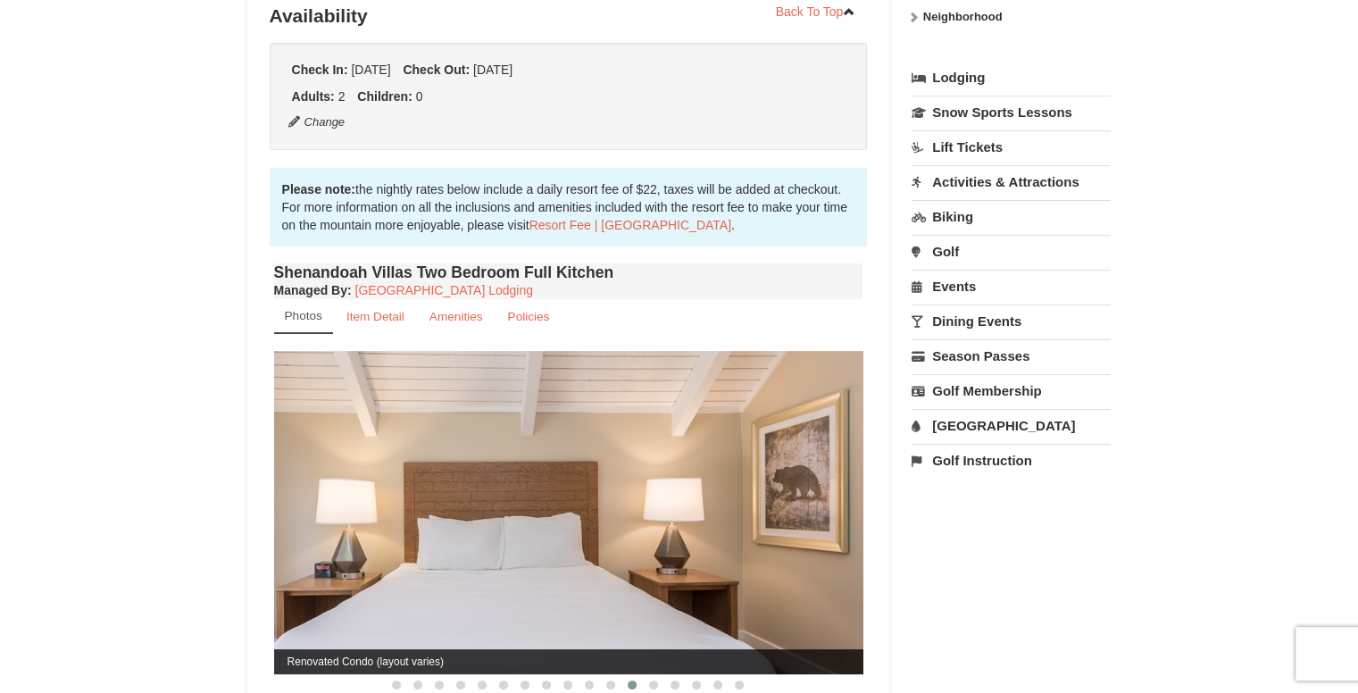
scroll to position [0, 0]
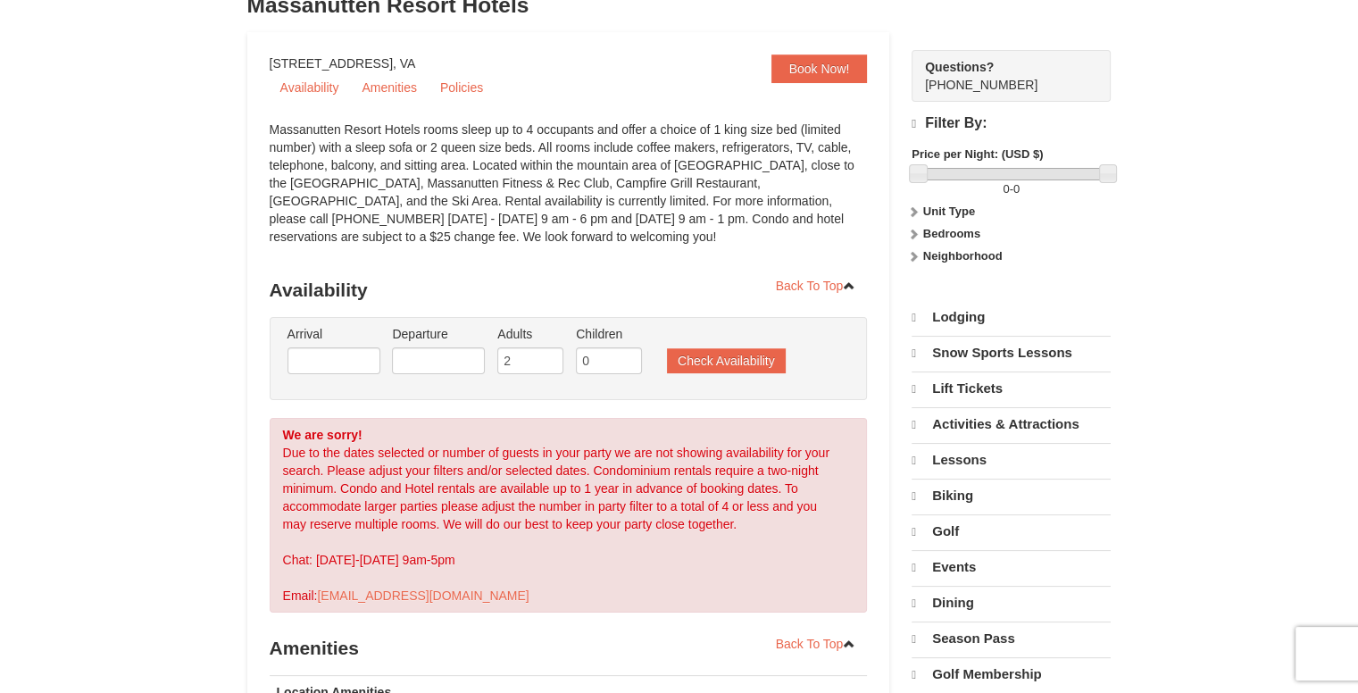
select select "10"
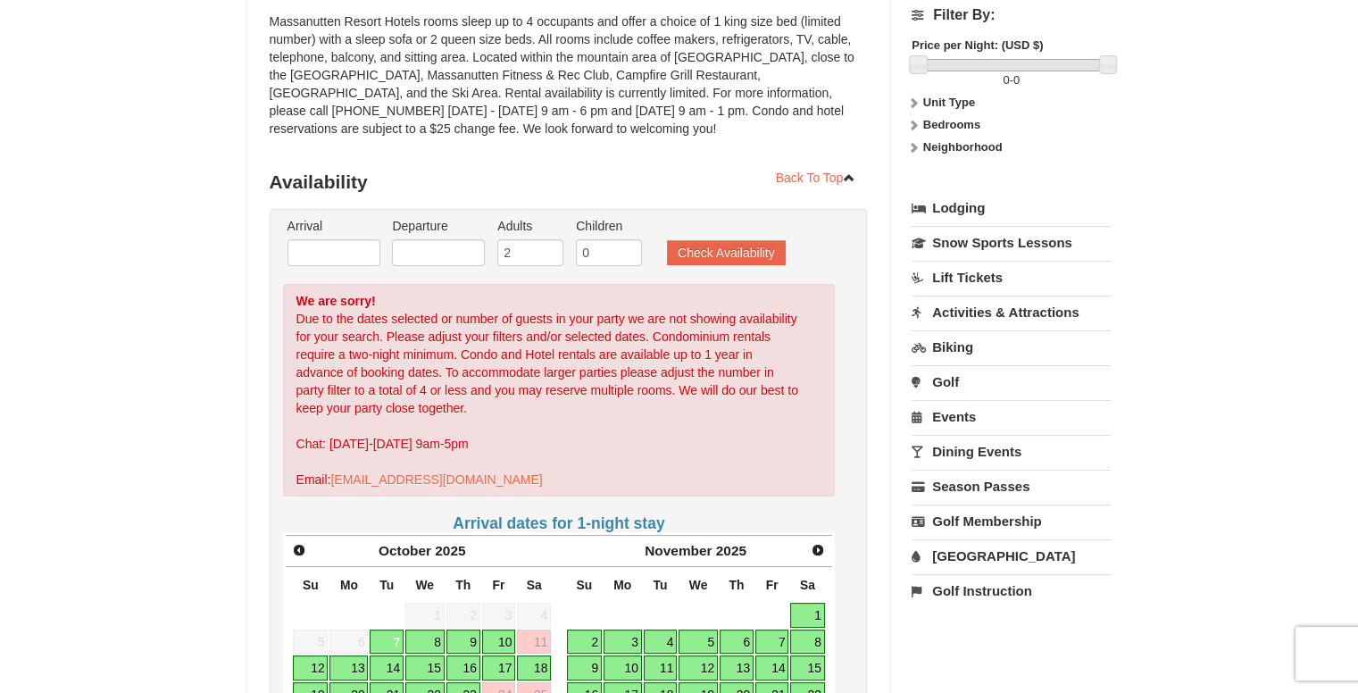
scroll to position [229, 0]
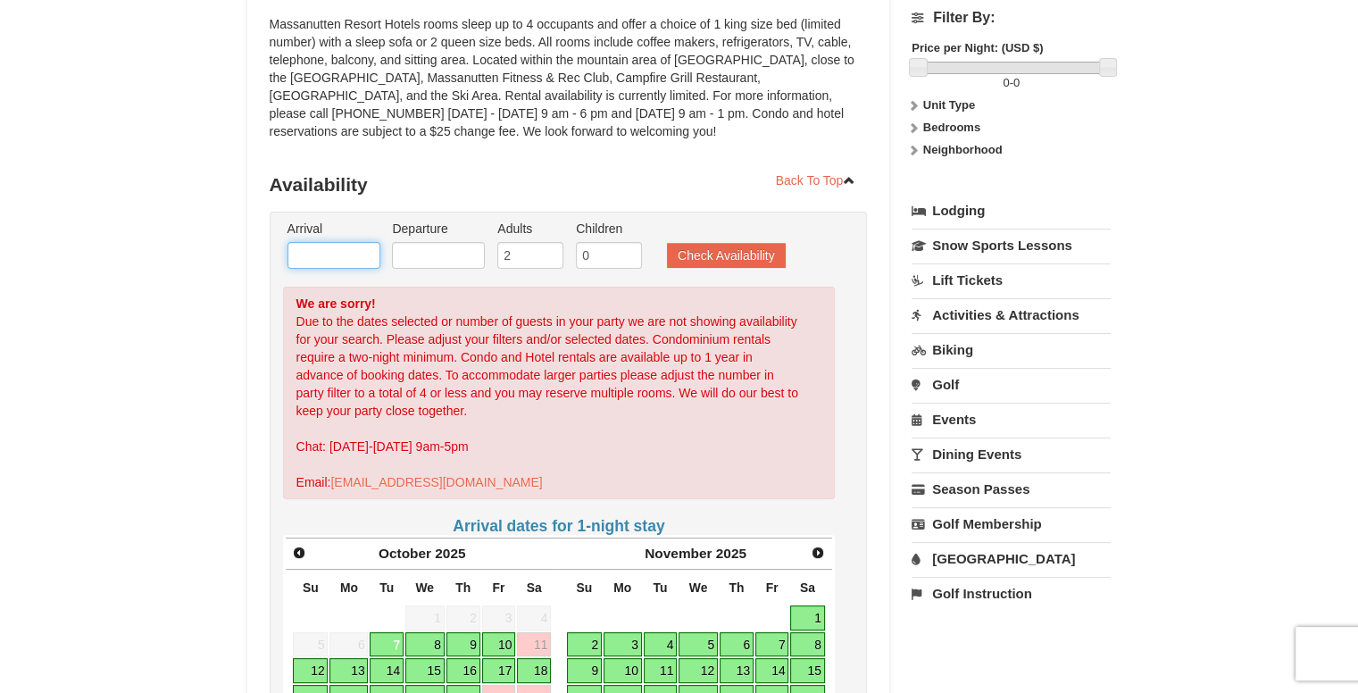
click at [361, 246] on input "text" at bounding box center [334, 255] width 93 height 27
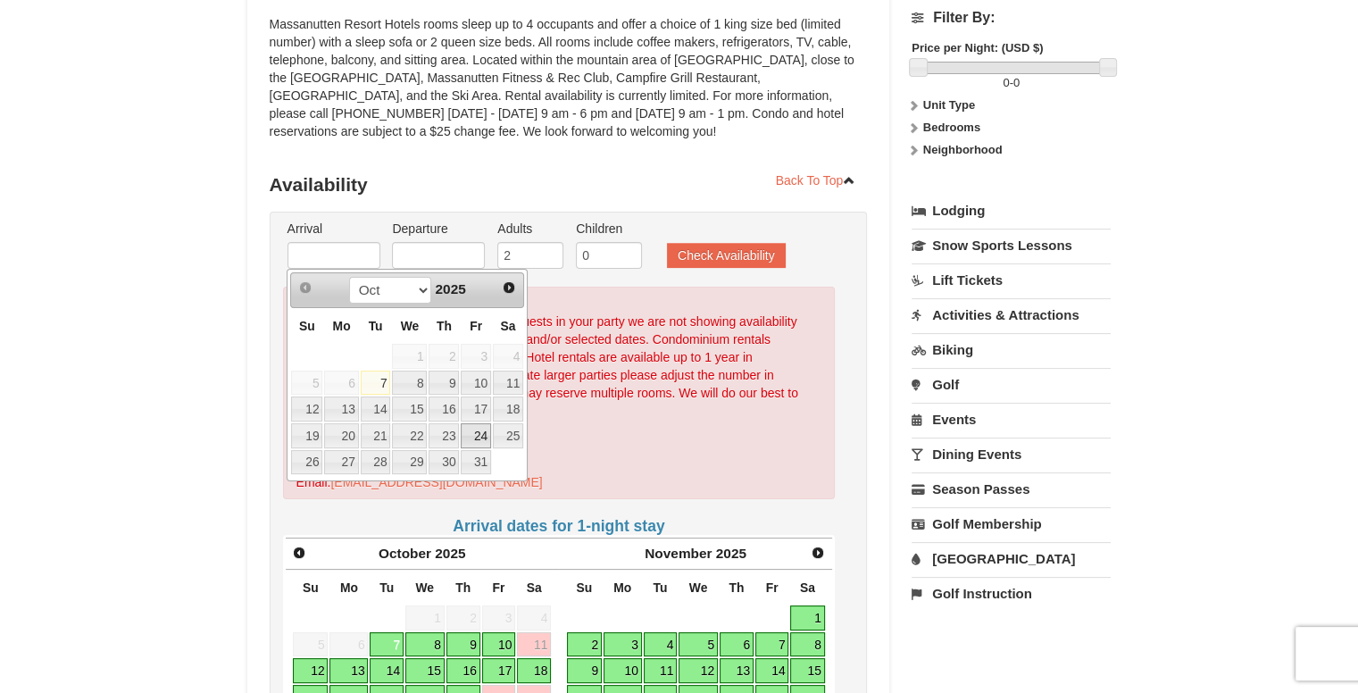
click at [476, 423] on link "24" at bounding box center [476, 435] width 30 height 25
type input "[DATE]"
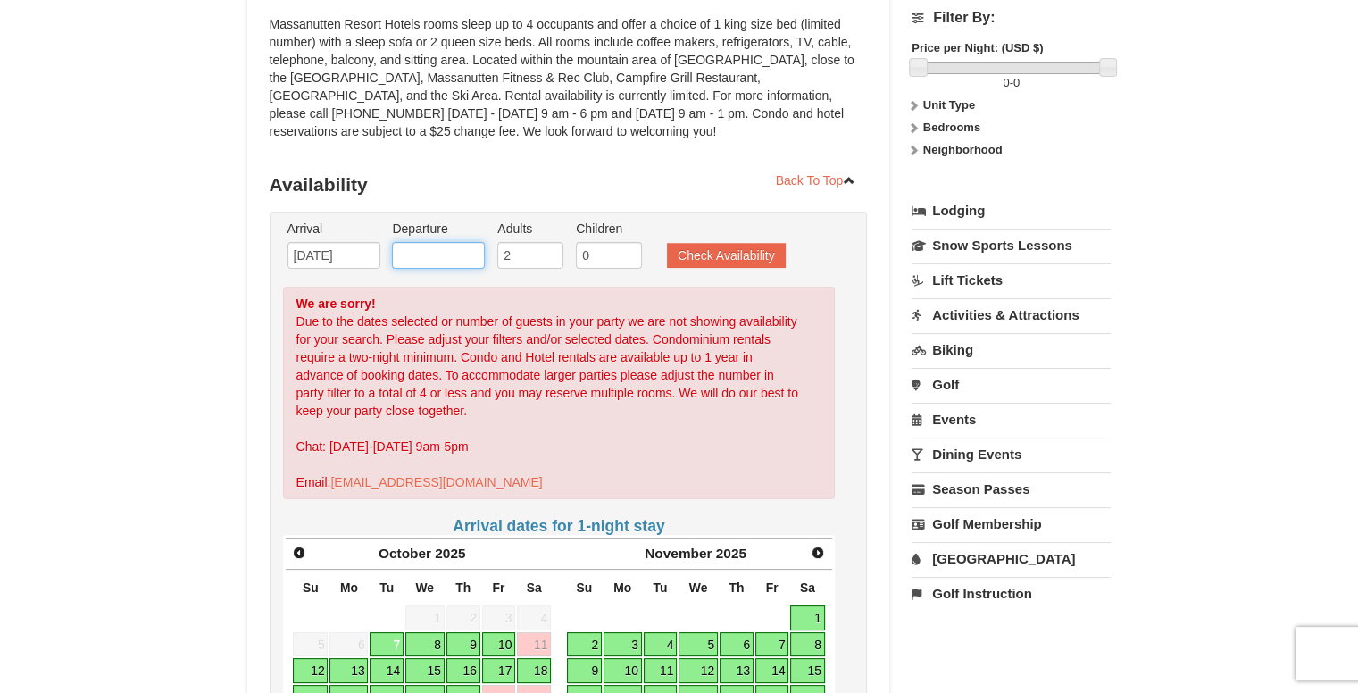
click at [433, 254] on input "text" at bounding box center [438, 255] width 93 height 27
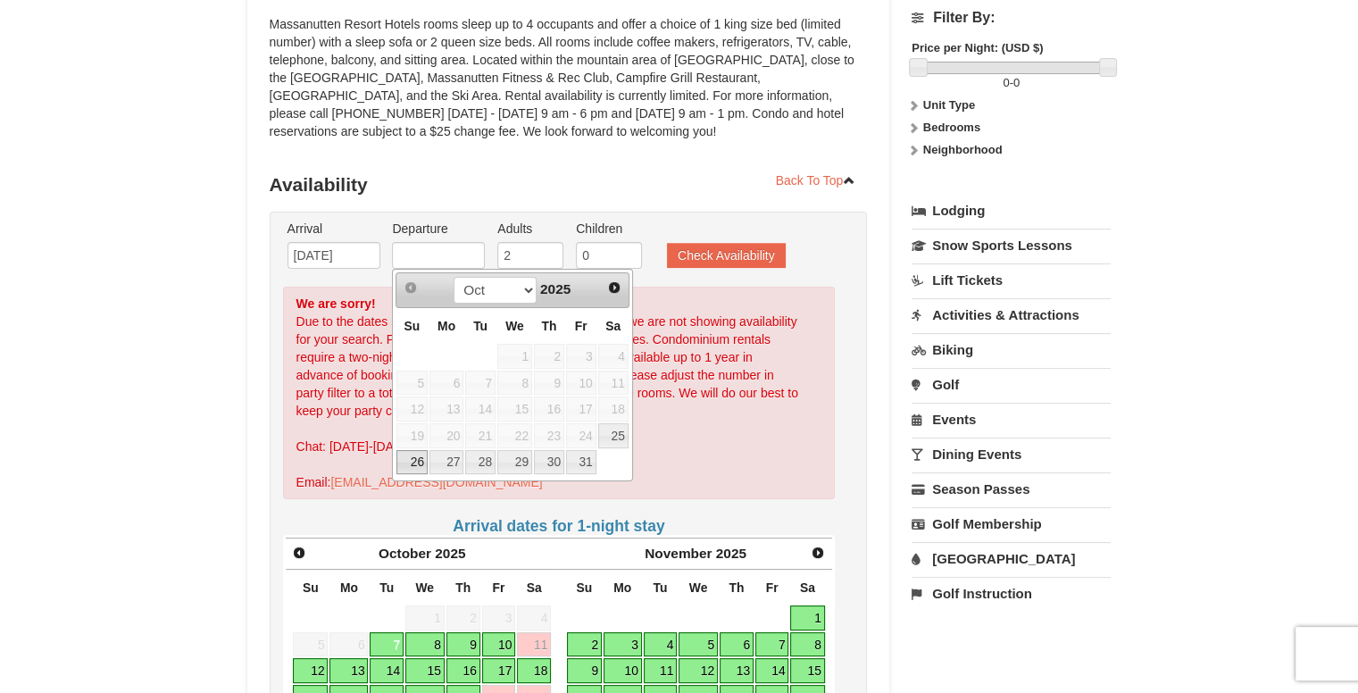
click at [398, 459] on link "26" at bounding box center [411, 462] width 31 height 25
type input "[DATE]"
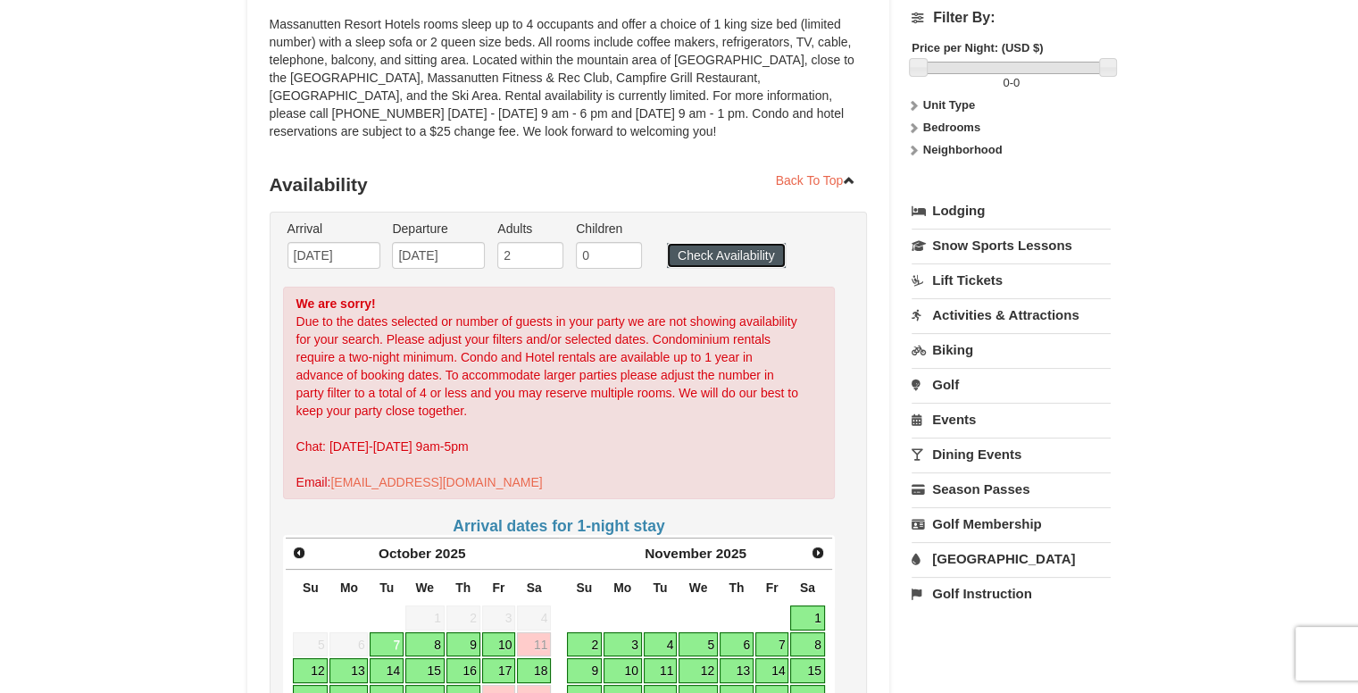
click at [749, 258] on button "Check Availability" at bounding box center [726, 255] width 119 height 25
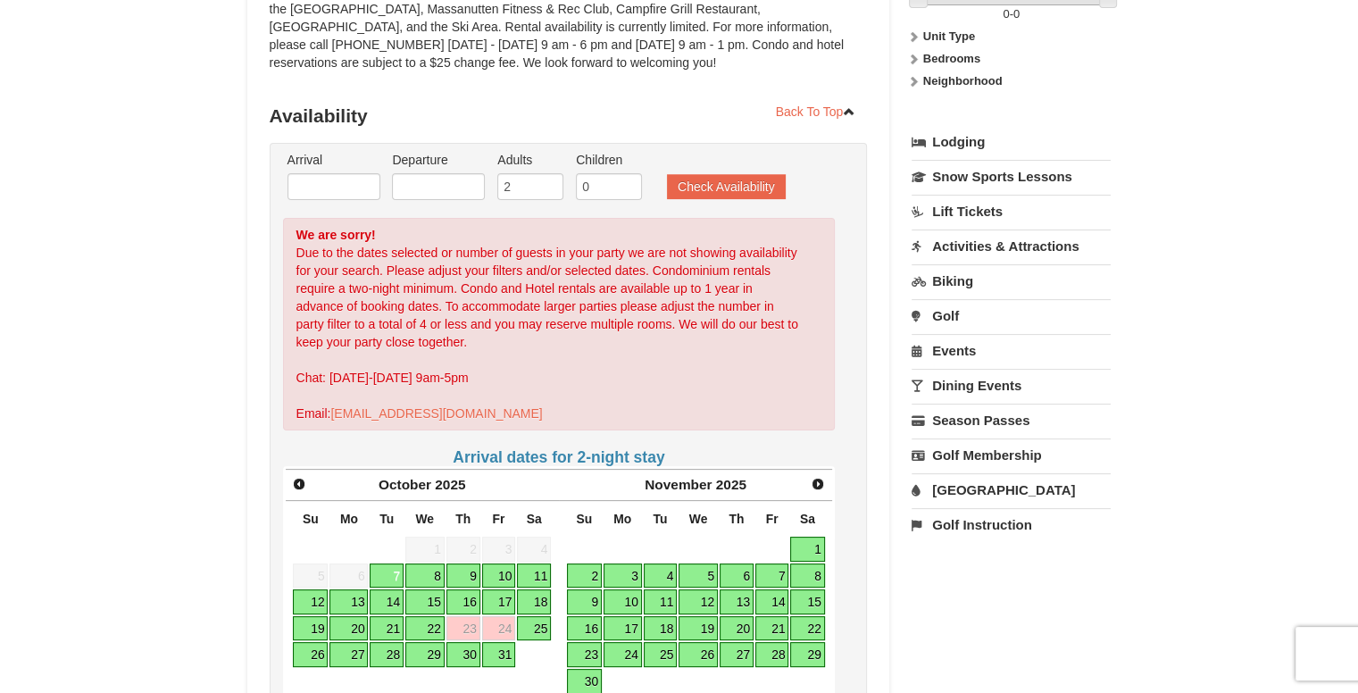
scroll to position [293, 0]
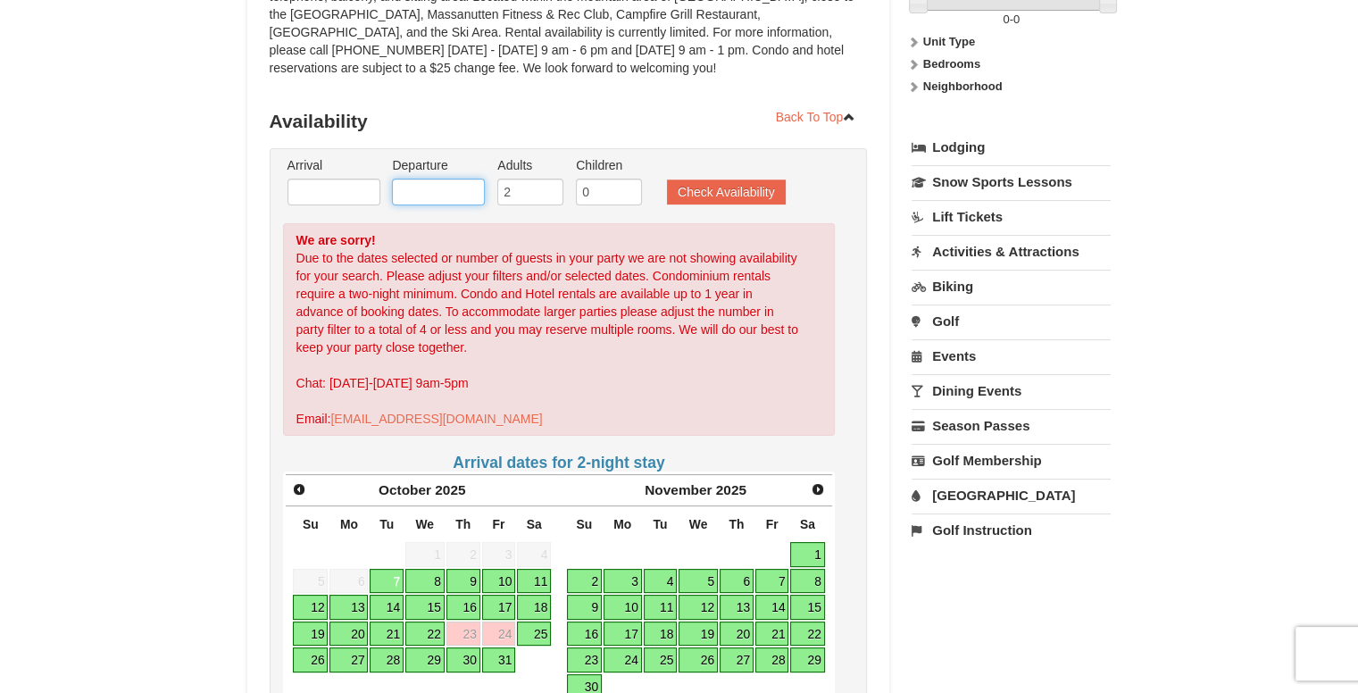
click at [436, 194] on input "text" at bounding box center [438, 192] width 93 height 27
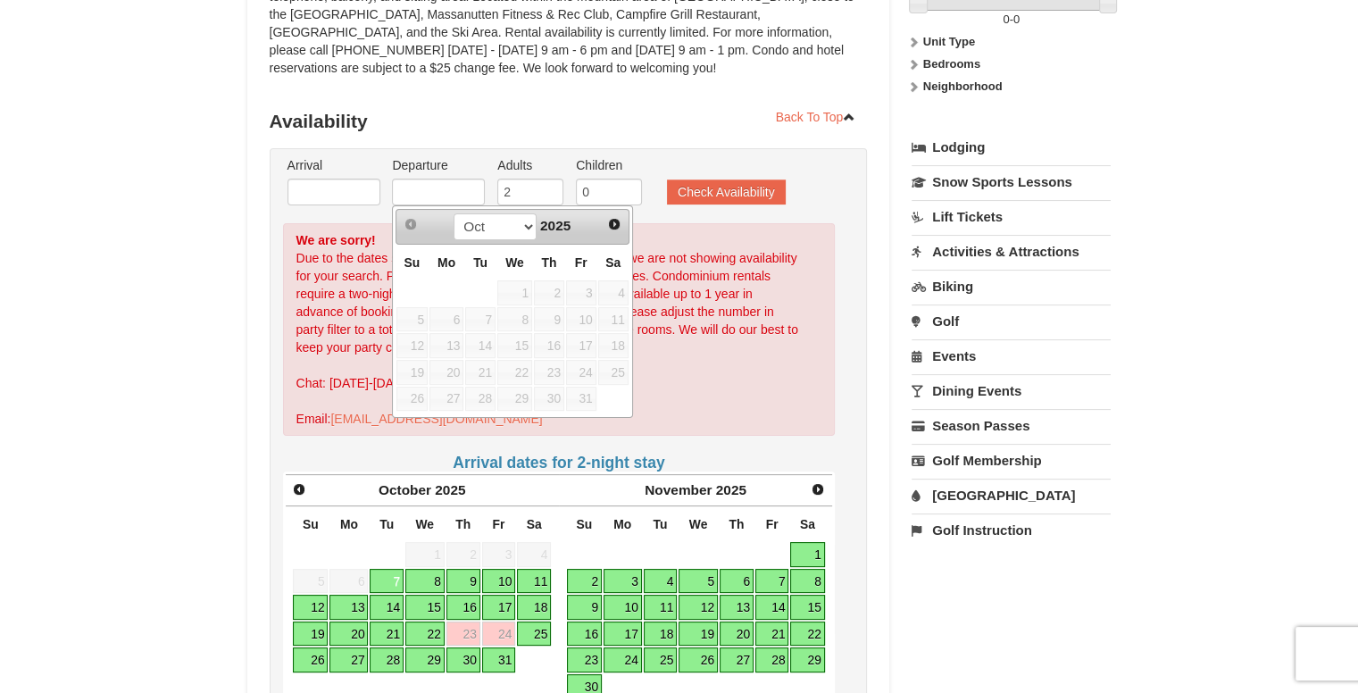
click at [414, 391] on span "26" at bounding box center [411, 399] width 31 height 25
click at [329, 191] on input "text" at bounding box center [334, 192] width 93 height 27
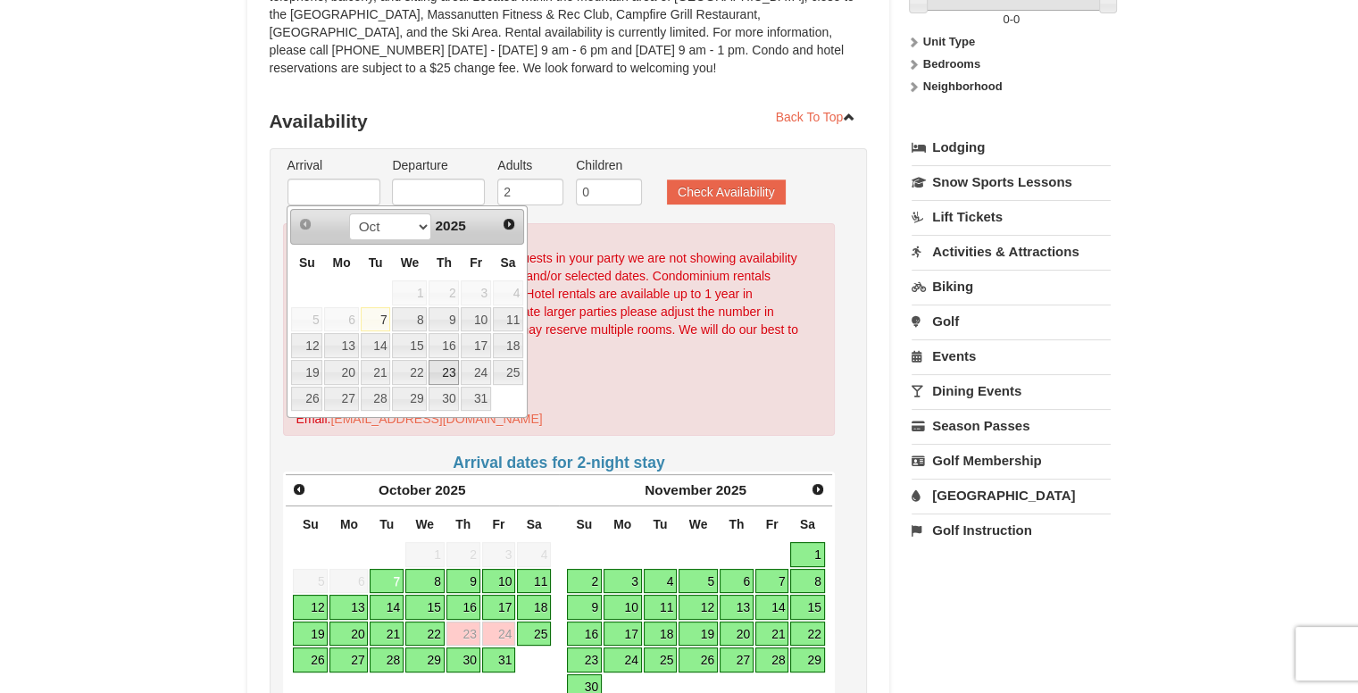
click at [449, 369] on link "23" at bounding box center [444, 372] width 30 height 25
type input "10/23/2025"
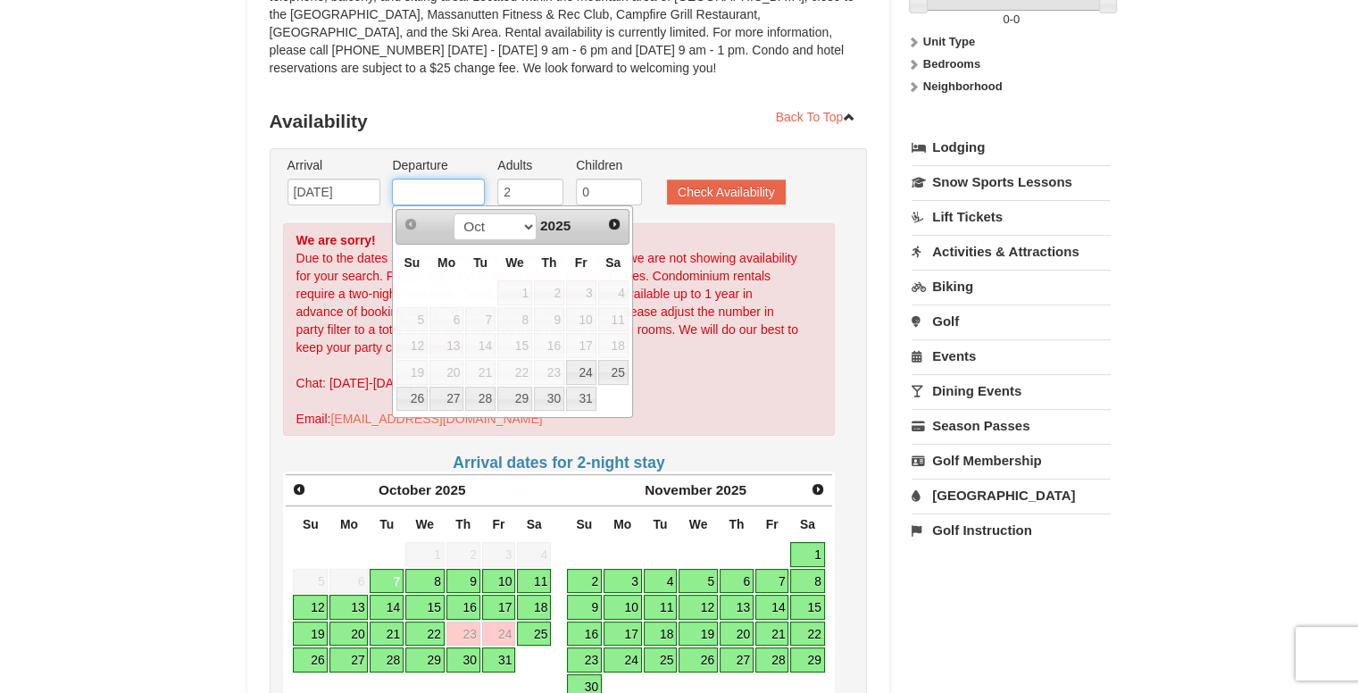
click at [407, 191] on input "text" at bounding box center [438, 192] width 93 height 27
click at [411, 390] on link "26" at bounding box center [411, 399] width 31 height 25
type input "[DATE]"
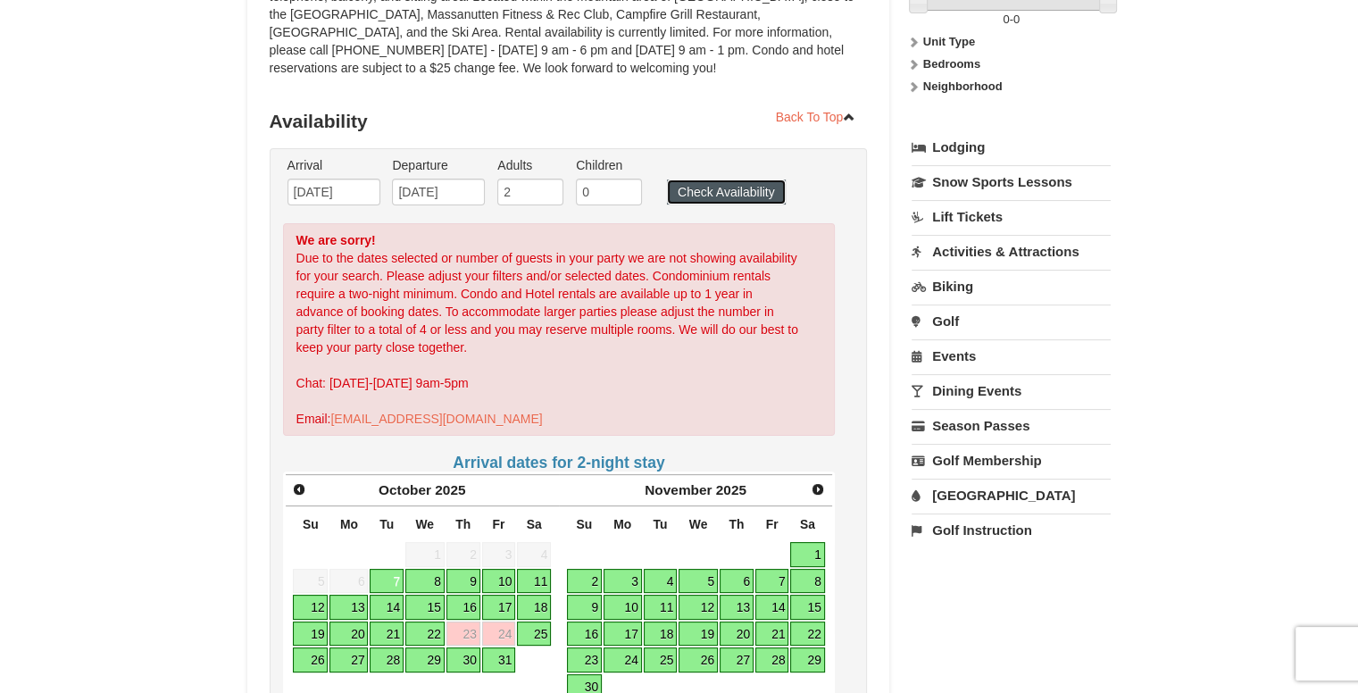
click at [714, 195] on button "Check Availability" at bounding box center [726, 191] width 119 height 25
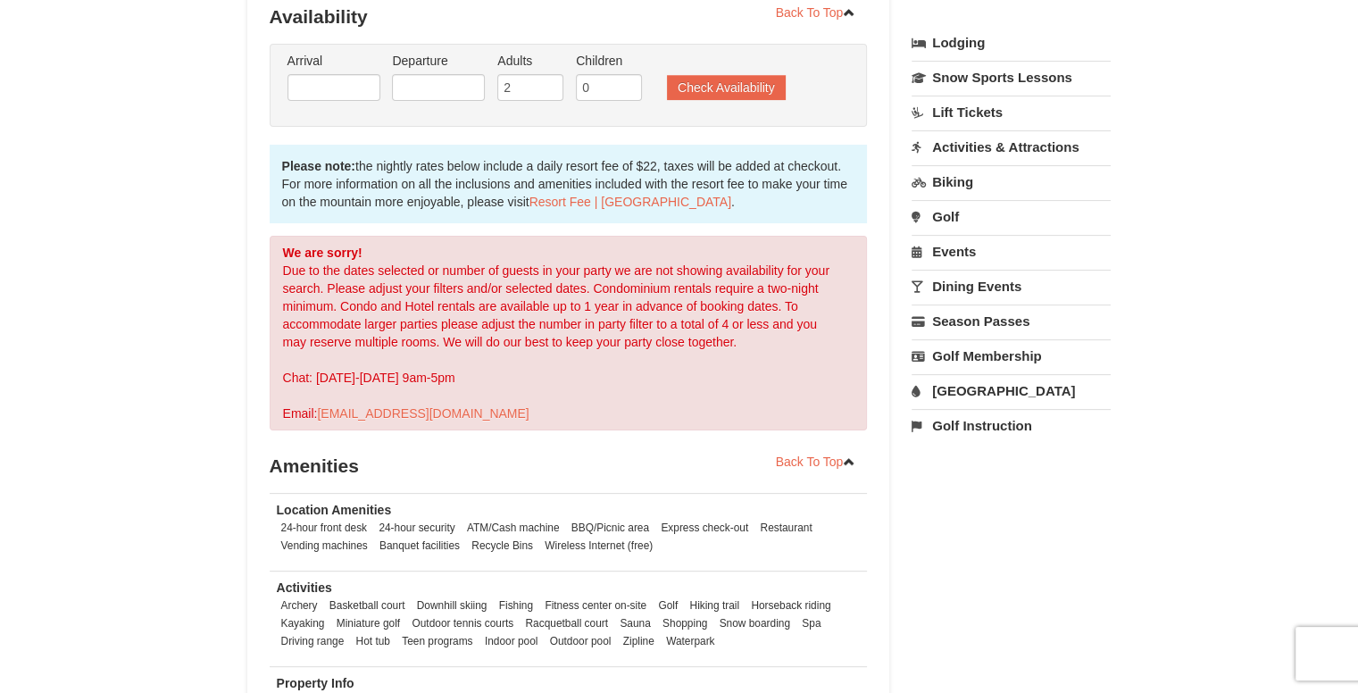
scroll to position [339, 0]
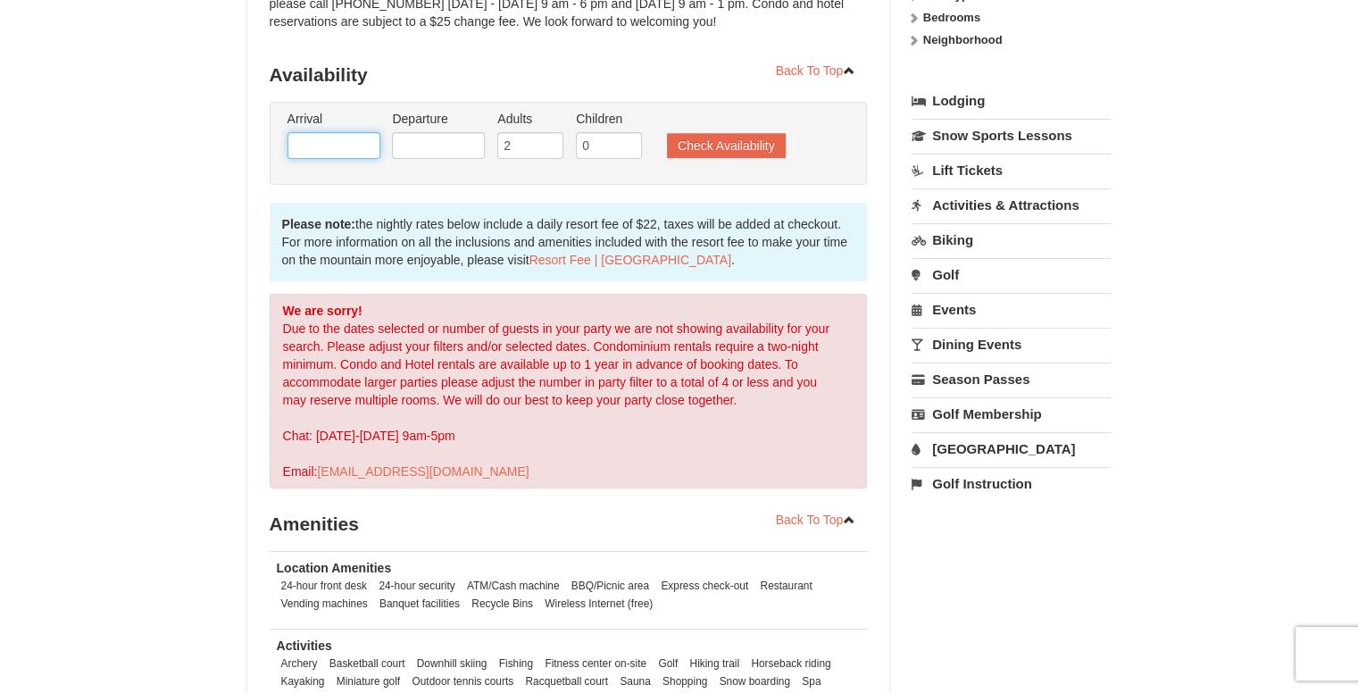
click at [364, 137] on input "text" at bounding box center [334, 145] width 93 height 27
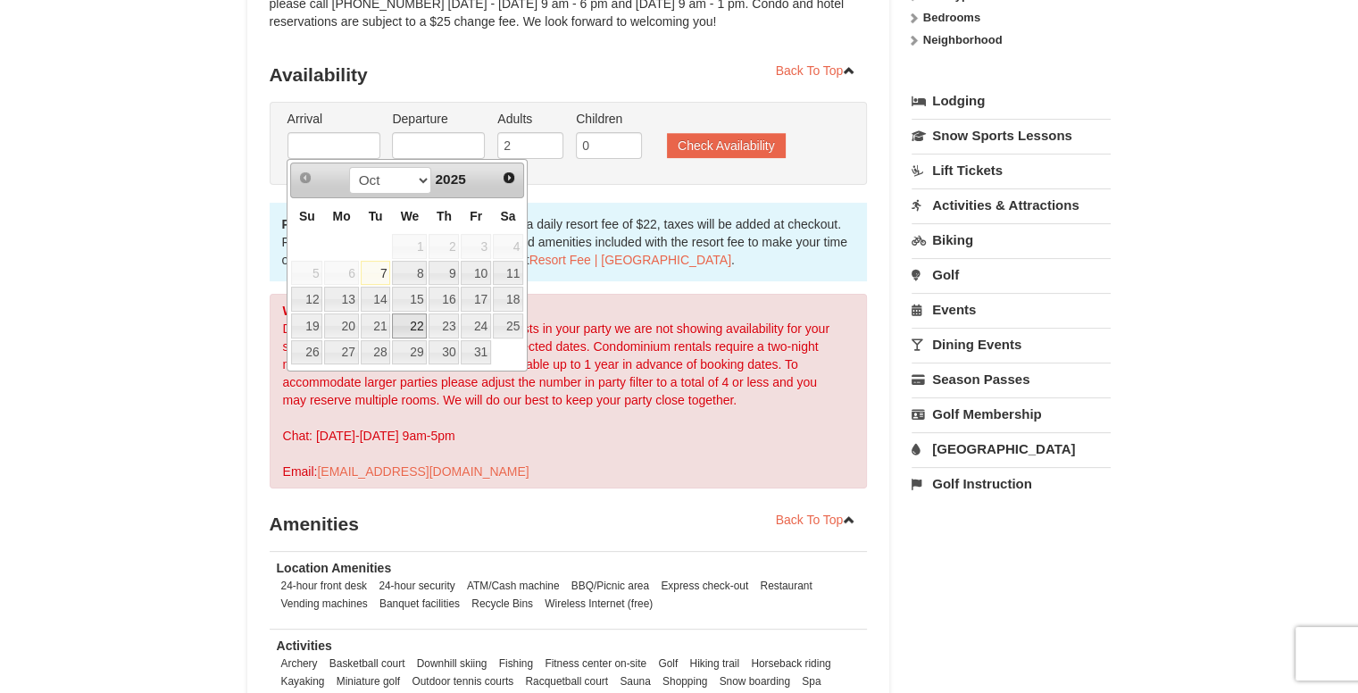
click at [413, 322] on link "22" at bounding box center [409, 325] width 35 height 25
type input "[DATE]"
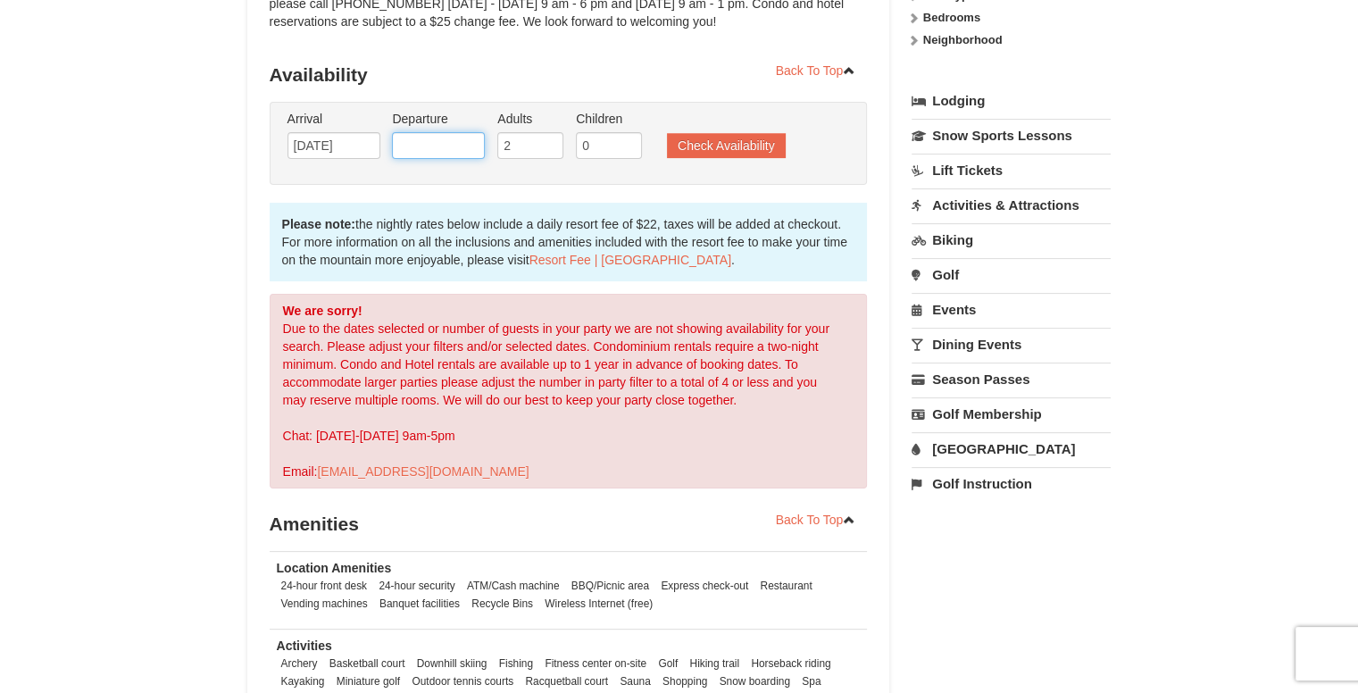
click at [461, 137] on input "text" at bounding box center [438, 145] width 93 height 27
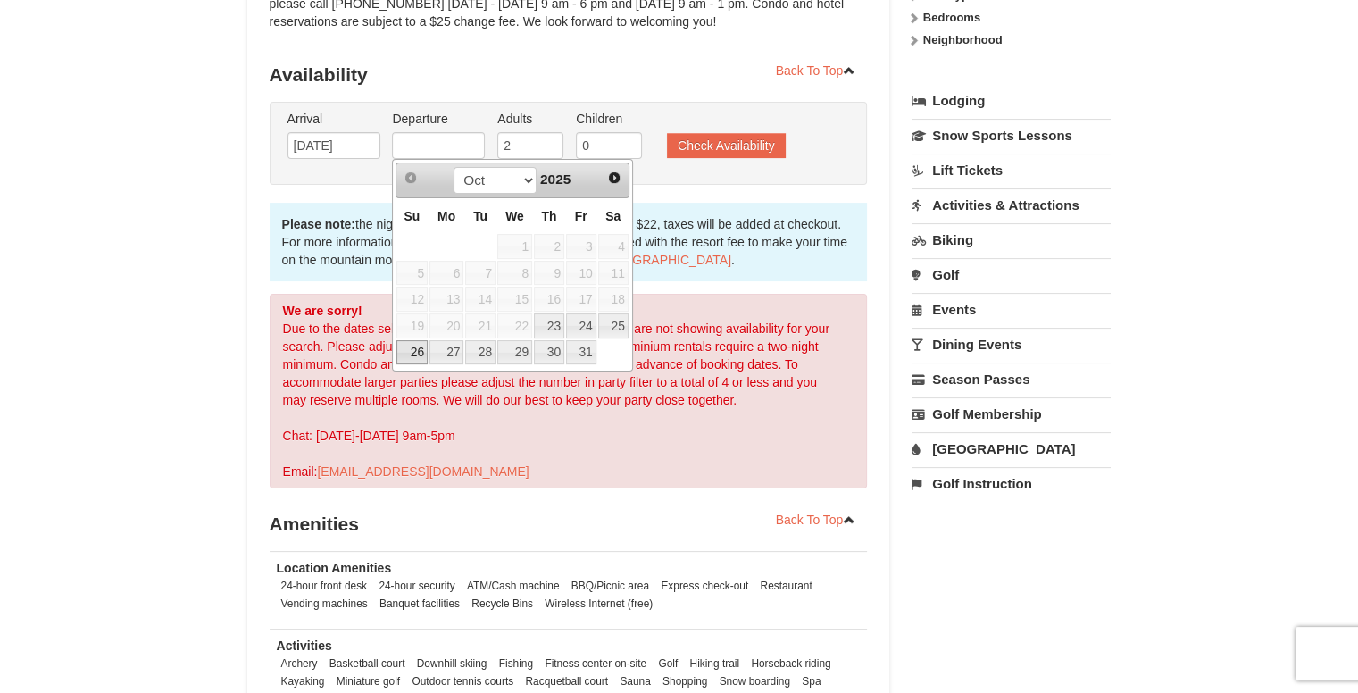
click at [421, 344] on link "26" at bounding box center [411, 352] width 31 height 25
type input "[DATE]"
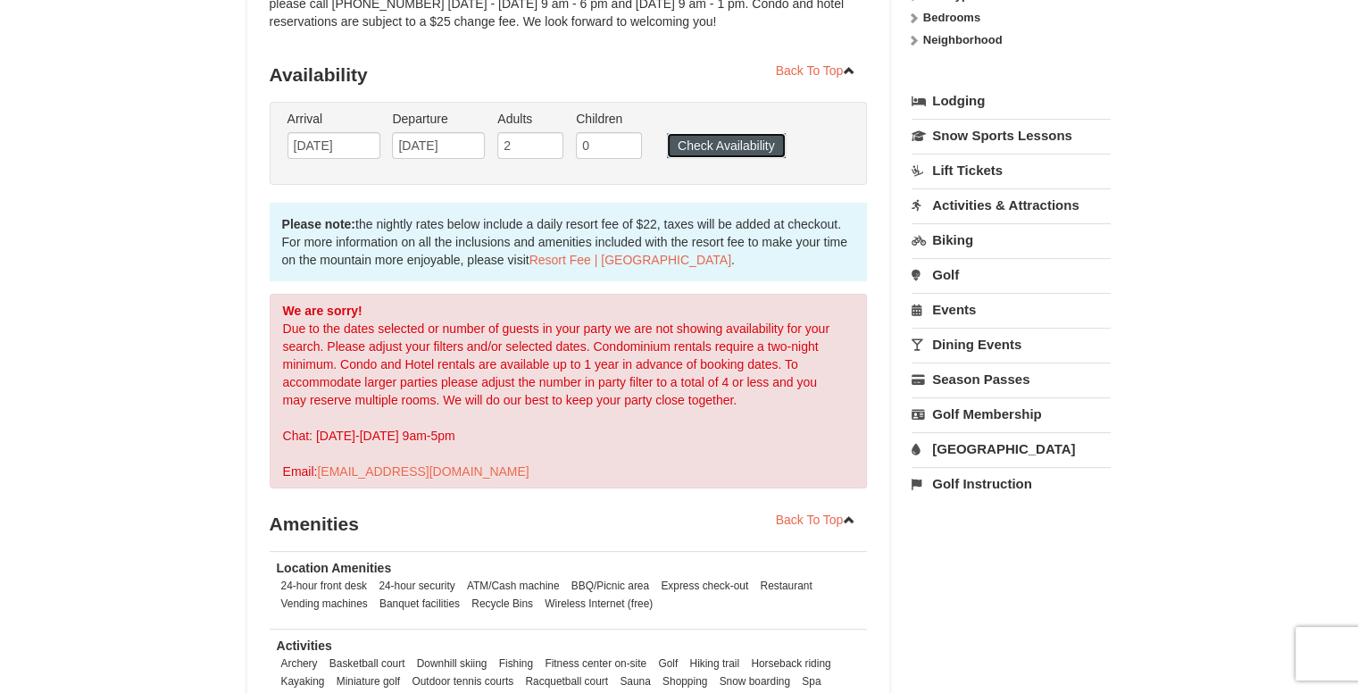
click at [676, 153] on button "Check Availability" at bounding box center [726, 145] width 119 height 25
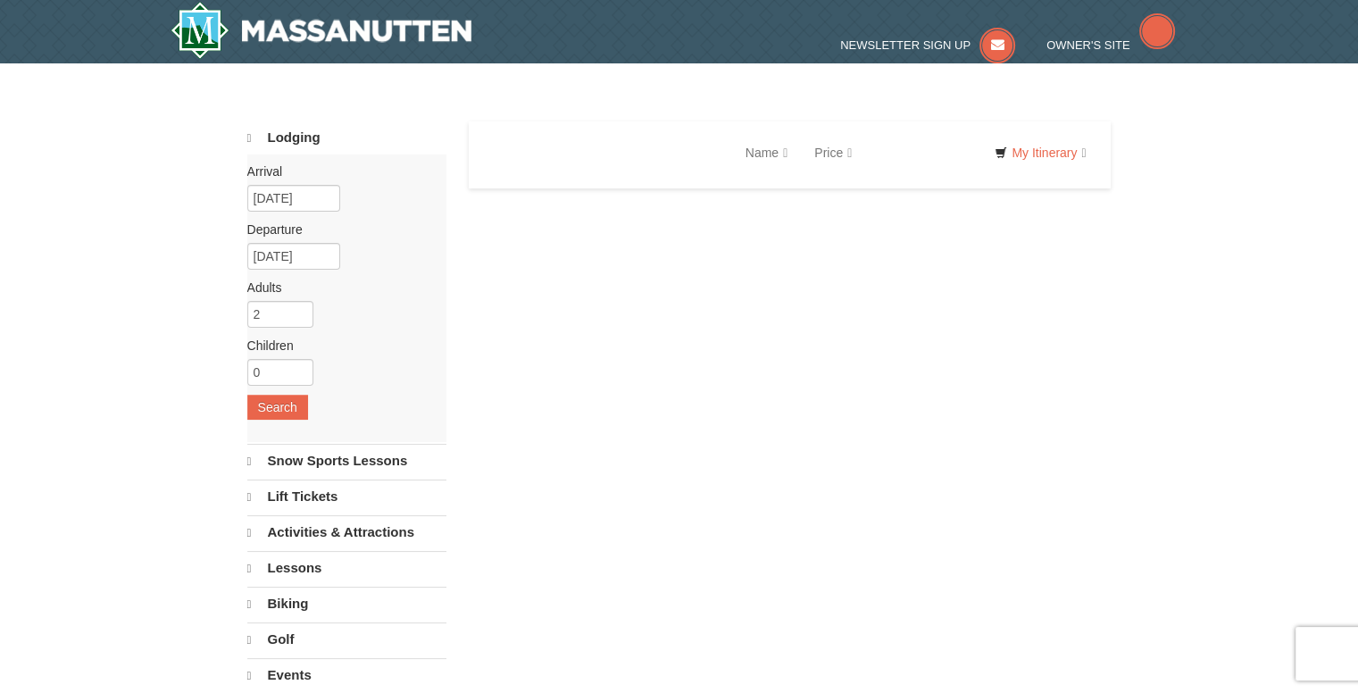
select select "10"
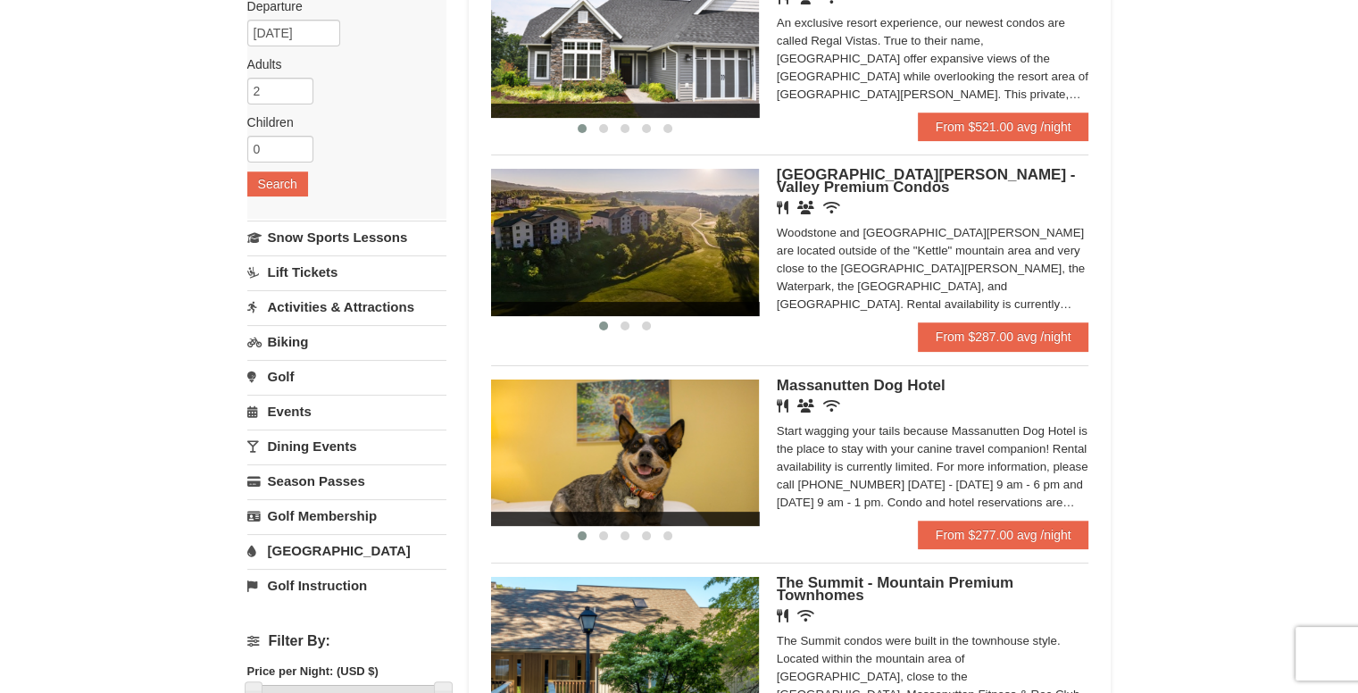
scroll to position [221, 0]
click at [688, 265] on img at bounding box center [625, 243] width 268 height 146
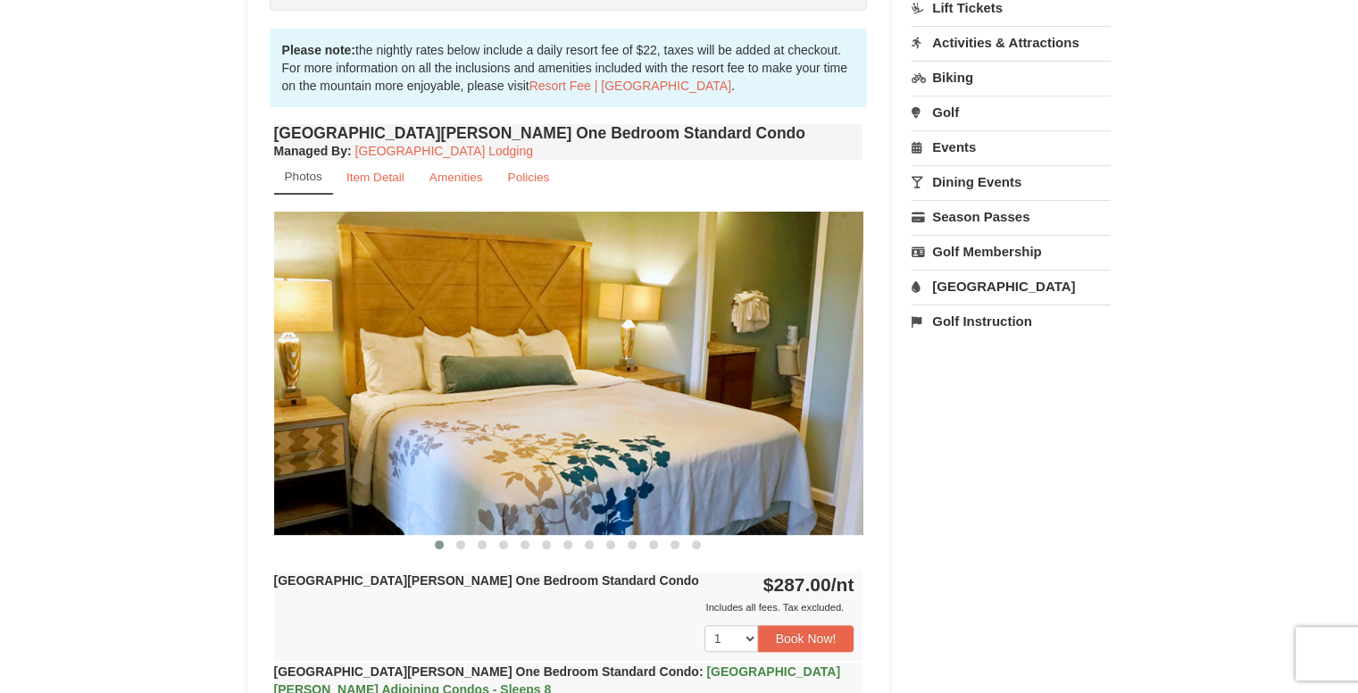
scroll to position [536, 0]
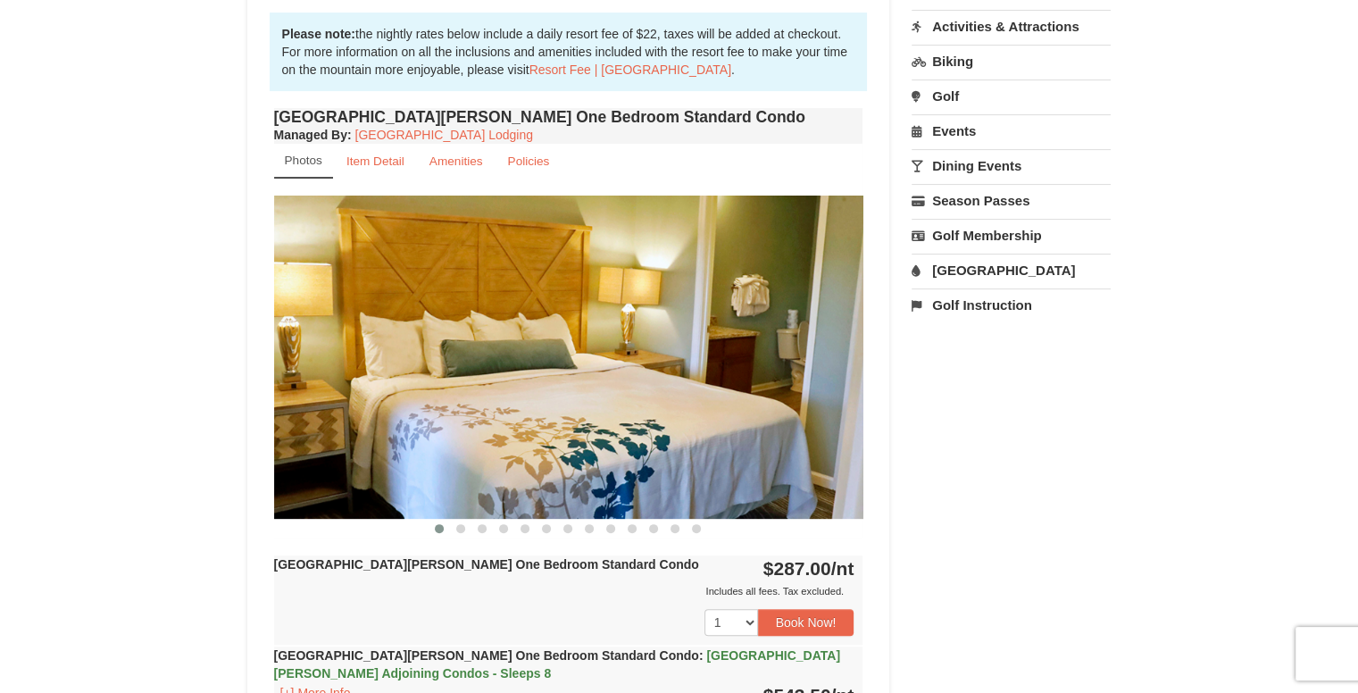
click at [810, 418] on img at bounding box center [568, 357] width 589 height 322
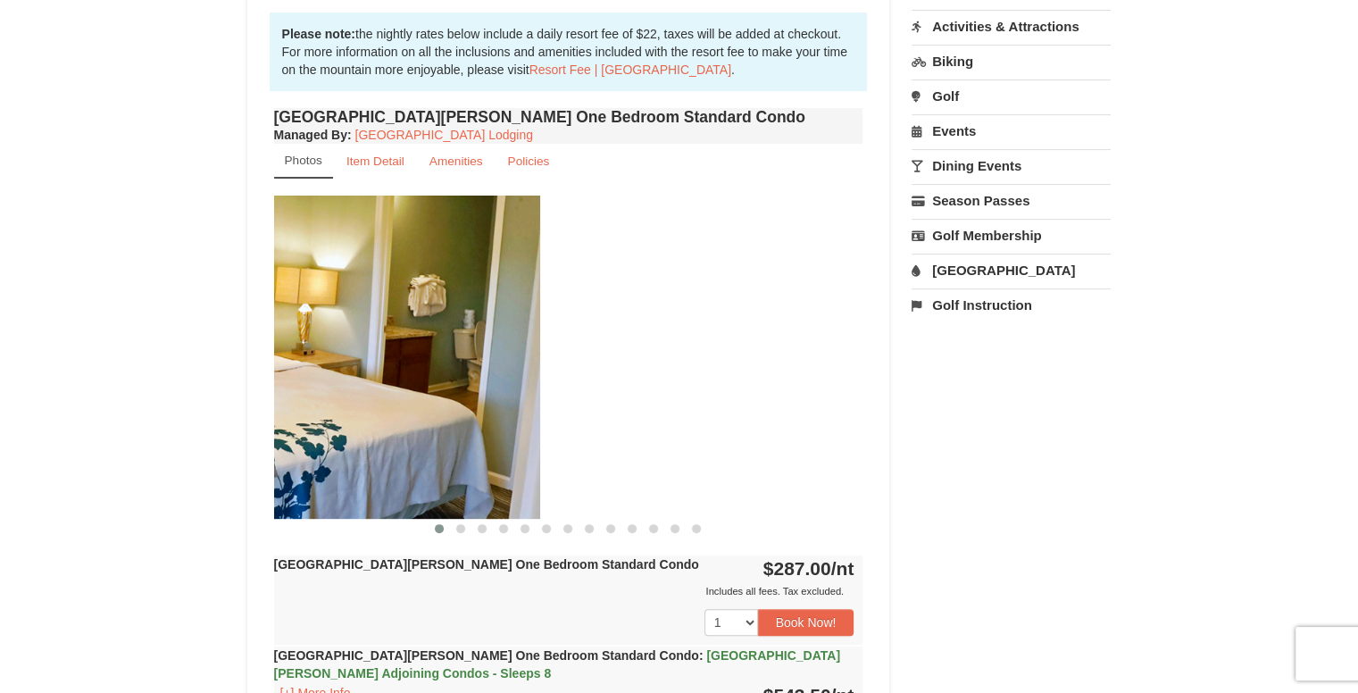
drag, startPoint x: 809, startPoint y: 418, endPoint x: 479, endPoint y: 478, distance: 334.9
click at [479, 478] on img at bounding box center [245, 357] width 589 height 322
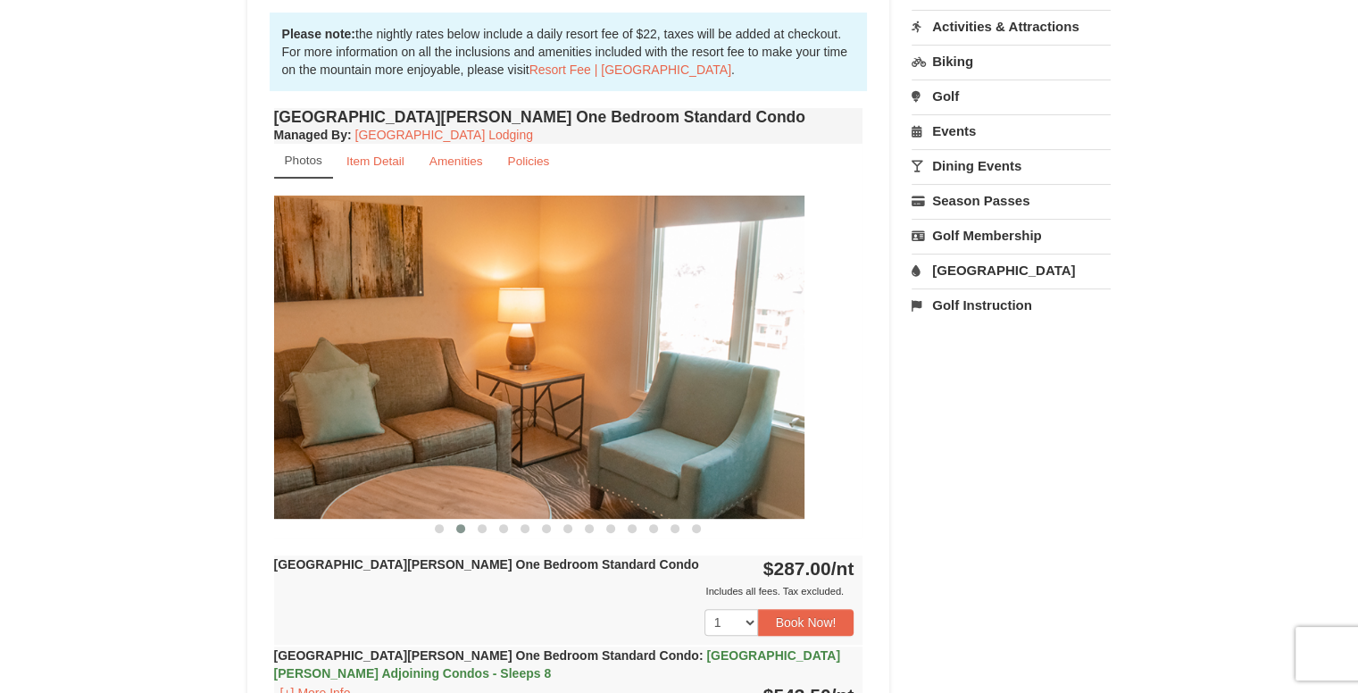
drag, startPoint x: 771, startPoint y: 411, endPoint x: 439, endPoint y: 446, distance: 334.0
click at [439, 446] on img at bounding box center [509, 357] width 589 height 322
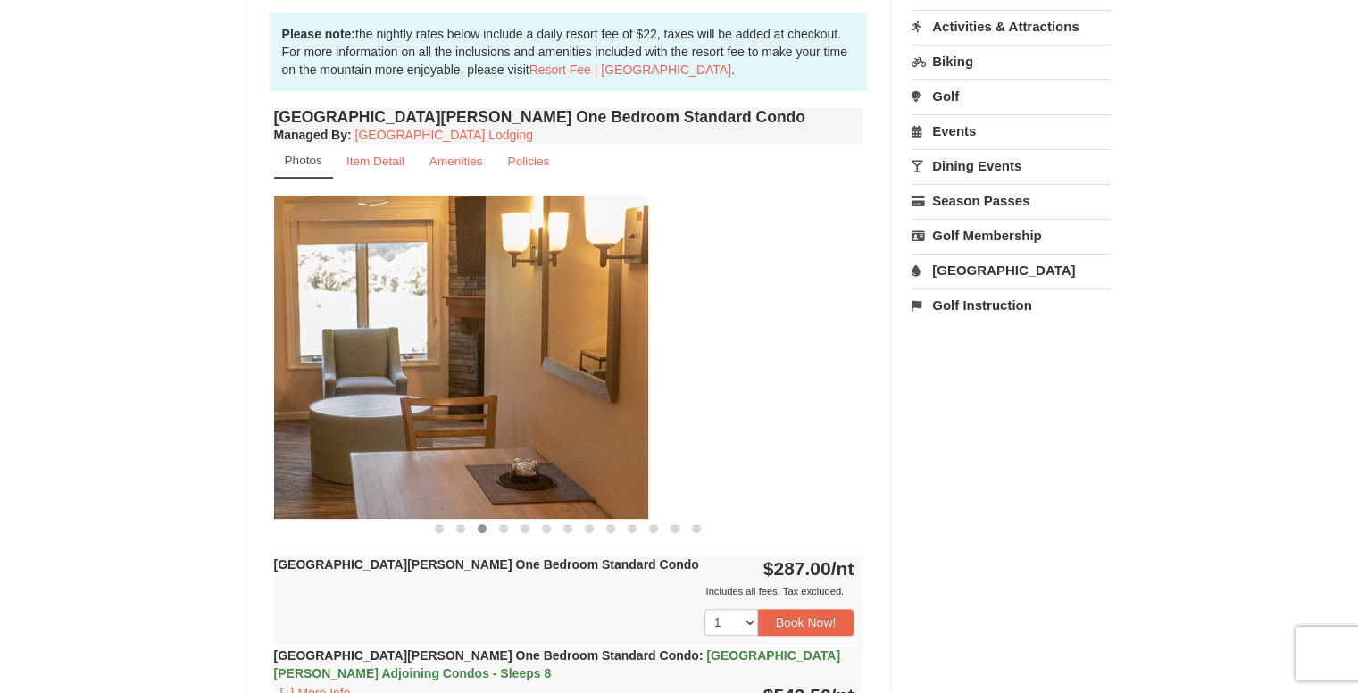
drag, startPoint x: 776, startPoint y: 411, endPoint x: 447, endPoint y: 480, distance: 335.9
click at [447, 480] on img at bounding box center [353, 357] width 589 height 322
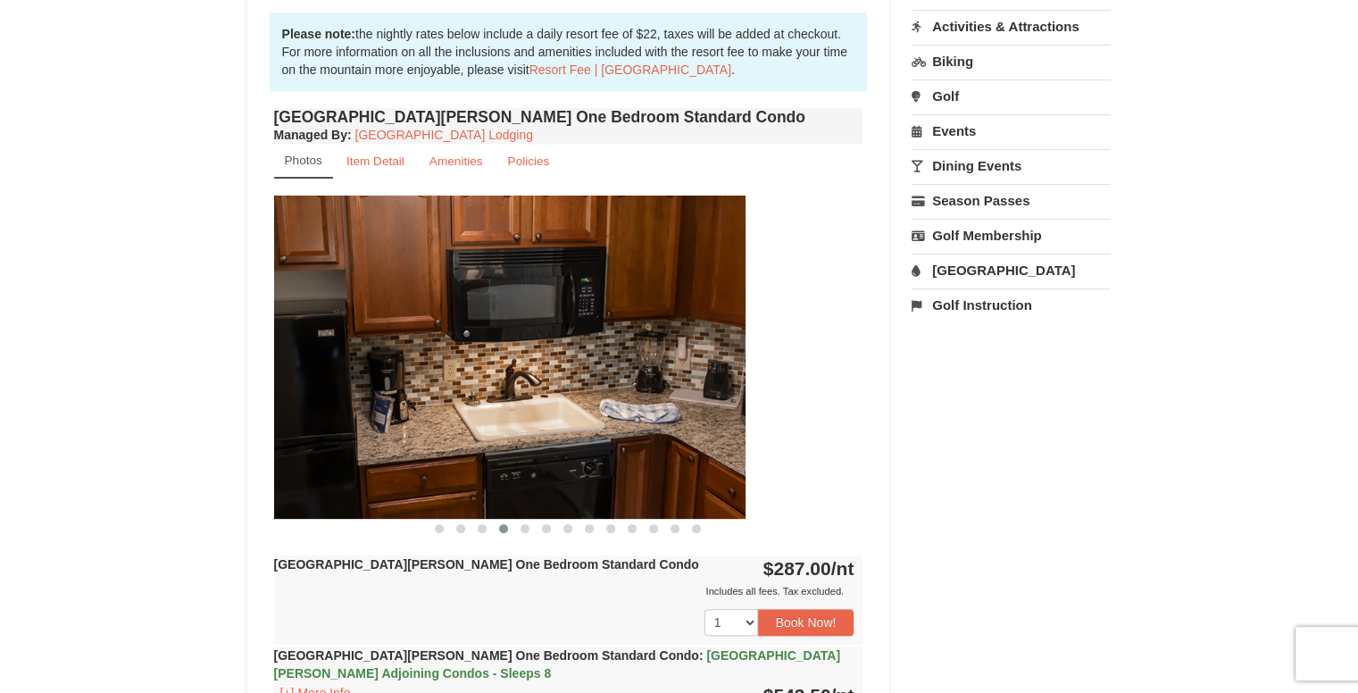
drag, startPoint x: 674, startPoint y: 449, endPoint x: 388, endPoint y: 526, distance: 295.9
click at [388, 526] on section "‹ ›" at bounding box center [568, 367] width 589 height 342
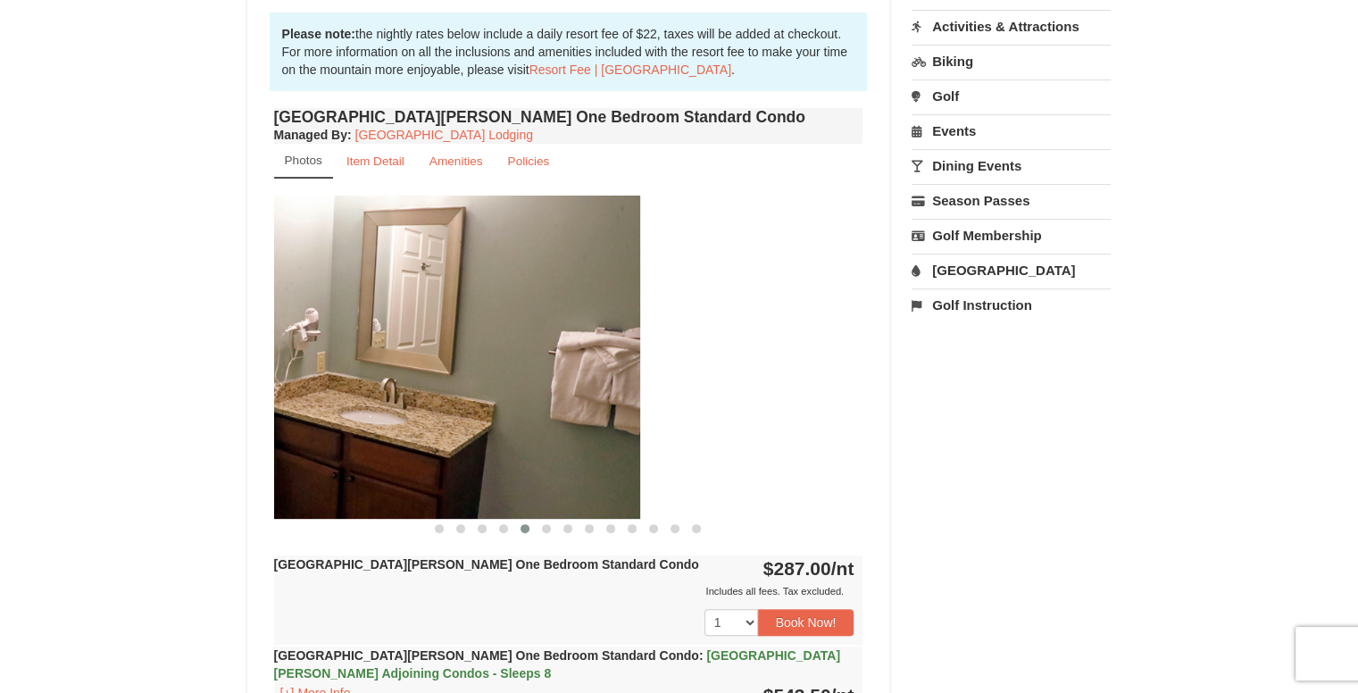
drag, startPoint x: 755, startPoint y: 451, endPoint x: 371, endPoint y: 523, distance: 390.7
click at [371, 523] on section "‹ ›" at bounding box center [568, 367] width 589 height 342
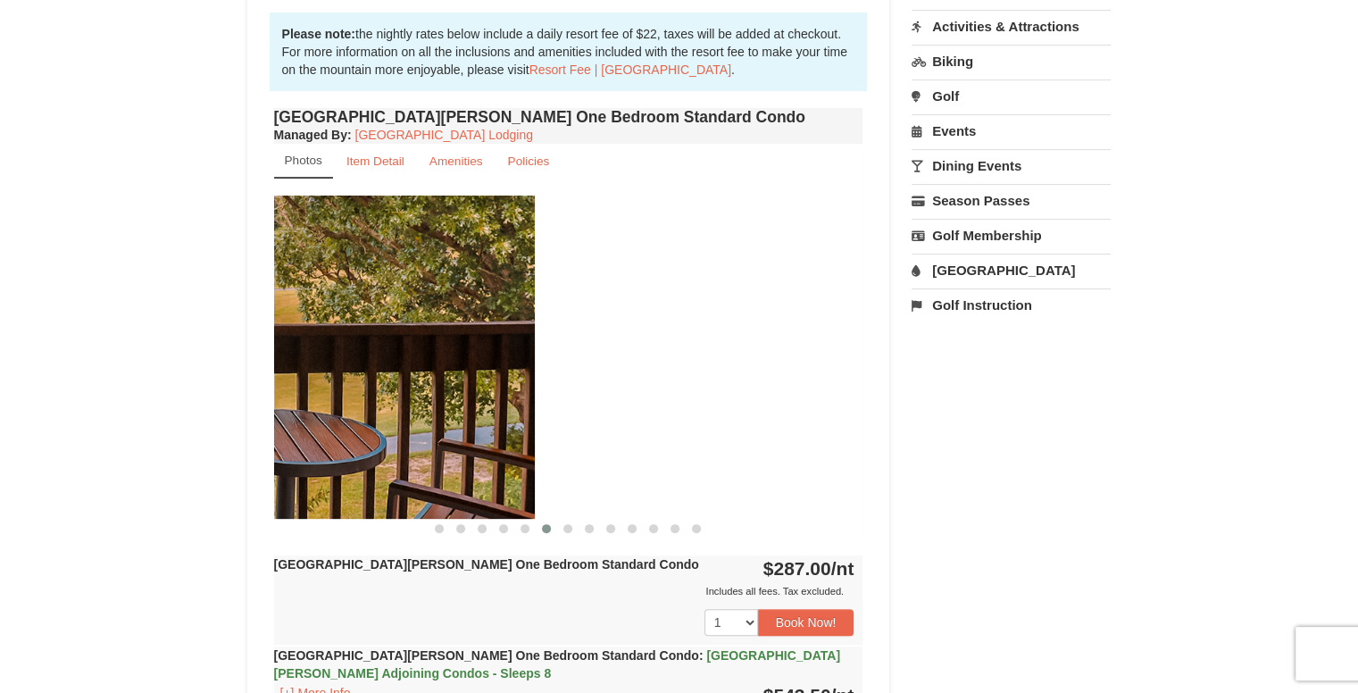
drag, startPoint x: 597, startPoint y: 461, endPoint x: 316, endPoint y: 538, distance: 291.6
click at [316, 538] on div "[GEOGRAPHIC_DATA][PERSON_NAME] One Bedroom Standard Condo Managed By : Massanut…" at bounding box center [569, 469] width 598 height 730
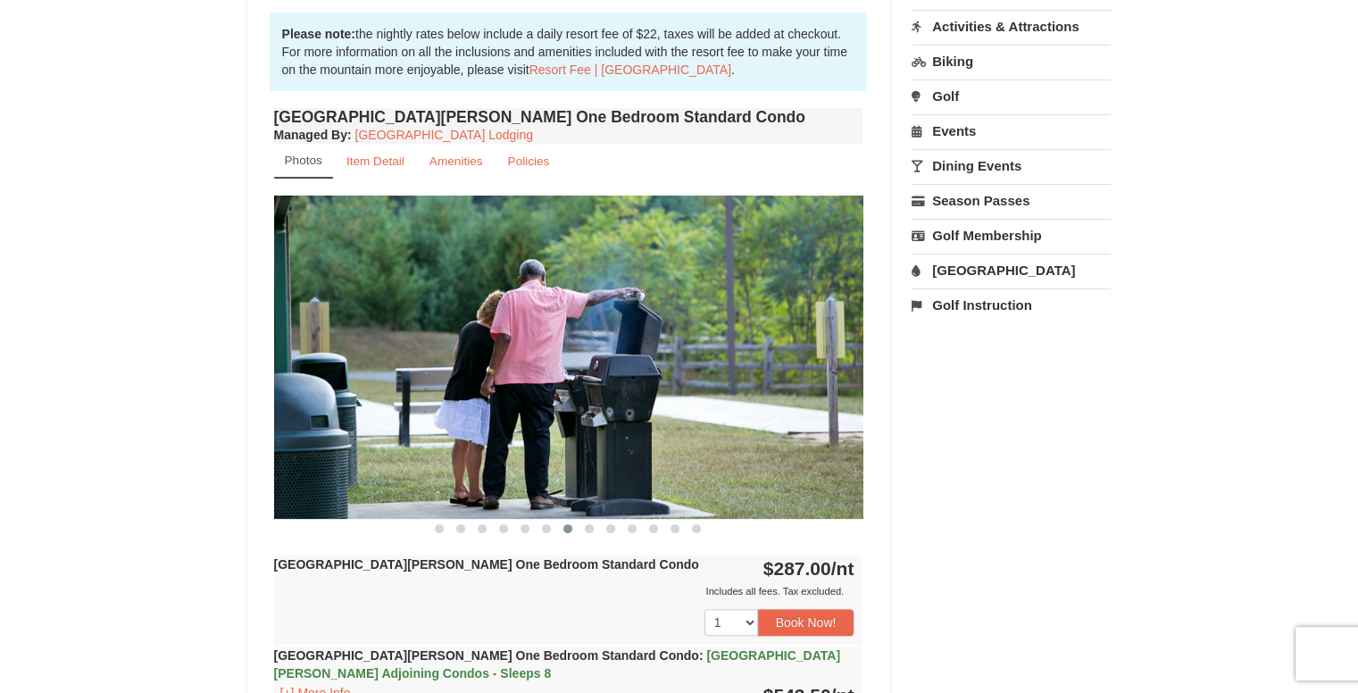
drag, startPoint x: 368, startPoint y: 513, endPoint x: 338, endPoint y: 520, distance: 31.0
click at [338, 520] on section "‹ ›" at bounding box center [568, 367] width 589 height 342
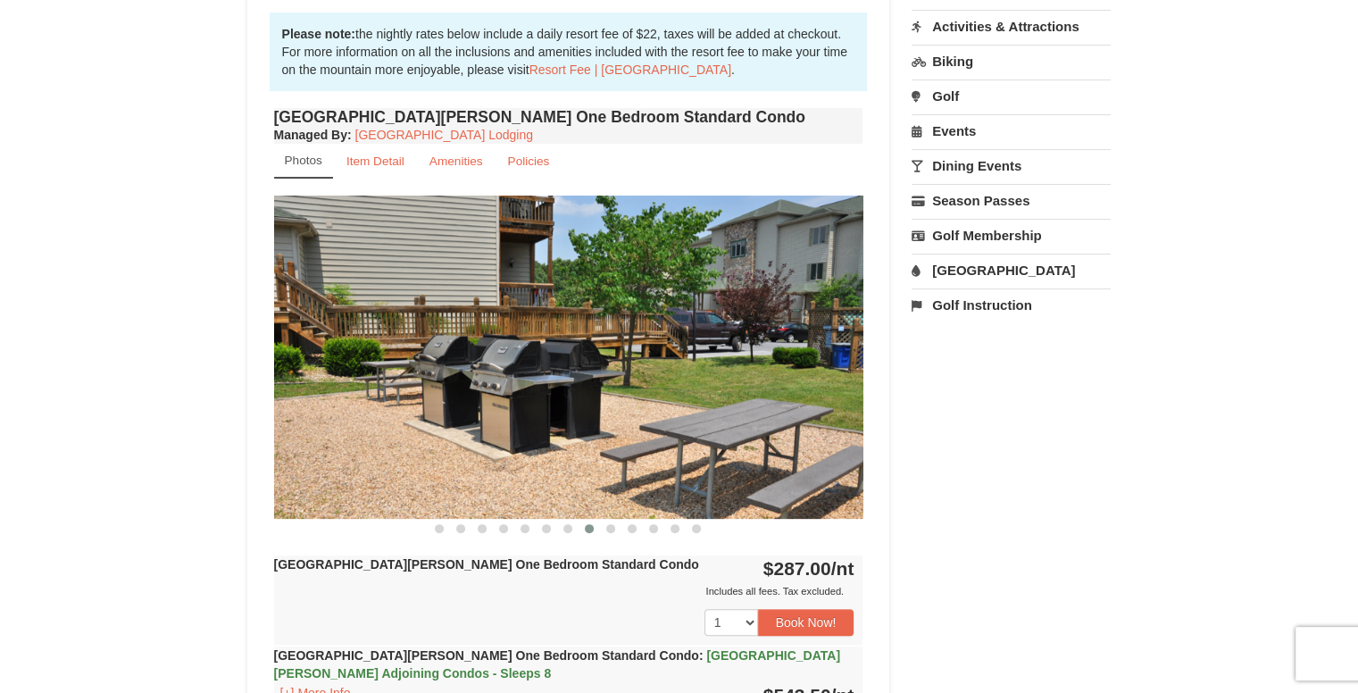
drag, startPoint x: 614, startPoint y: 434, endPoint x: 521, endPoint y: 464, distance: 98.5
click at [521, 464] on img at bounding box center [568, 357] width 589 height 322
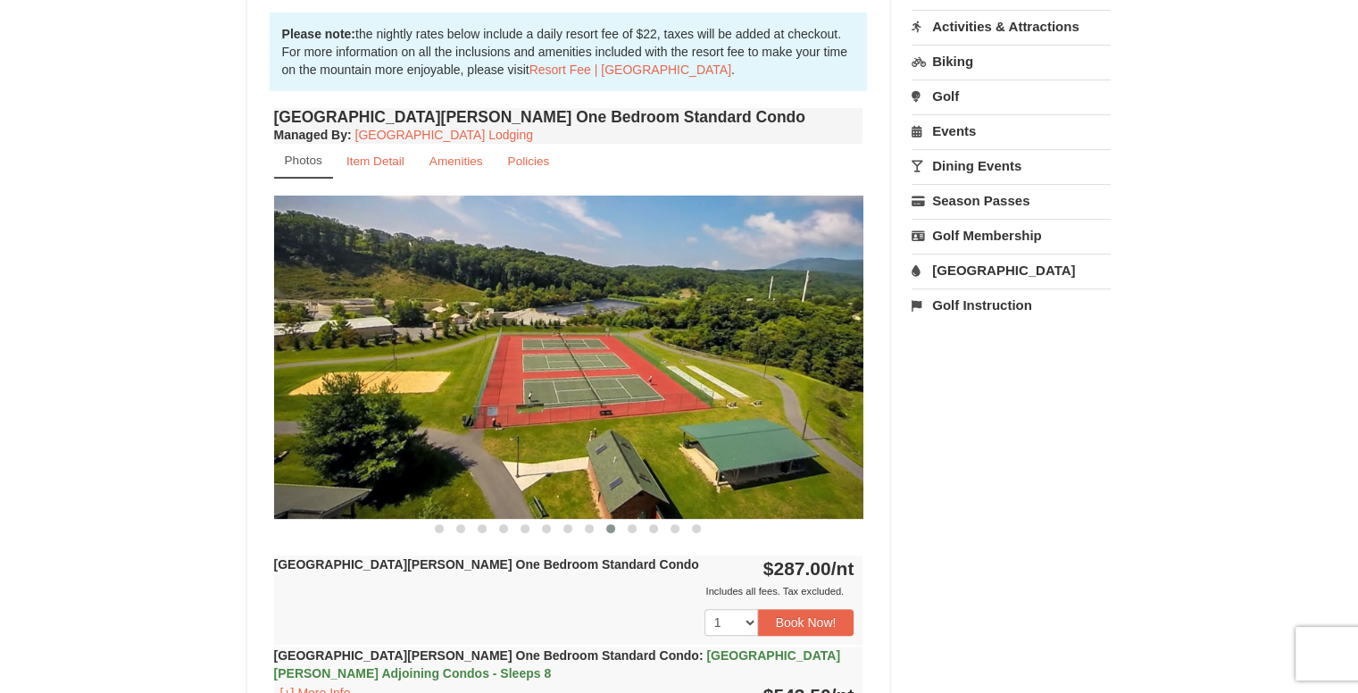
drag, startPoint x: 712, startPoint y: 408, endPoint x: 424, endPoint y: 553, distance: 321.9
click at [425, 552] on div "[GEOGRAPHIC_DATA][PERSON_NAME] One Bedroom Standard Condo Managed By : Massanut…" at bounding box center [569, 469] width 598 height 730
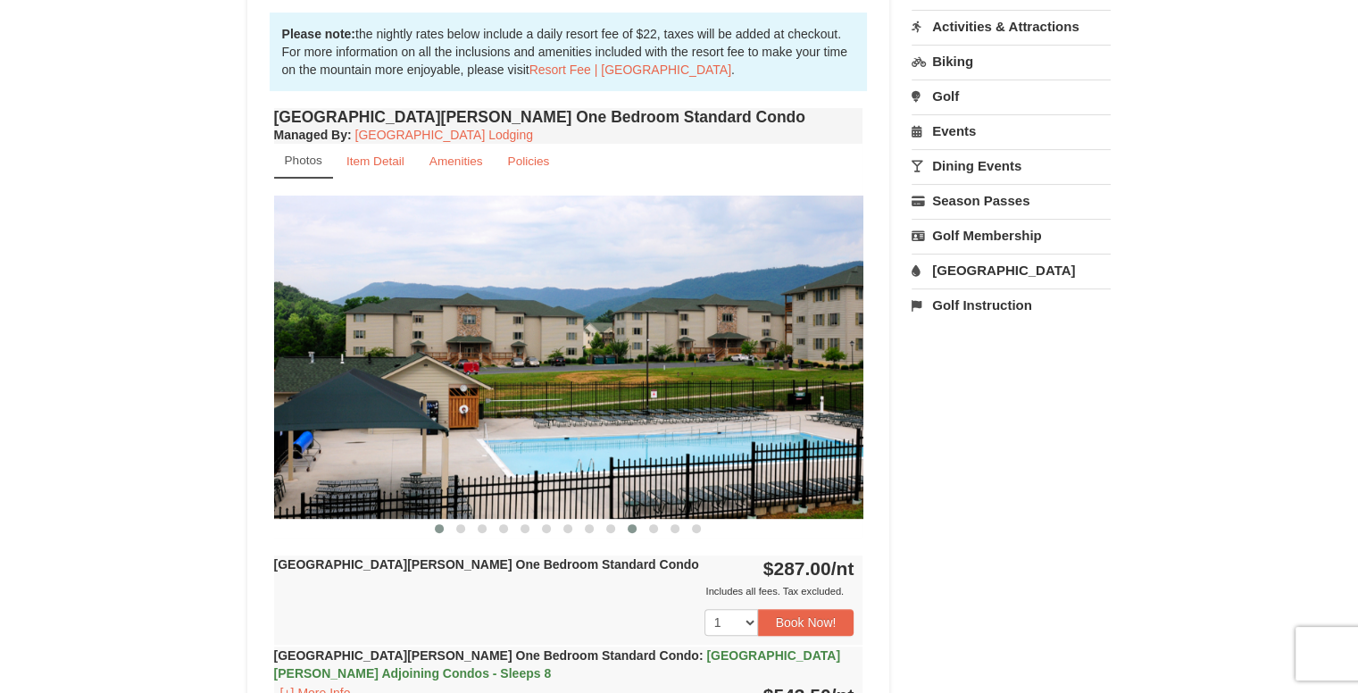
drag, startPoint x: 821, startPoint y: 421, endPoint x: 431, endPoint y: 519, distance: 402.2
click at [431, 519] on section "‹ ›" at bounding box center [568, 367] width 589 height 342
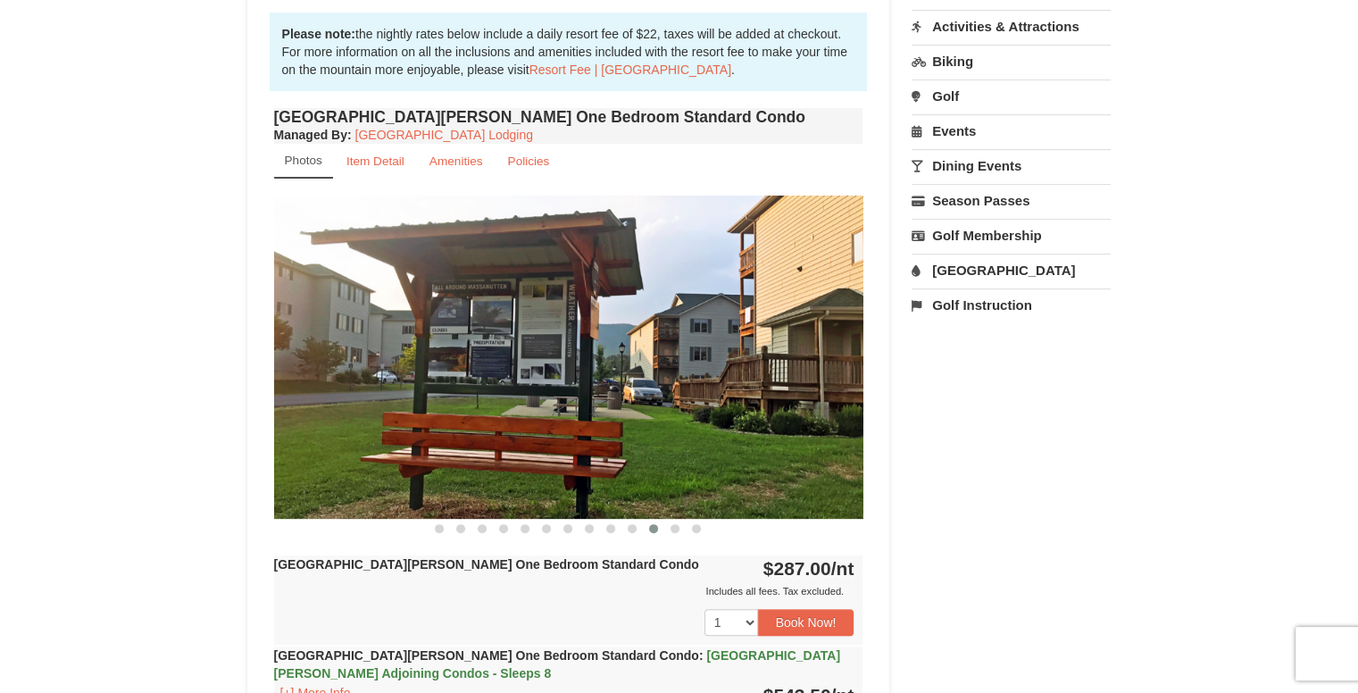
click at [479, 499] on img at bounding box center [568, 357] width 589 height 322
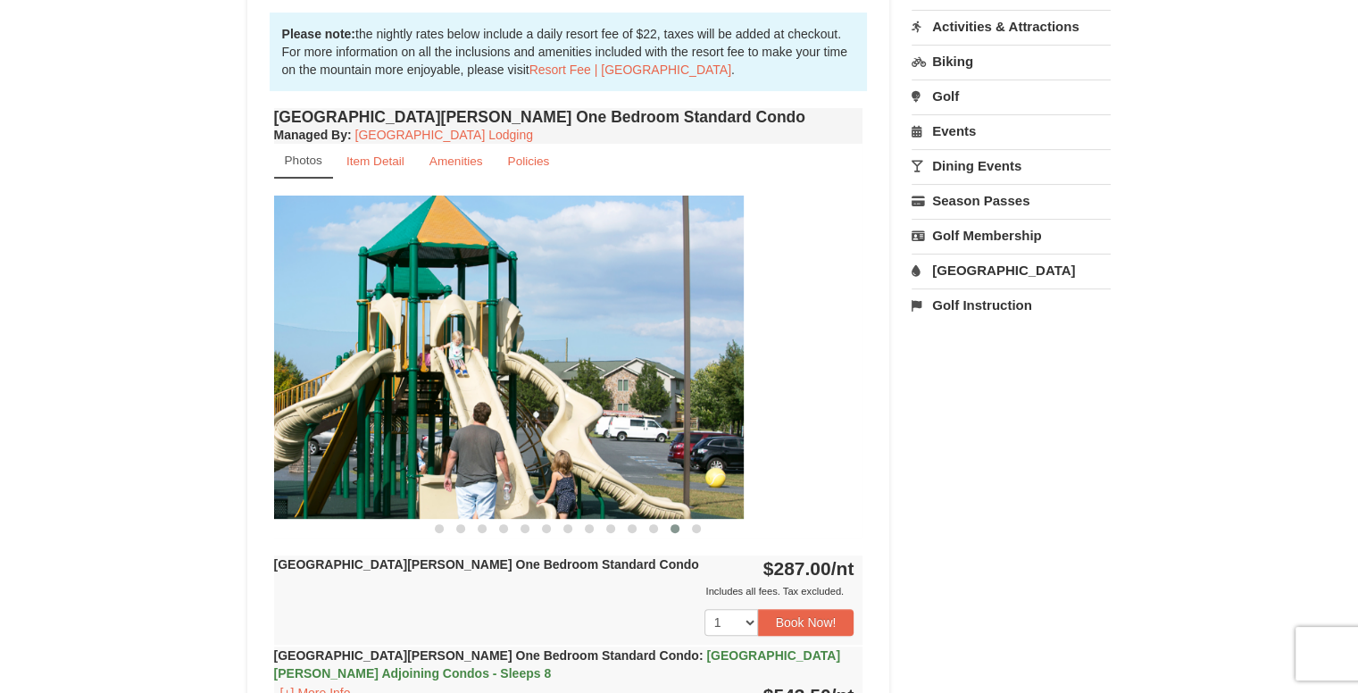
drag, startPoint x: 652, startPoint y: 429, endPoint x: 608, endPoint y: 440, distance: 45.0
click at [608, 440] on img at bounding box center [448, 357] width 589 height 322
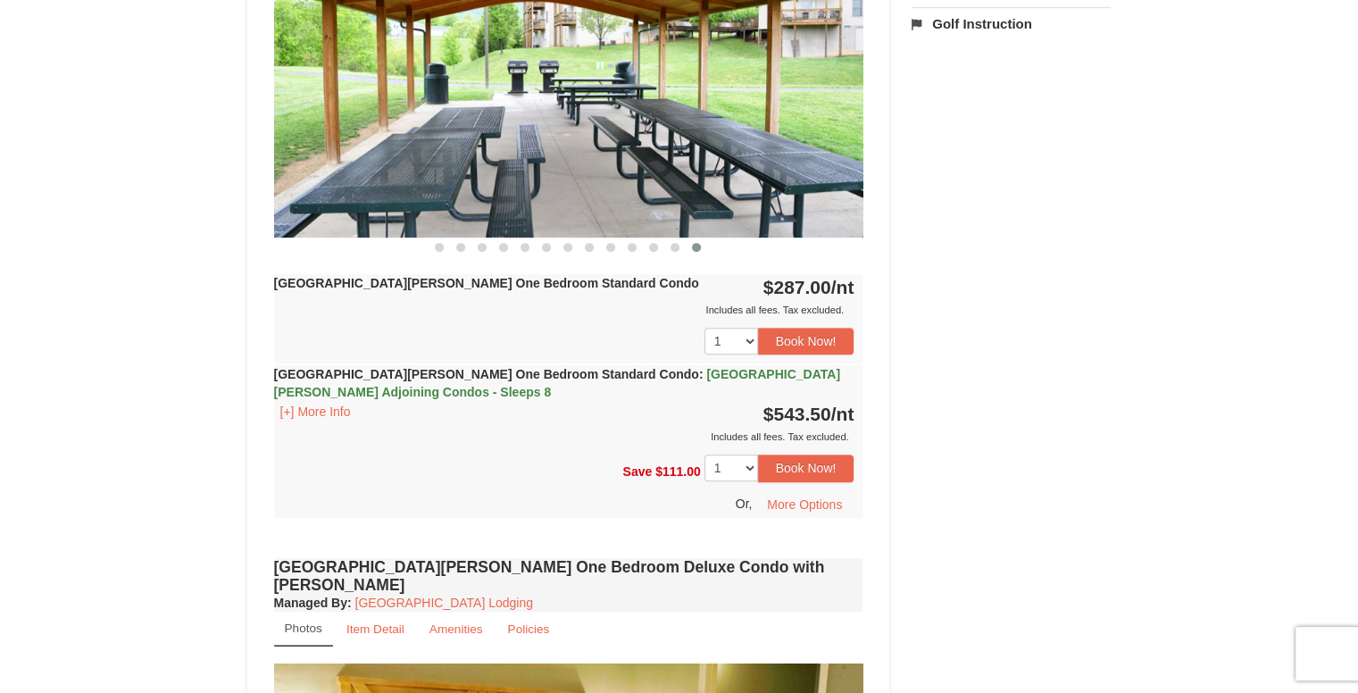
scroll to position [812, 0]
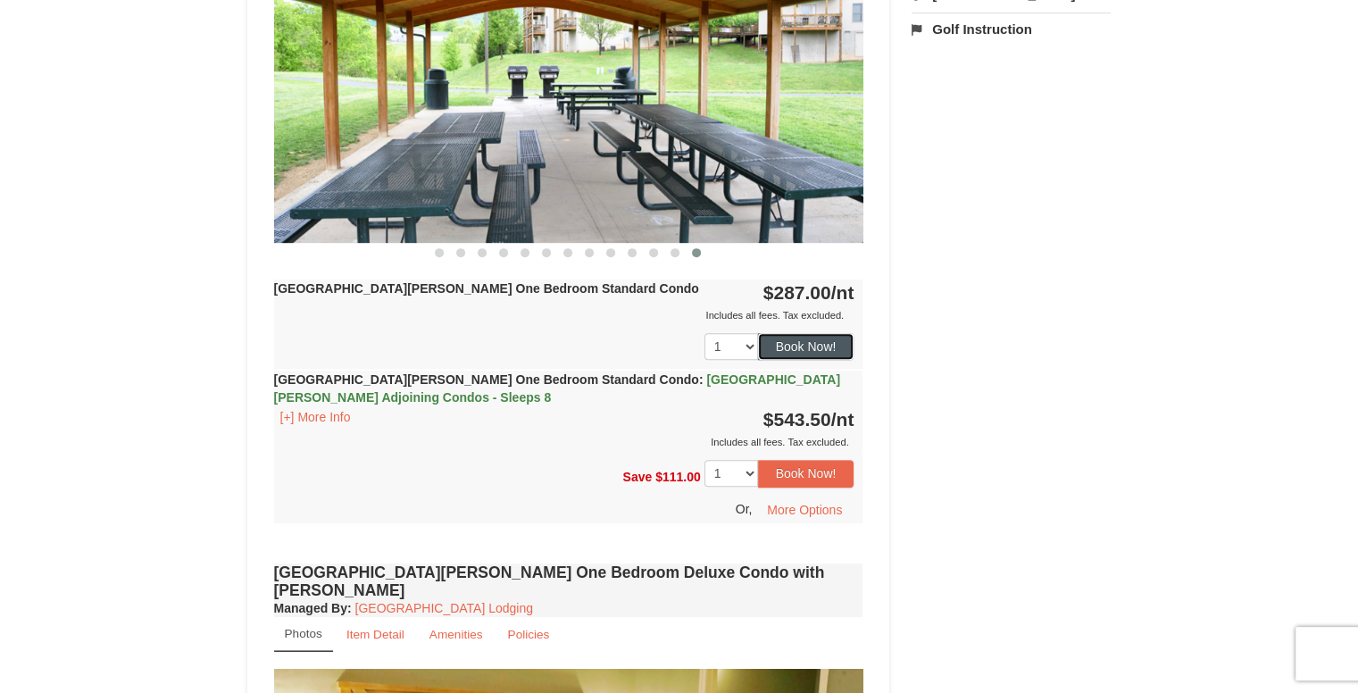
click at [774, 351] on button "Book Now!" at bounding box center [806, 346] width 96 height 27
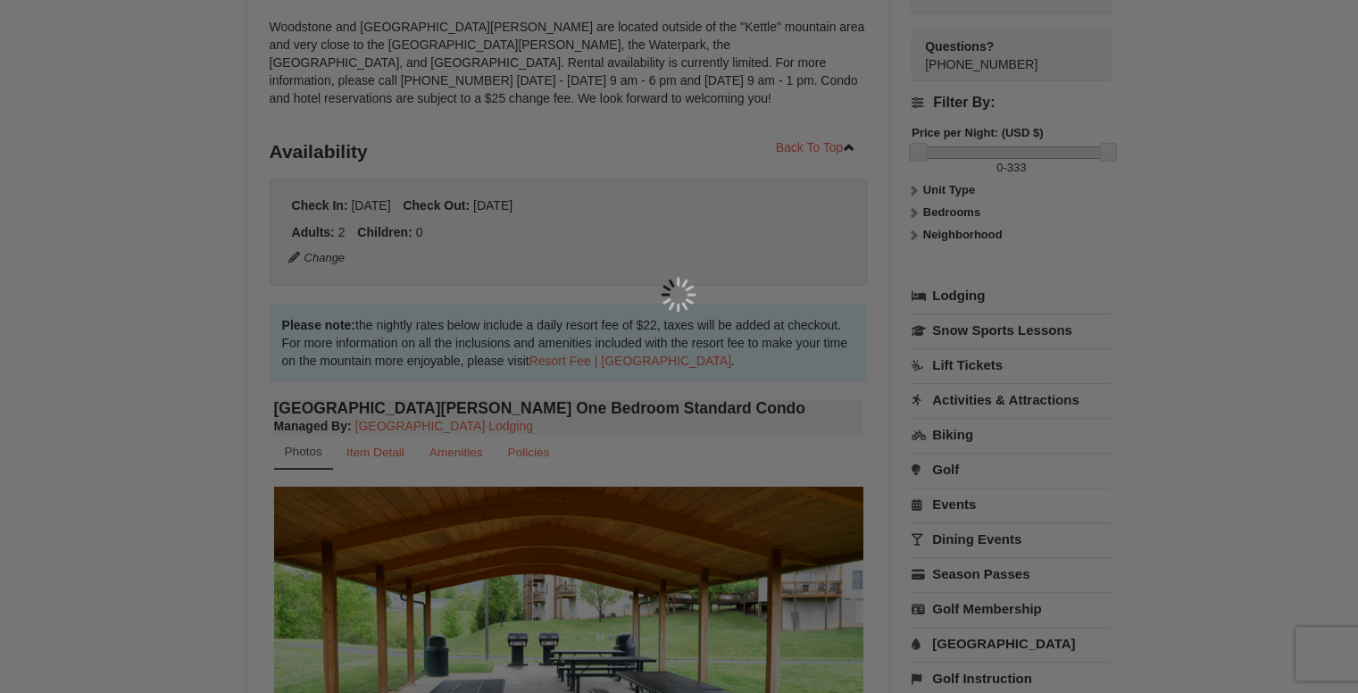
scroll to position [174, 0]
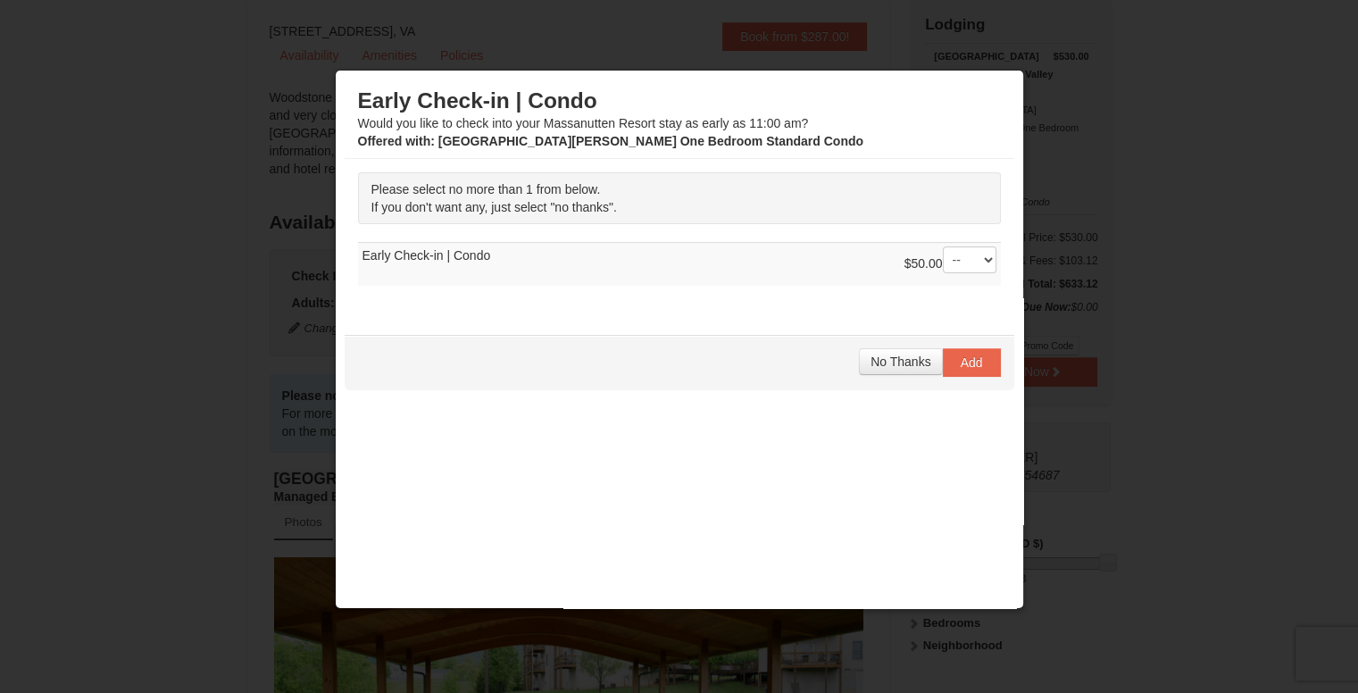
click at [774, 351] on div "No Thanks Add" at bounding box center [680, 362] width 670 height 55
click at [939, 274] on div "$50.00 -- 01" at bounding box center [951, 264] width 92 height 36
click at [885, 362] on span "No Thanks" at bounding box center [901, 361] width 60 height 14
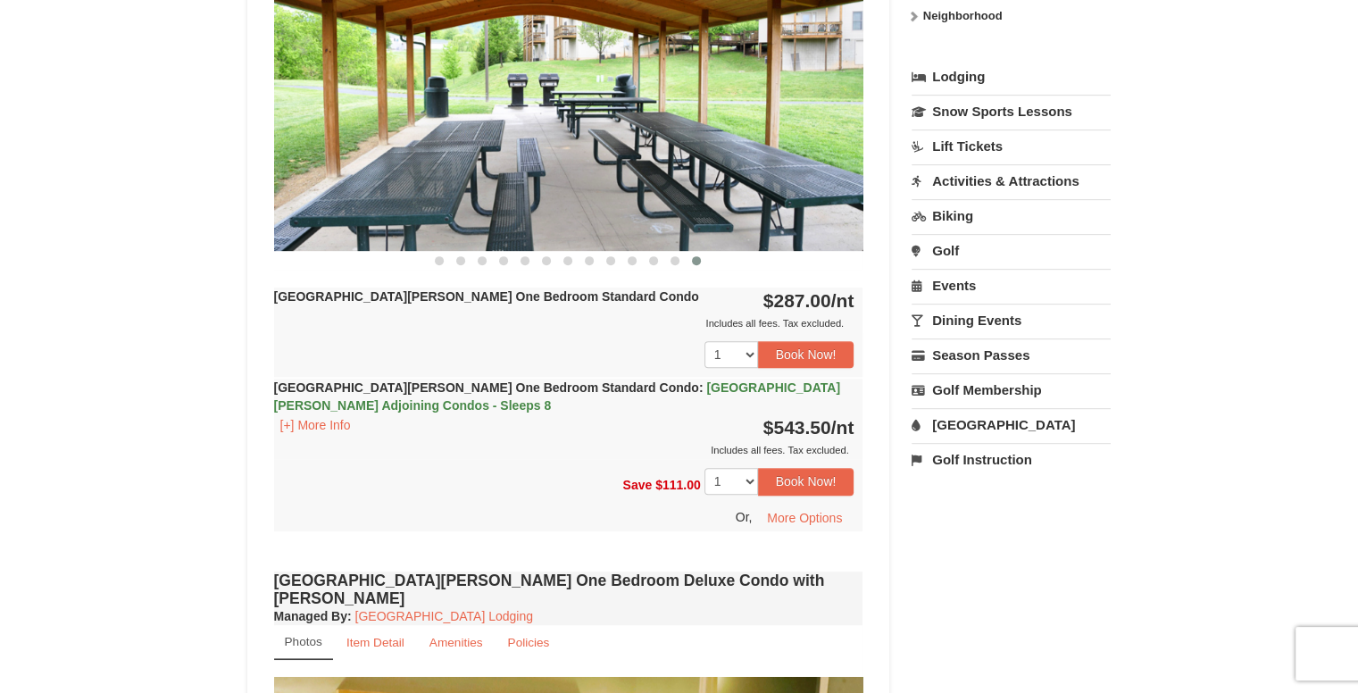
scroll to position [714, 0]
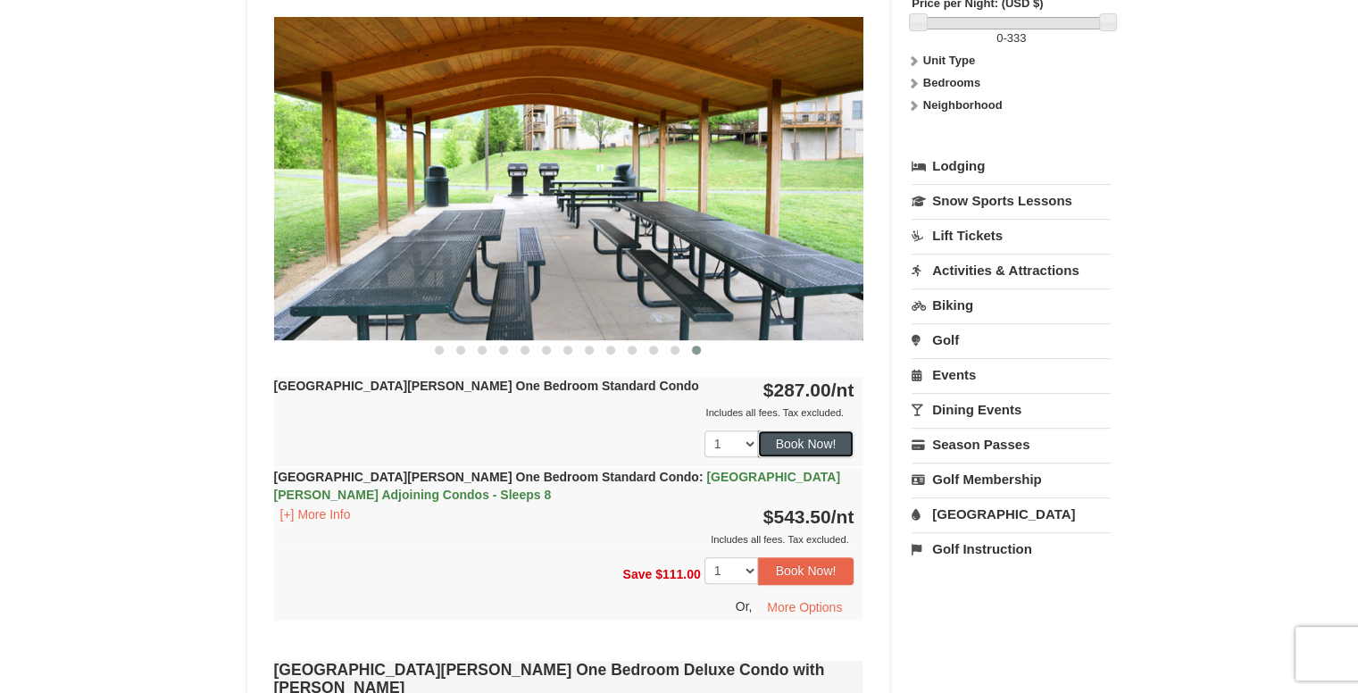
click at [814, 442] on button "Book Now!" at bounding box center [806, 443] width 96 height 27
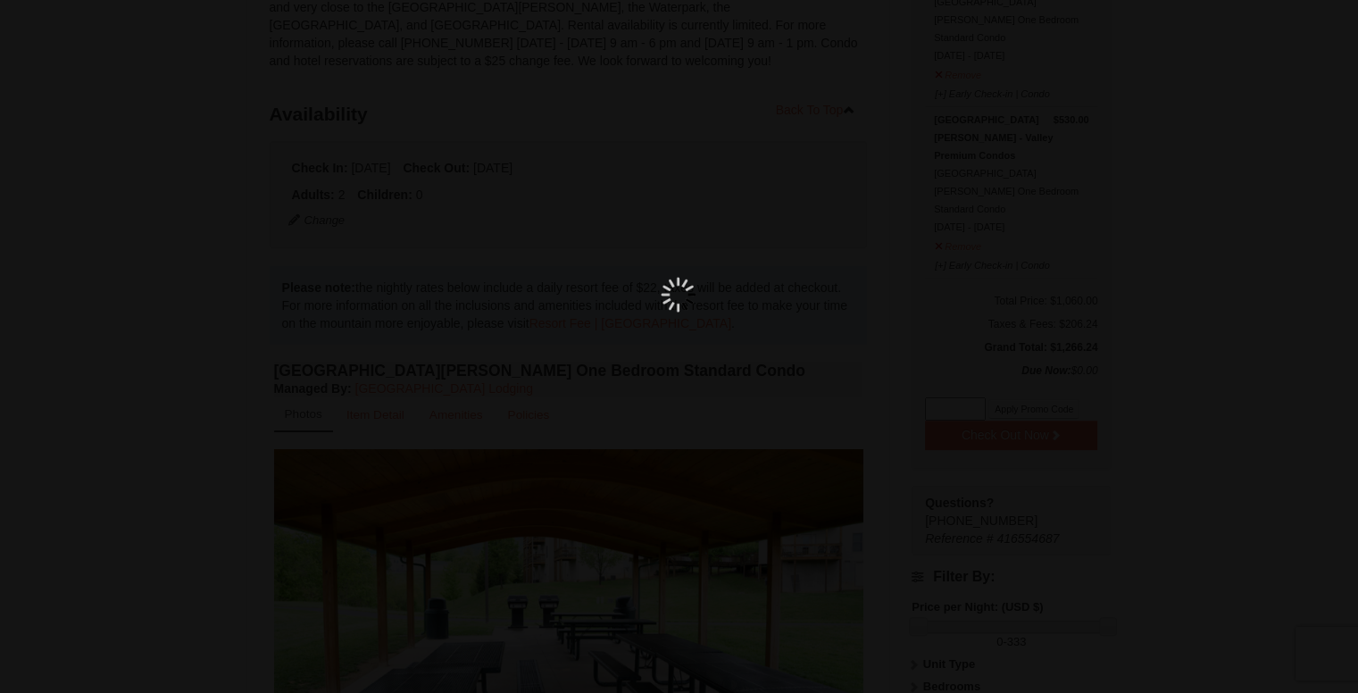
scroll to position [174, 0]
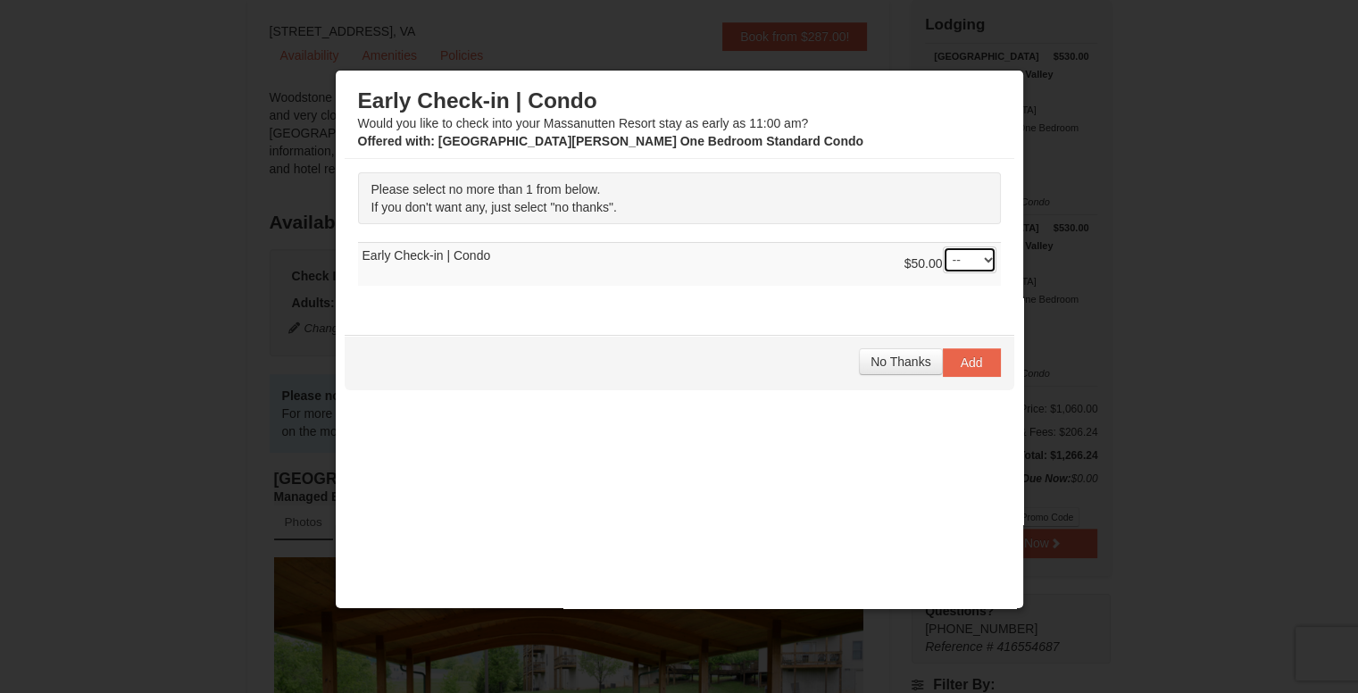
click at [953, 254] on select "-- 01" at bounding box center [970, 259] width 54 height 27
click at [943, 246] on select "-- 01" at bounding box center [970, 259] width 54 height 27
click at [973, 253] on select "-- 01" at bounding box center [970, 259] width 54 height 27
select select "0"
click at [943, 246] on select "-- 01" at bounding box center [970, 259] width 54 height 27
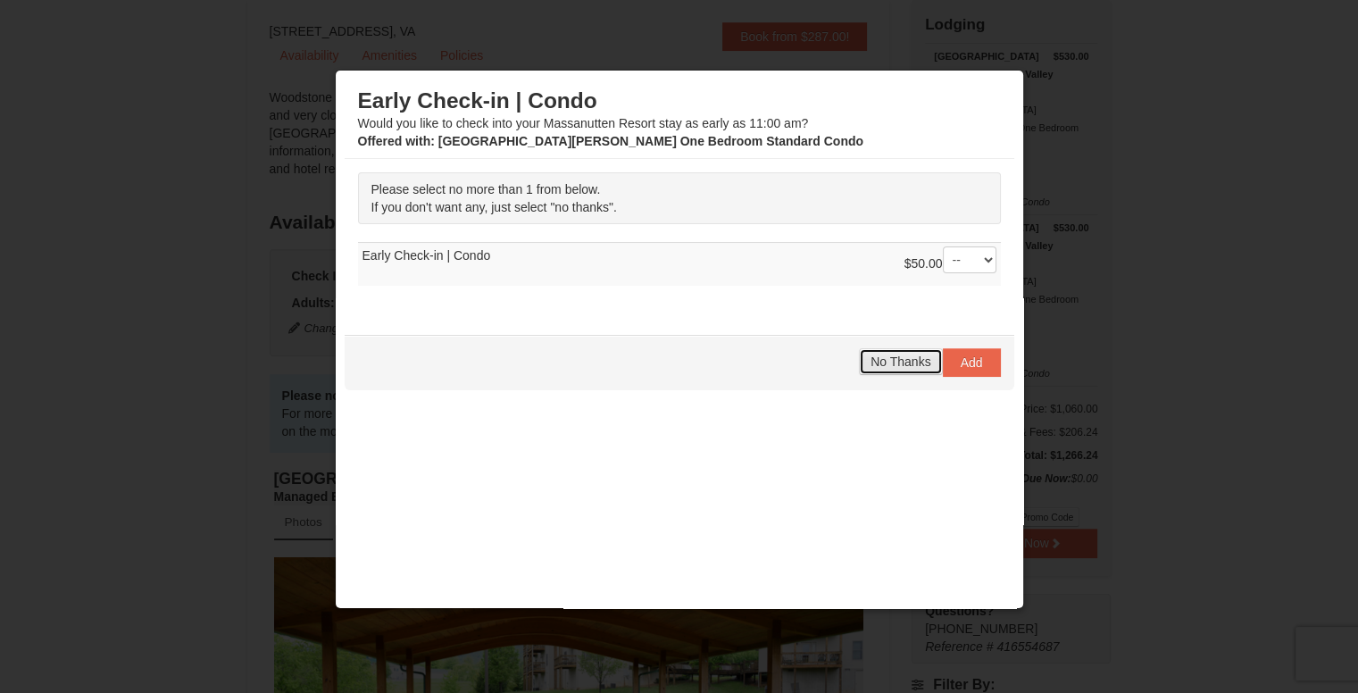
click at [886, 354] on span "No Thanks" at bounding box center [901, 361] width 60 height 14
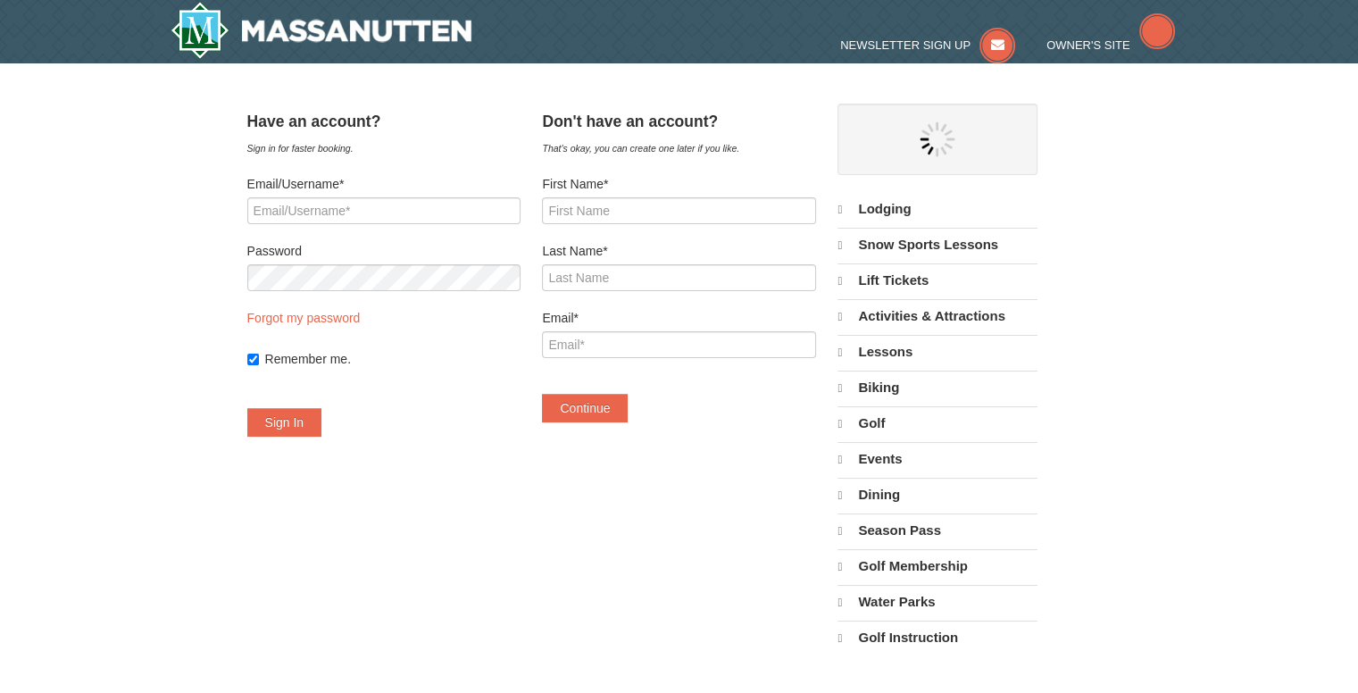
select select "10"
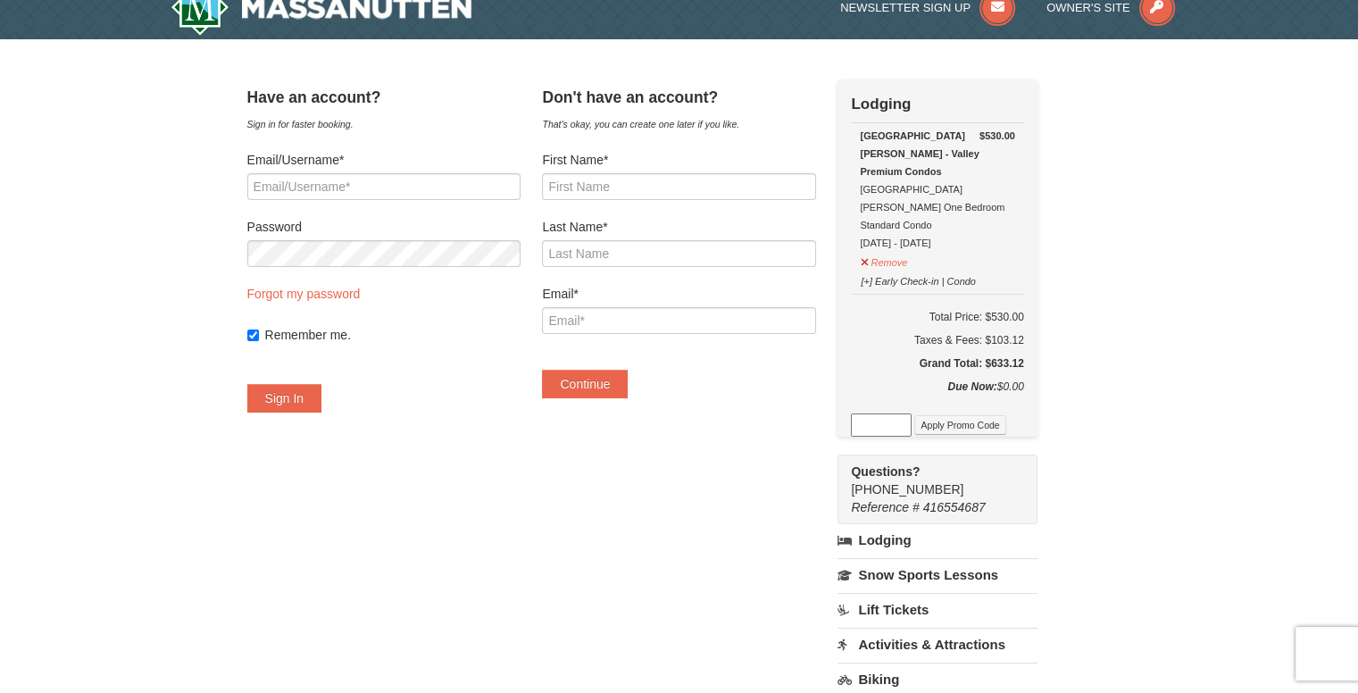
scroll to position [21, 0]
